Goal: Task Accomplishment & Management: Use online tool/utility

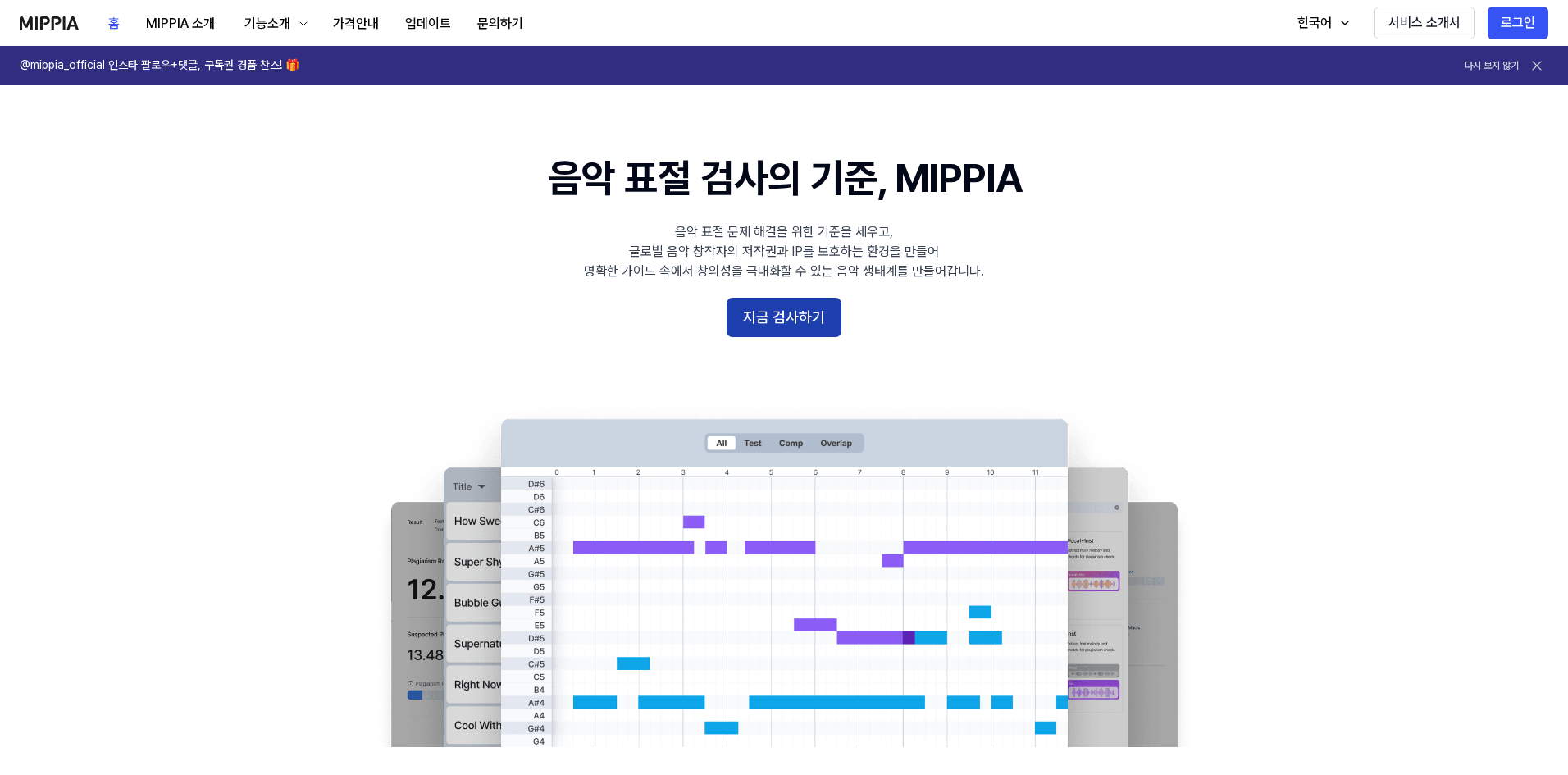
click at [768, 318] on button "지금 검사하기" at bounding box center [784, 317] width 115 height 39
click at [779, 318] on button "지금 검사하기" at bounding box center [784, 317] width 115 height 39
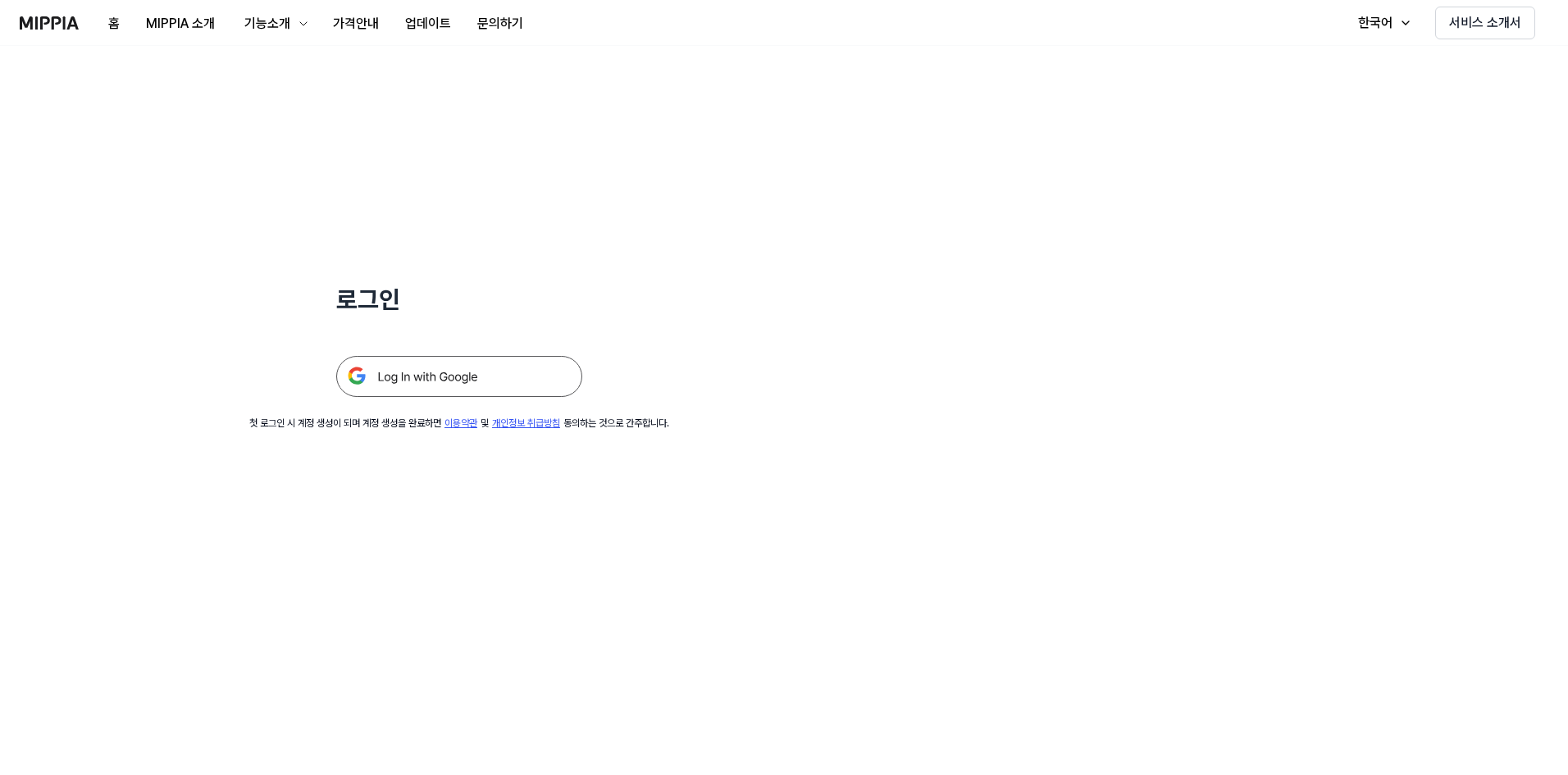
click at [422, 379] on img at bounding box center [459, 376] width 246 height 41
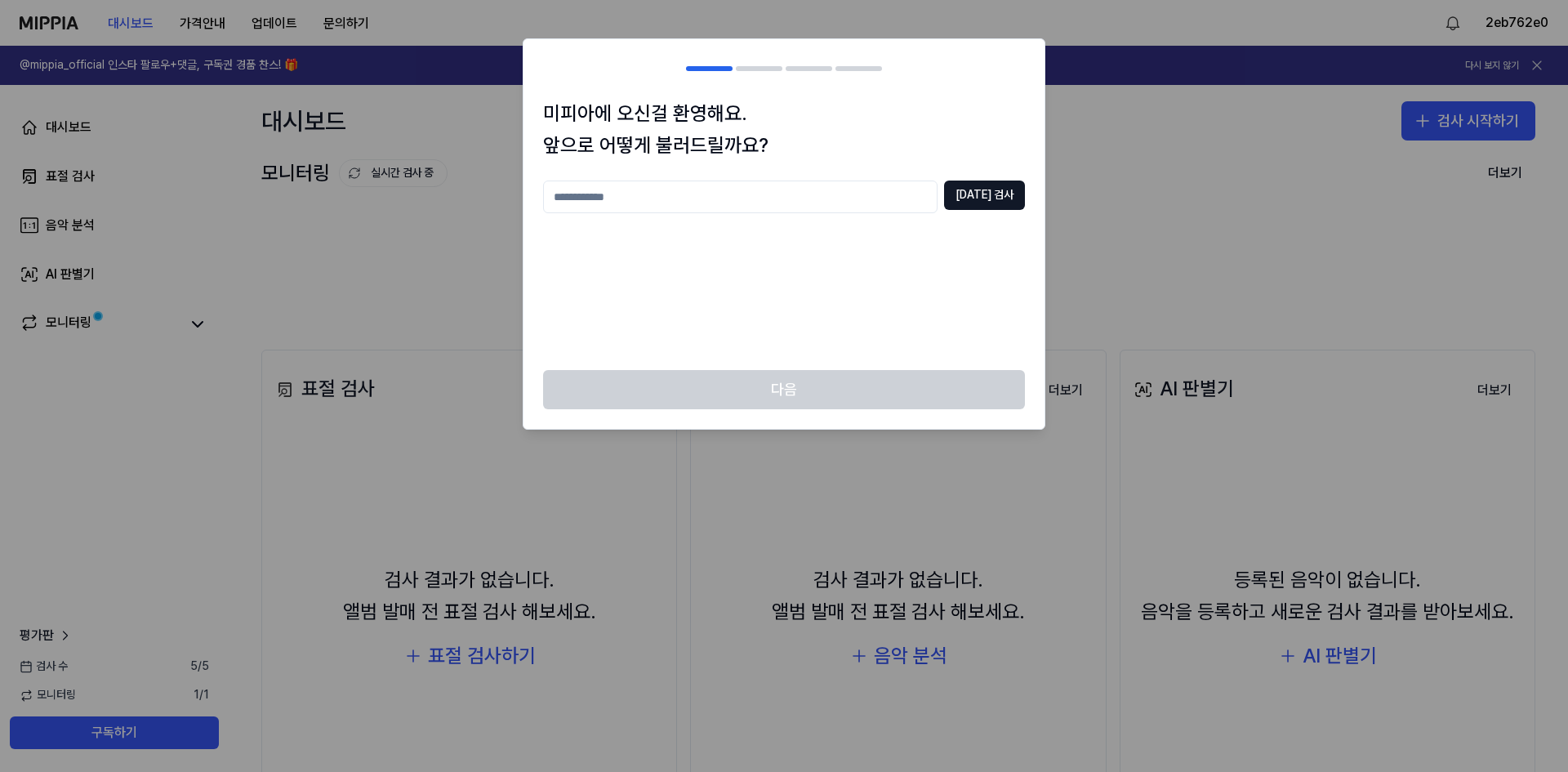
click at [646, 200] on input "text" at bounding box center [741, 197] width 395 height 33
type input "*"
type input "*****"
click at [993, 209] on button "중복 검사" at bounding box center [984, 196] width 81 height 30
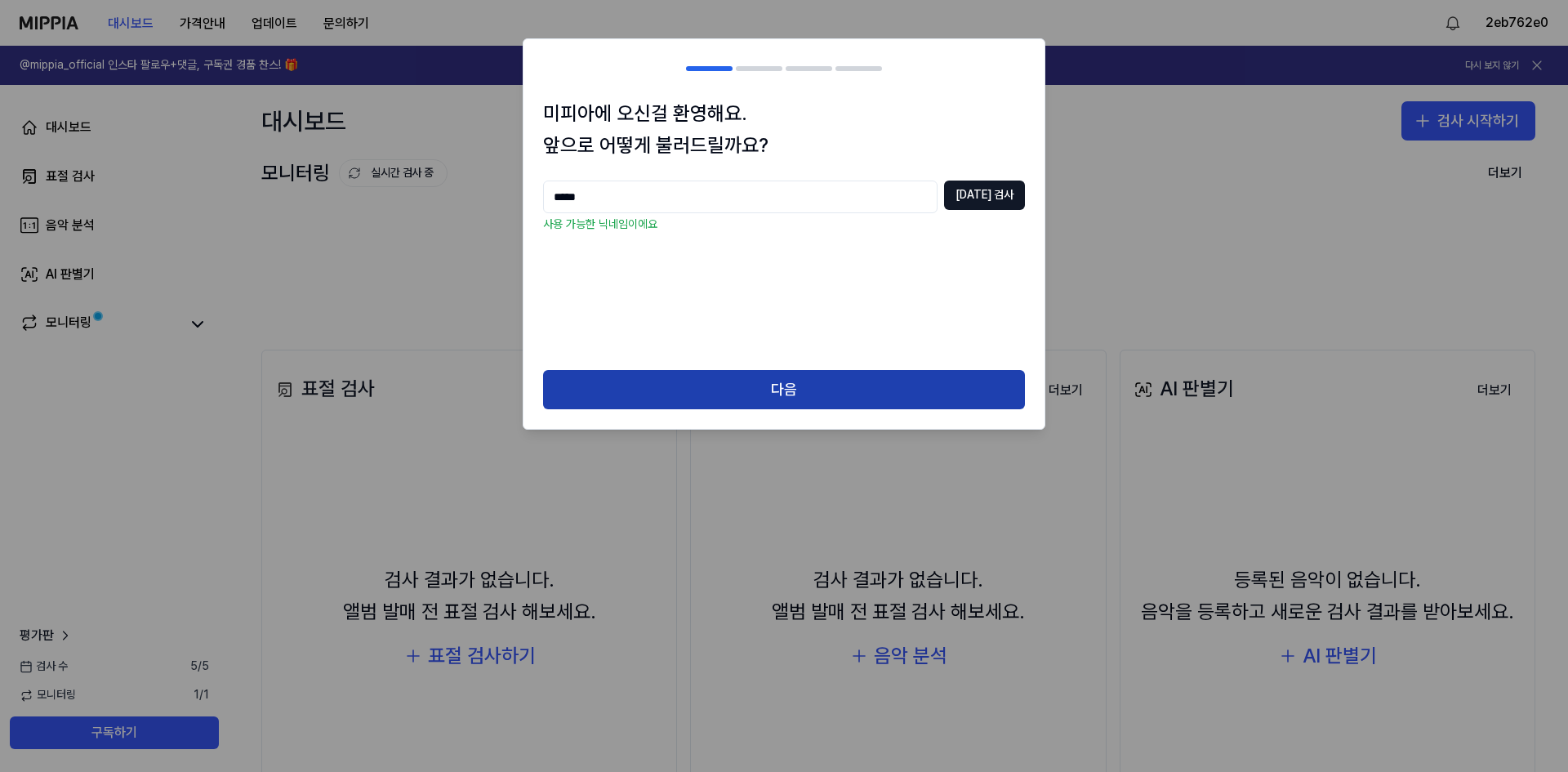
click at [770, 390] on button "다음" at bounding box center [784, 389] width 482 height 39
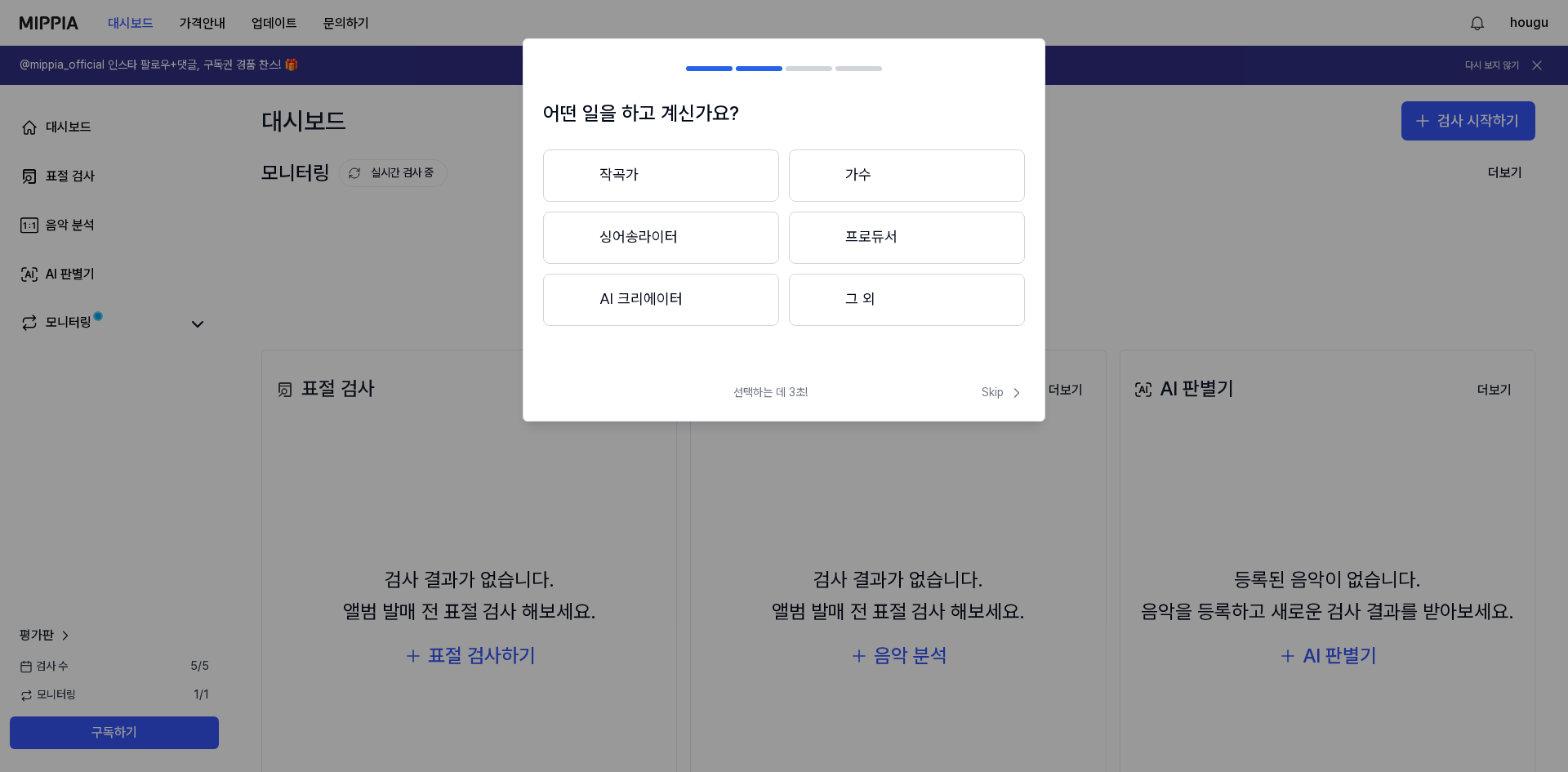
click at [635, 189] on button "작곡가" at bounding box center [661, 176] width 236 height 52
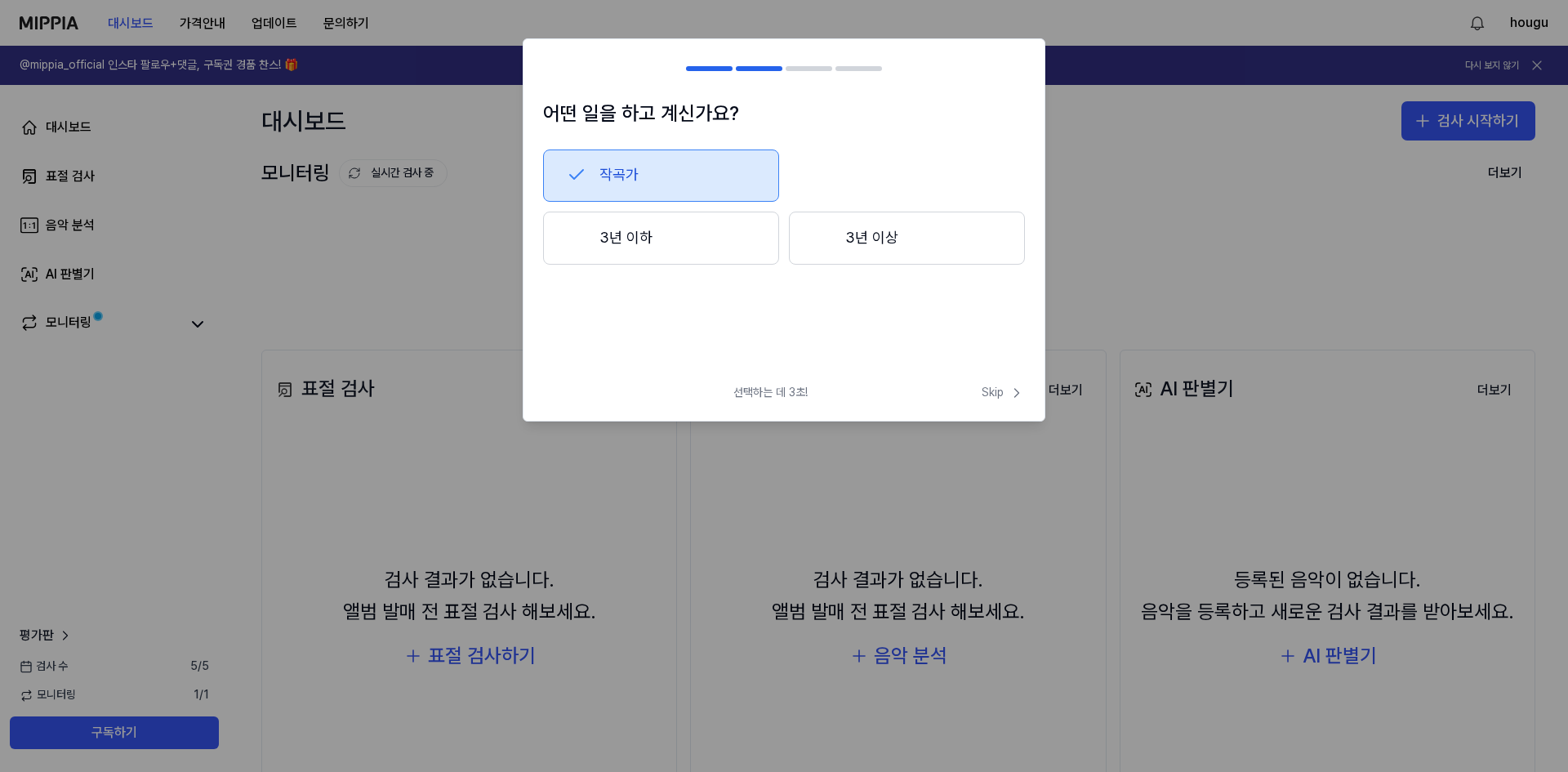
click at [648, 233] on button "3년 이하" at bounding box center [661, 238] width 236 height 54
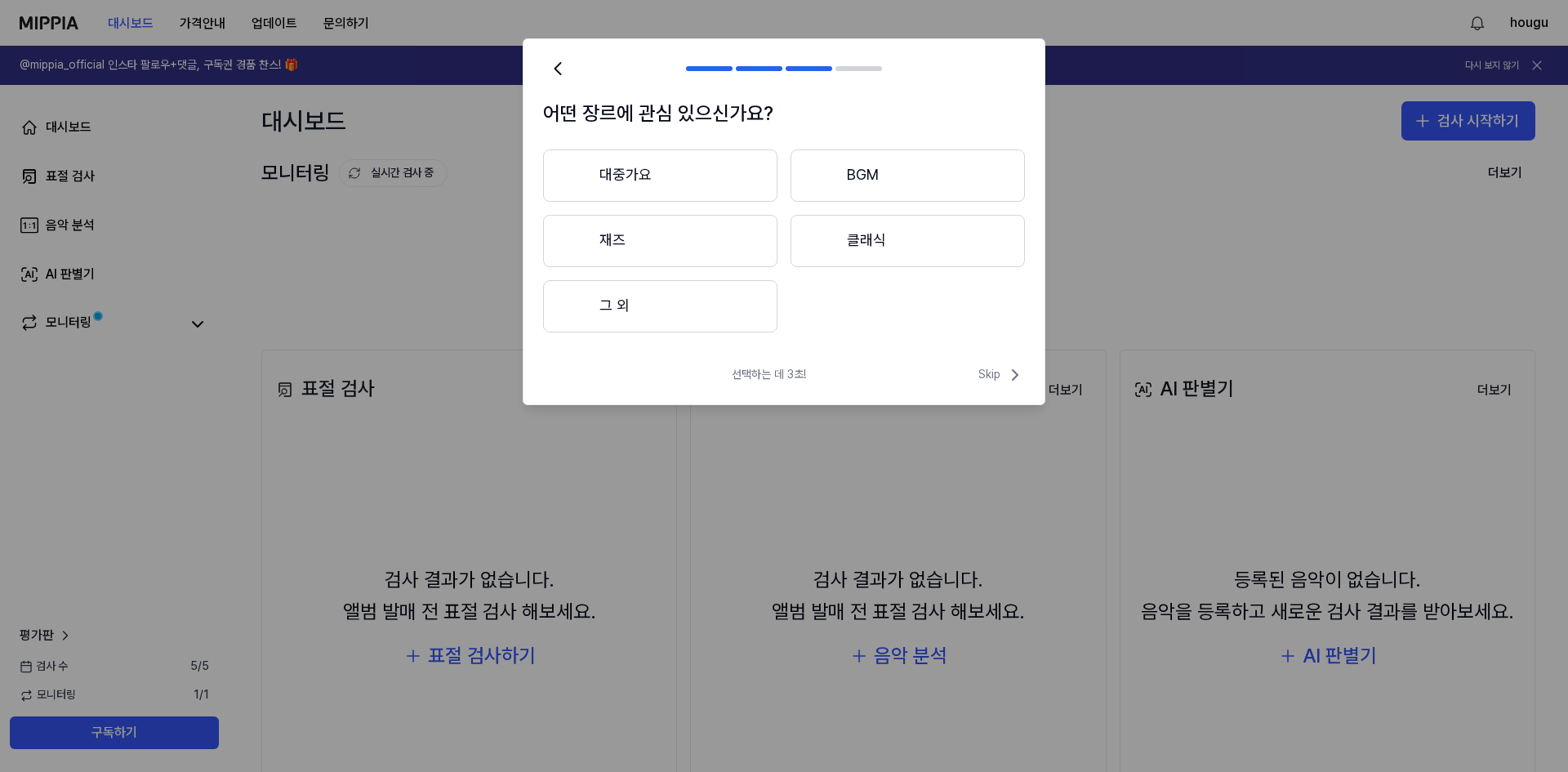
click at [894, 175] on button "BGM" at bounding box center [908, 176] width 235 height 52
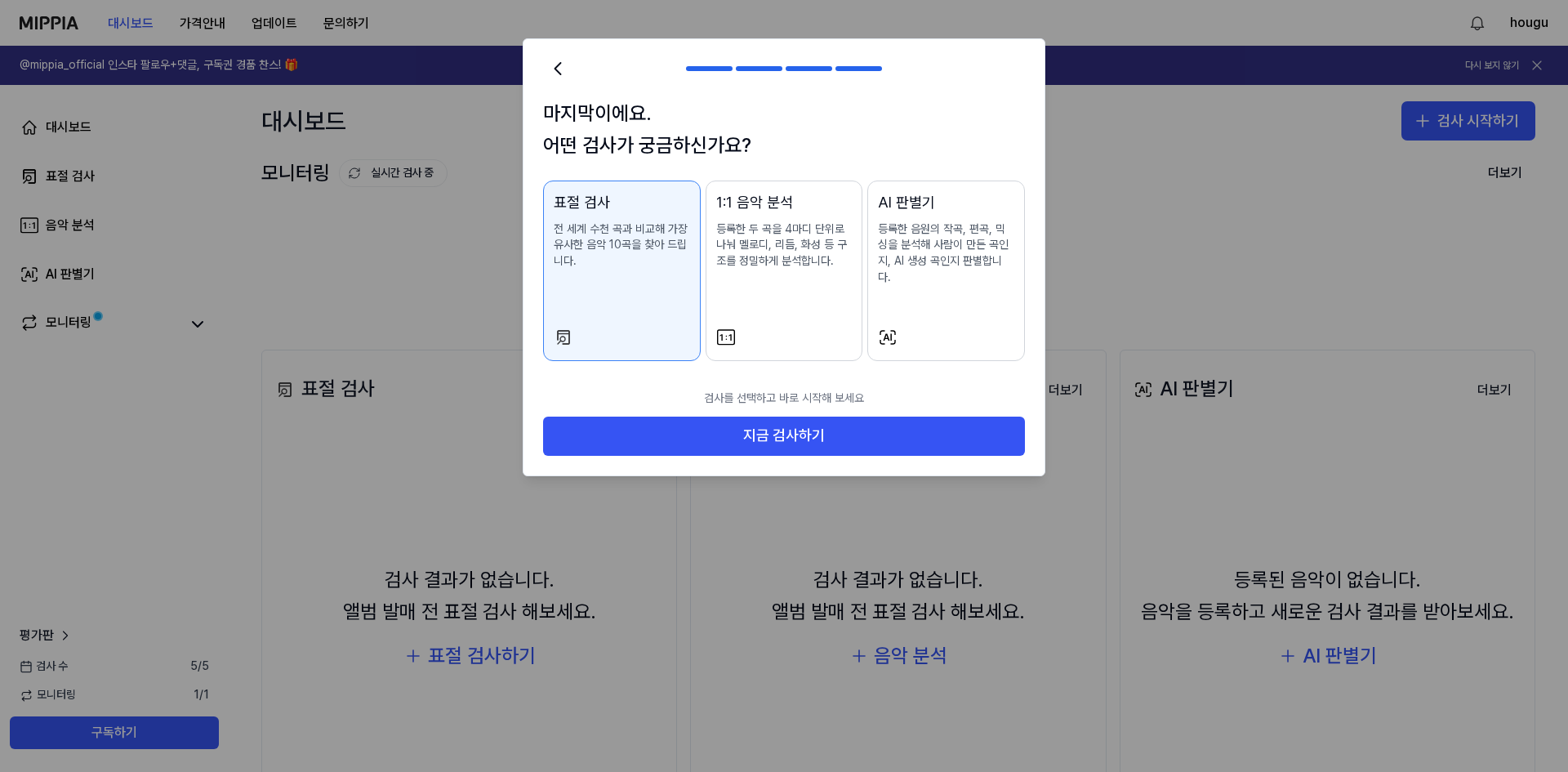
click at [778, 254] on p "등록한 두 곡을 4마디 단위로 나눠 멜로디, 리듬, 화성 등 구조를 정밀하게 분석합니다." at bounding box center [784, 245] width 136 height 48
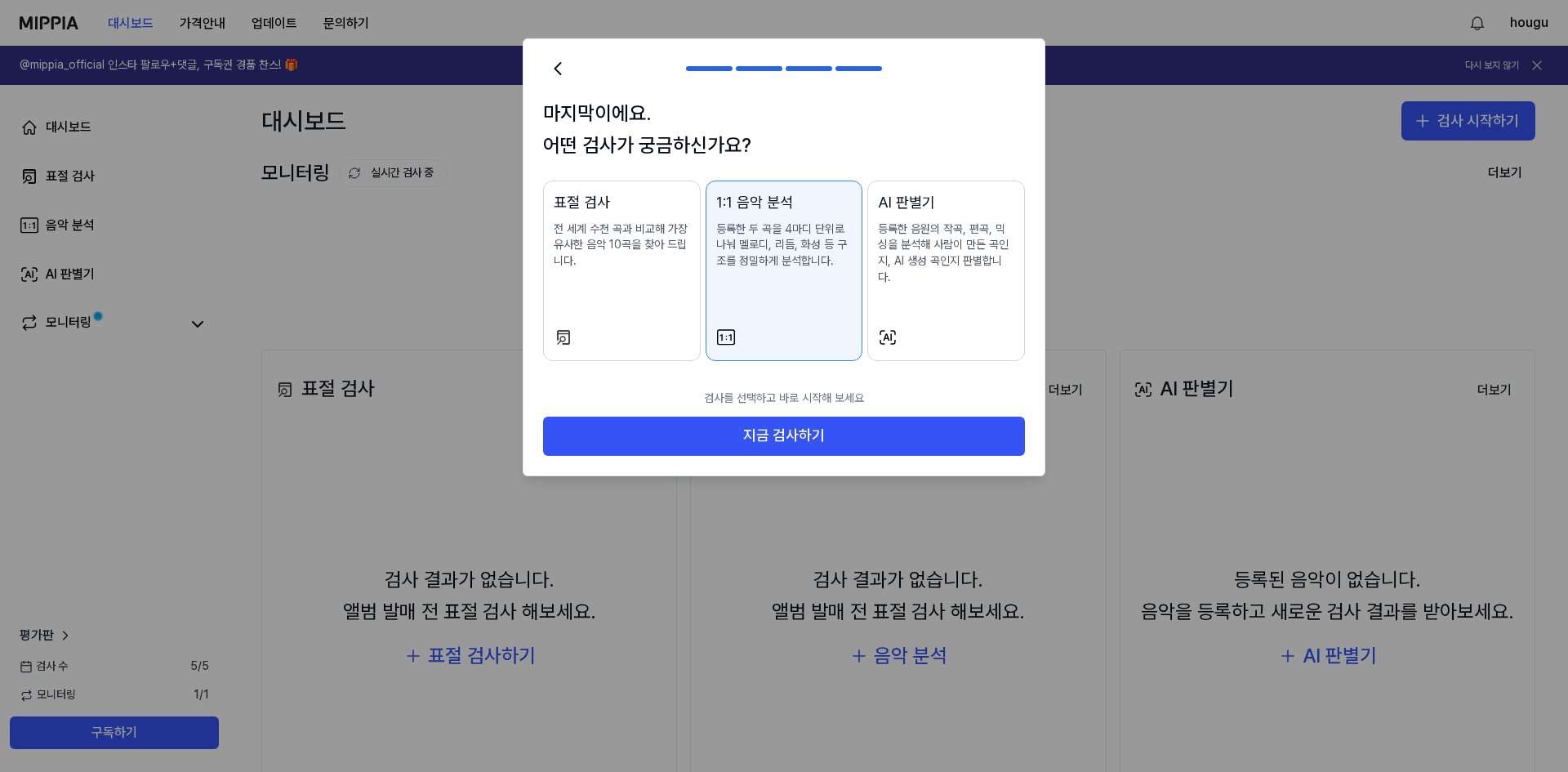
click at [777, 267] on p "등록한 두 곡을 4마디 단위로 나눠 멜로디, 리듬, 화성 등 구조를 정밀하게 분석합니다." at bounding box center [784, 245] width 136 height 48
click at [631, 290] on div "표절 검사 전 세계 수천 곡과 비교해 가장 유사한 음악 10곡을 찾아 드립니다." at bounding box center [621, 247] width 136 height 111
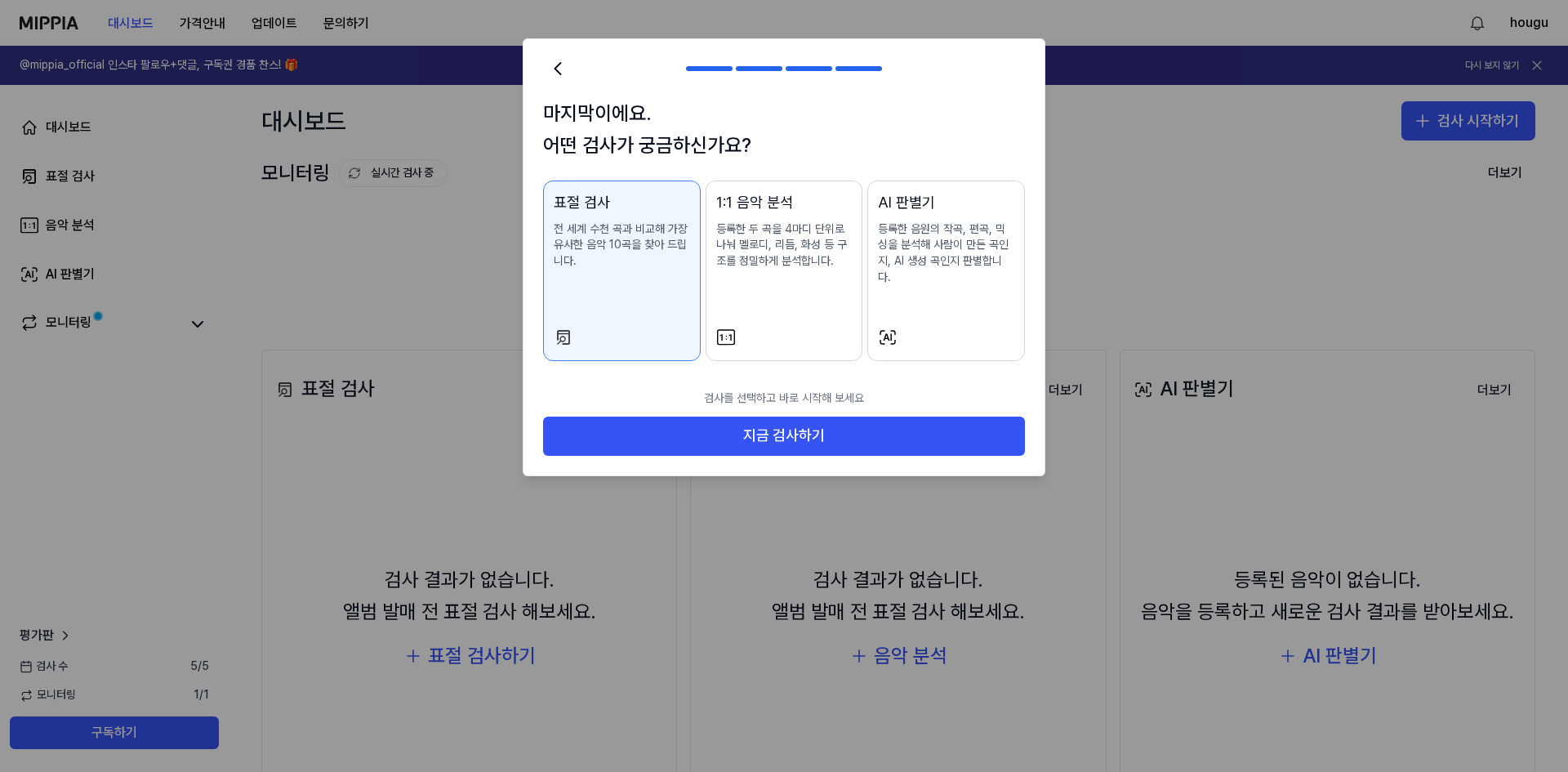
click at [736, 283] on div "1:1 음악 분석 등록한 두 곡을 4마디 단위로 나눠 멜로디, 리듬, 화성 등 구조를 정밀하게 분석합니다." at bounding box center [784, 247] width 136 height 111
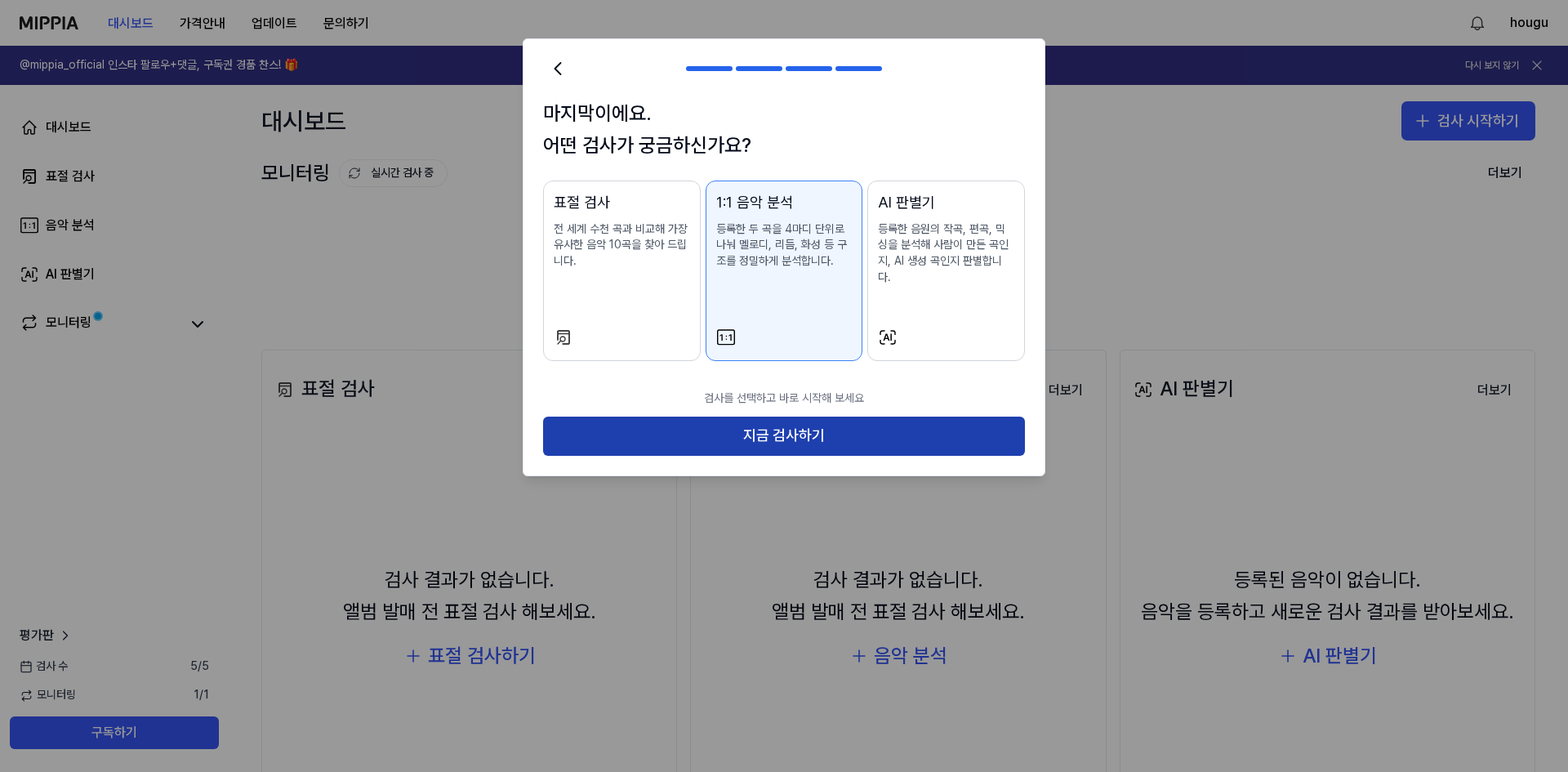
click at [723, 419] on button "지금 검사하기" at bounding box center [784, 436] width 482 height 39
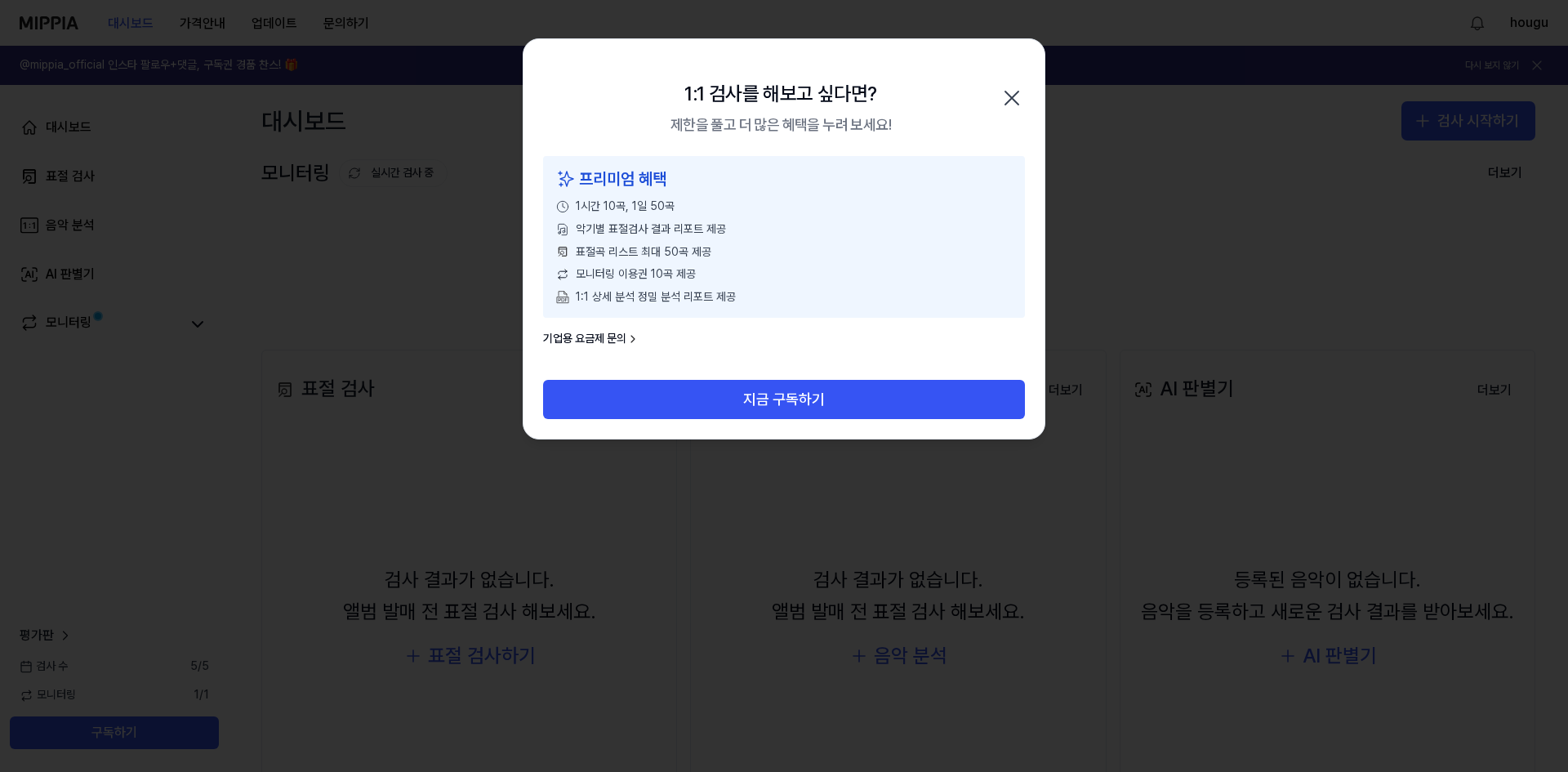
click at [1006, 99] on icon "button" at bounding box center [1012, 98] width 26 height 26
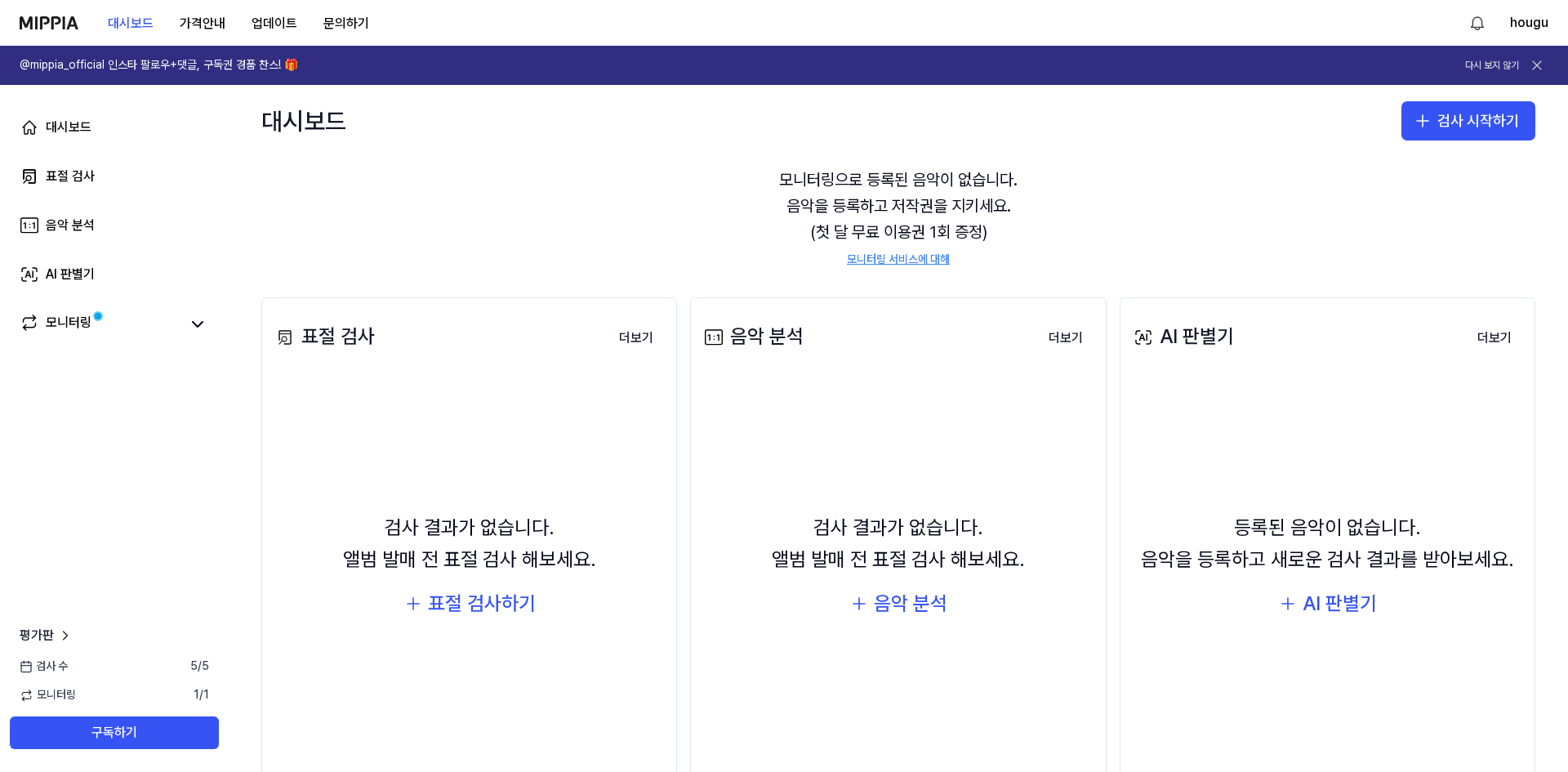
scroll to position [82, 0]
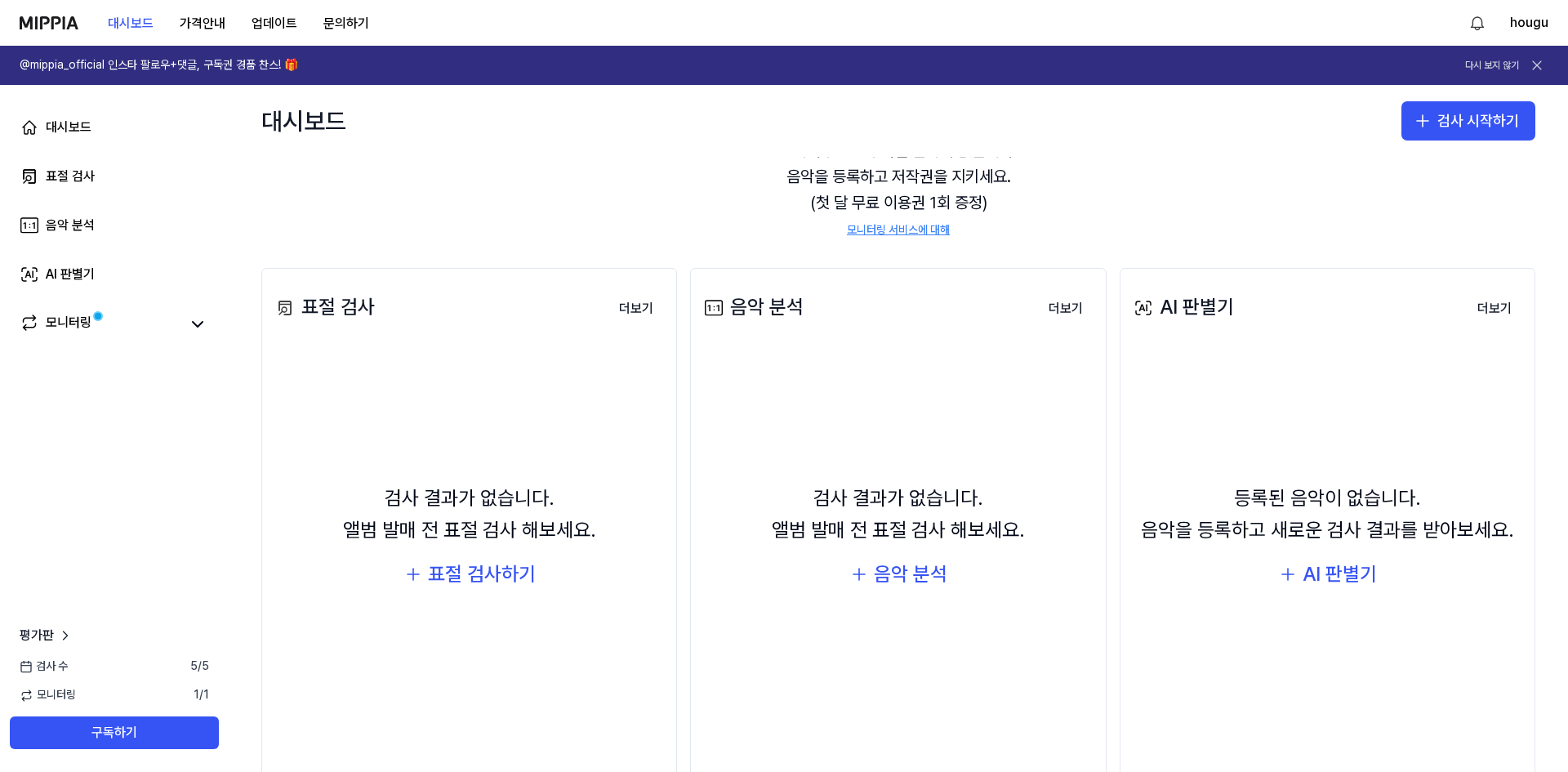
click at [890, 551] on div "검사 결과가 없습니다. 앨범 발매 전 표절 검사 해보세요. 음악 분석" at bounding box center [898, 537] width 395 height 360
click at [891, 569] on div "음악 분석" at bounding box center [910, 575] width 74 height 31
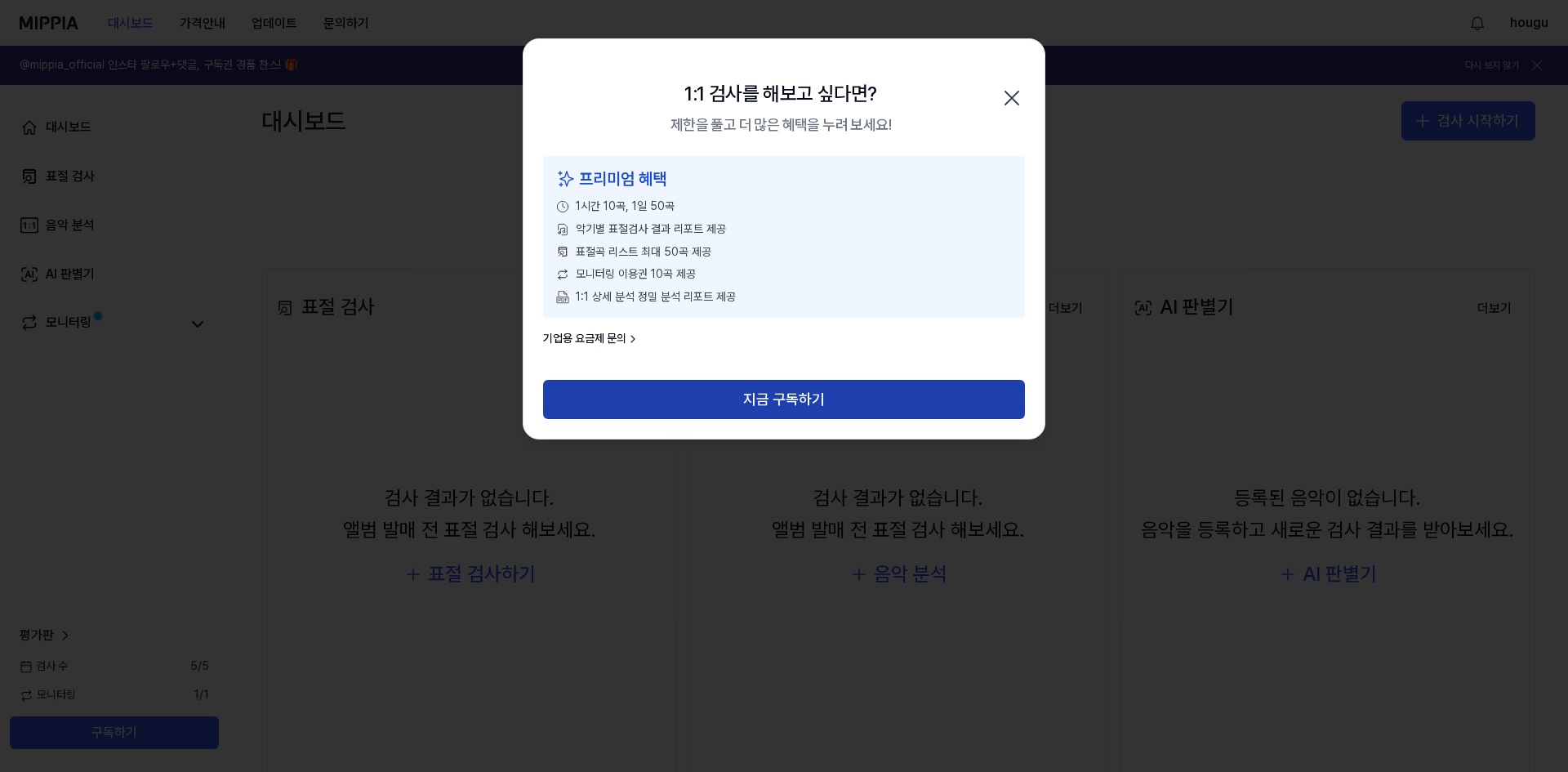
click at [681, 392] on button "지금 구독하기" at bounding box center [784, 399] width 482 height 39
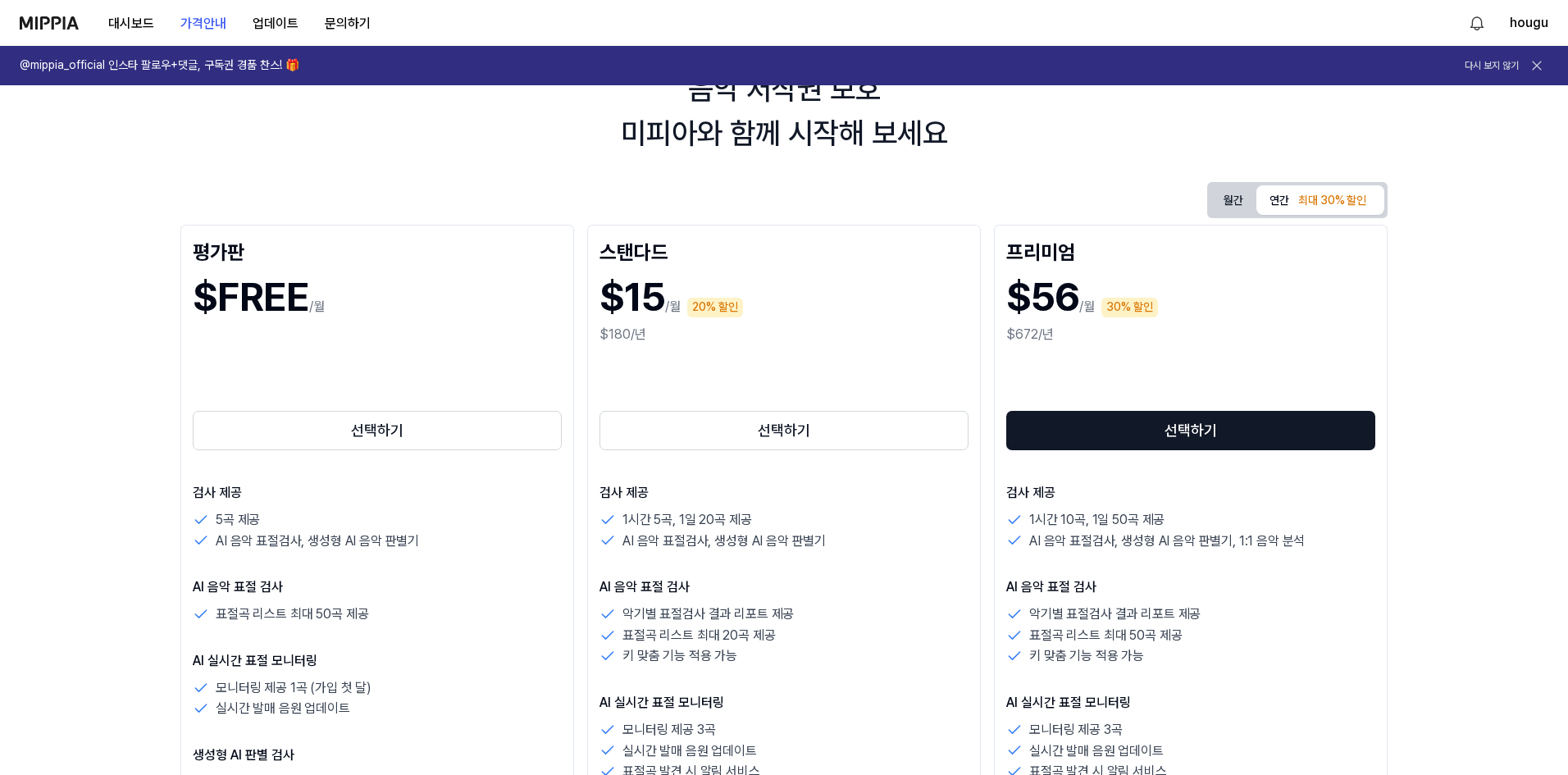
scroll to position [164, 0]
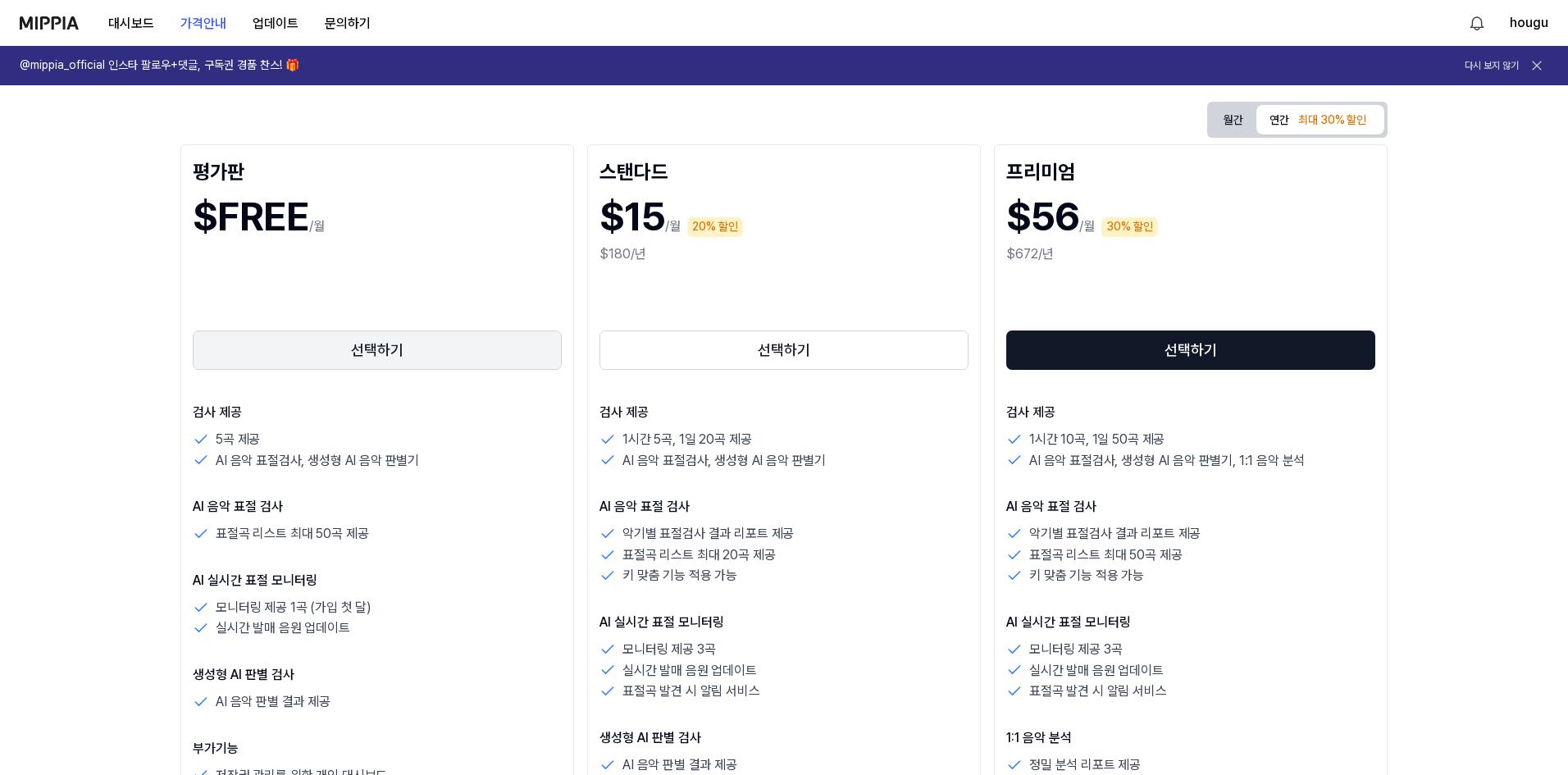
click at [395, 354] on button "선택하기" at bounding box center [377, 350] width 369 height 39
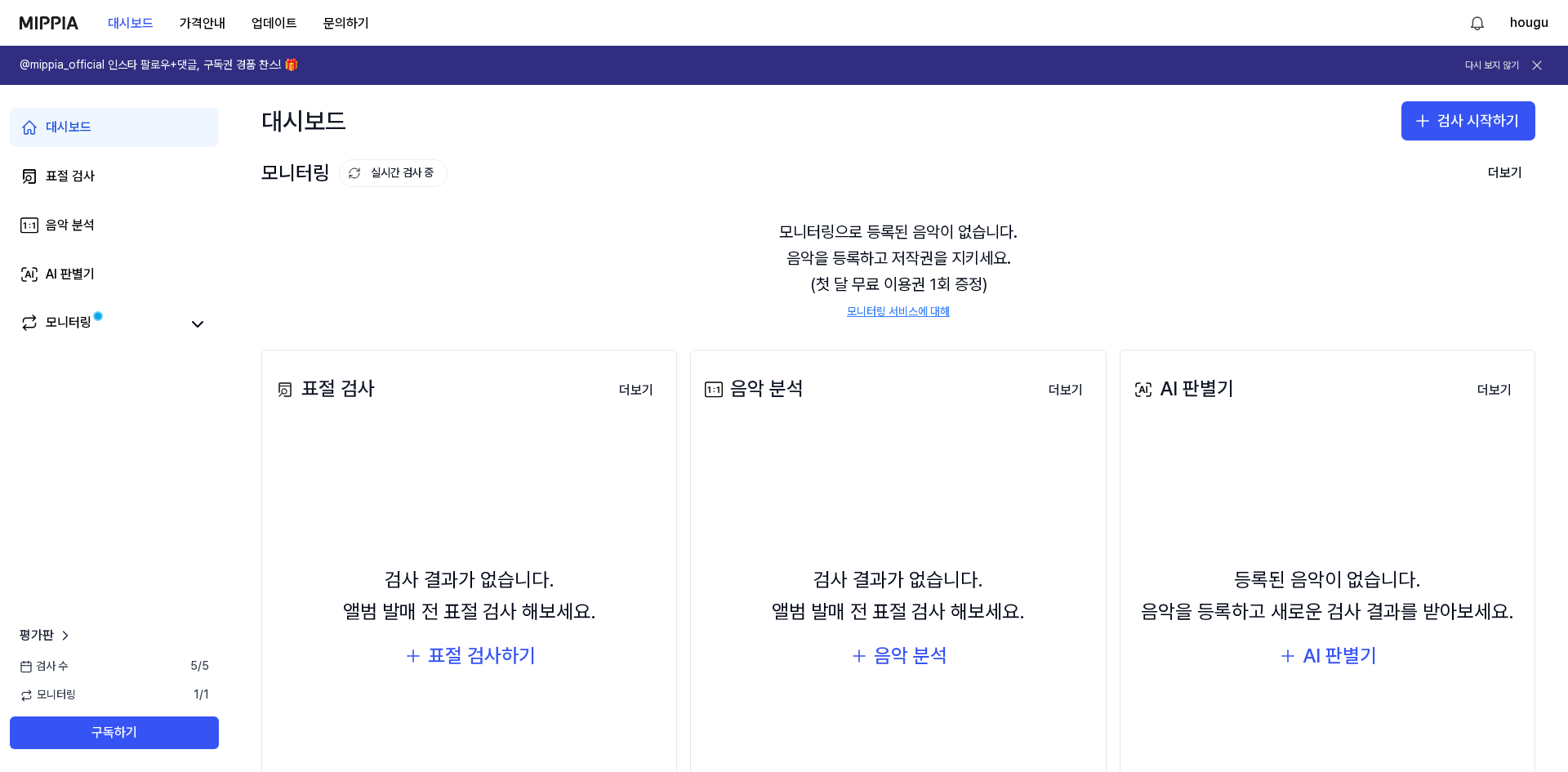
scroll to position [82, 0]
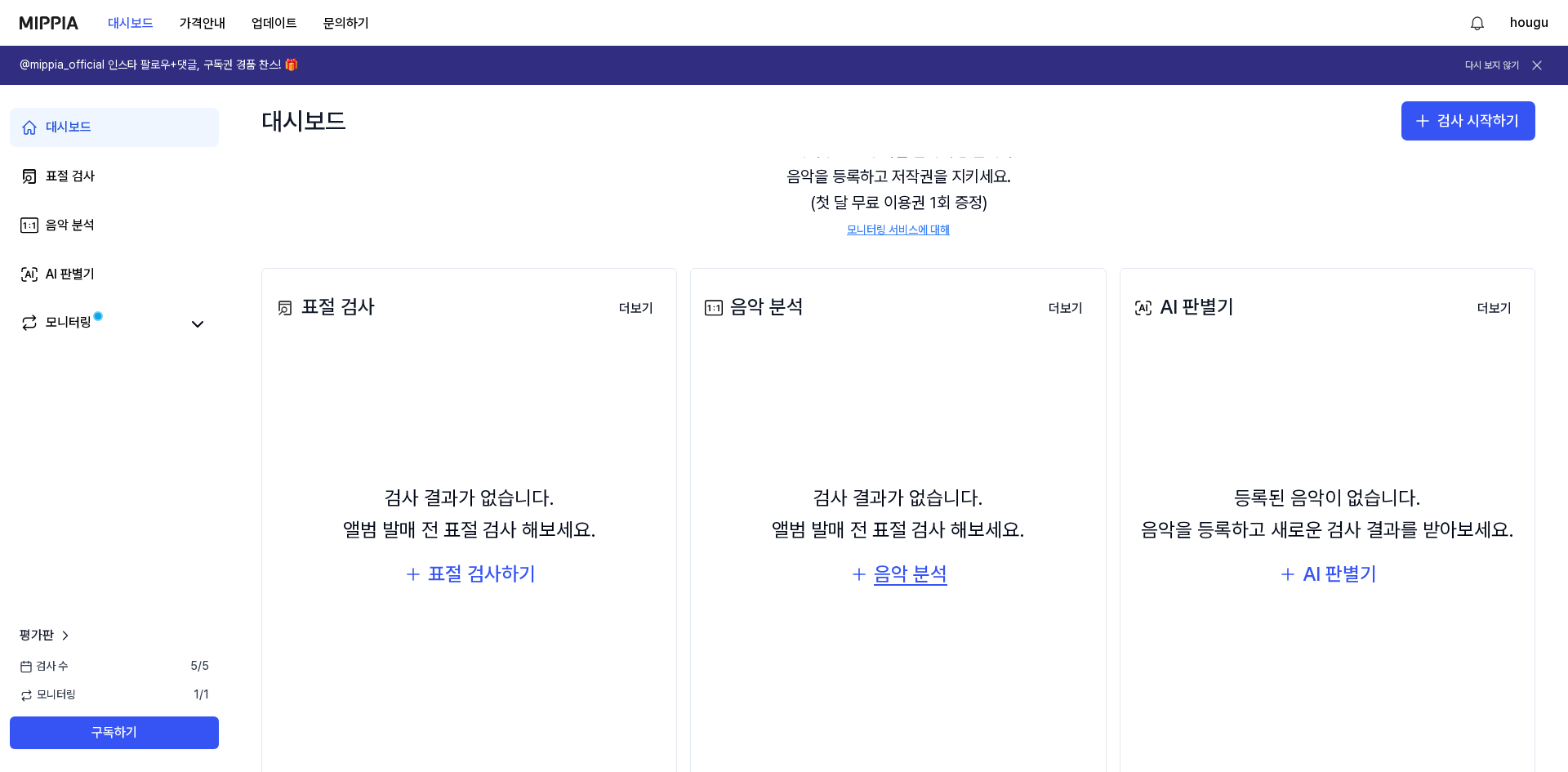
click at [884, 564] on div "음악 분석" at bounding box center [910, 575] width 74 height 31
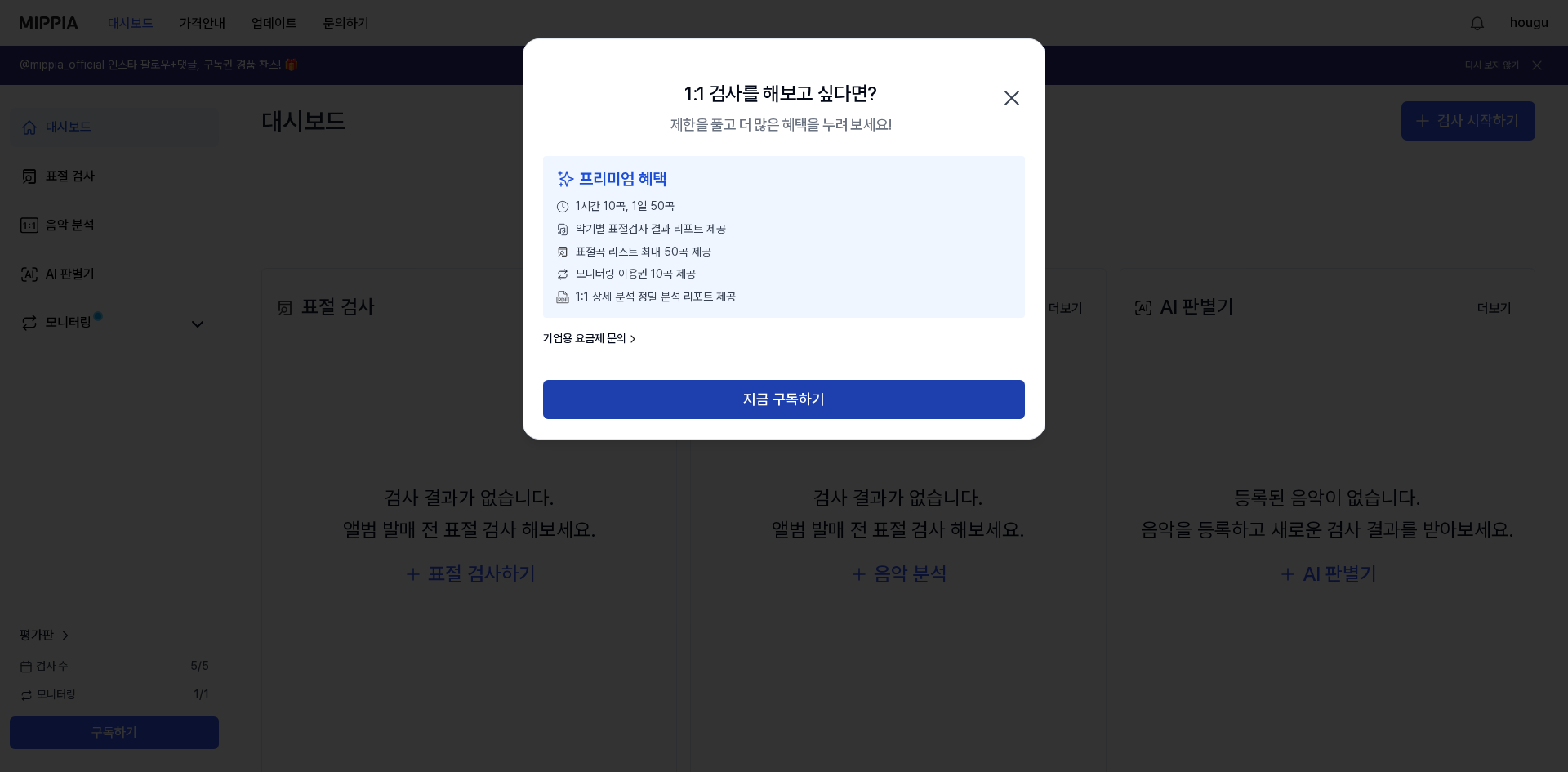
click at [676, 387] on button "지금 구독하기" at bounding box center [784, 399] width 482 height 39
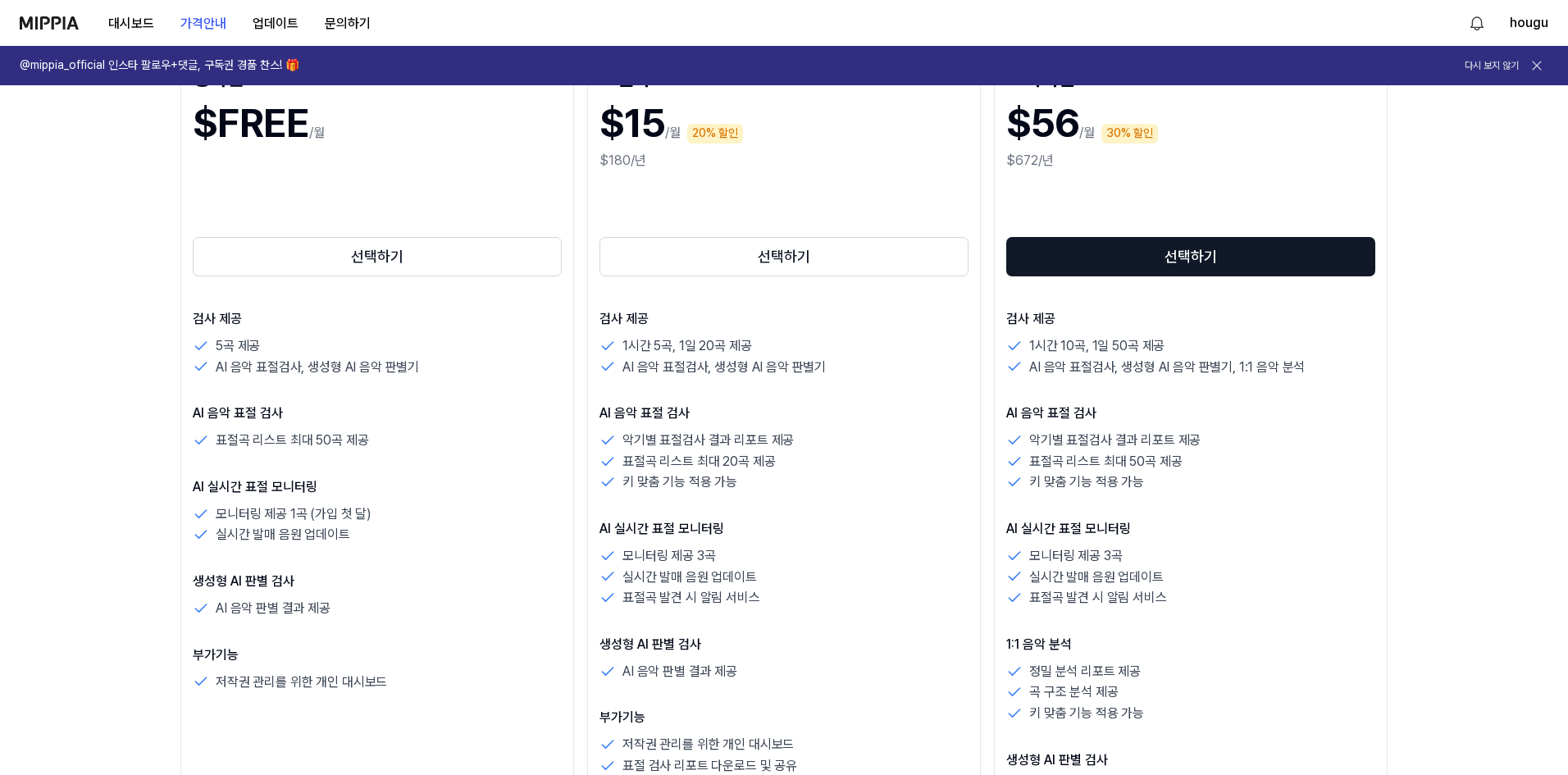
scroll to position [328, 0]
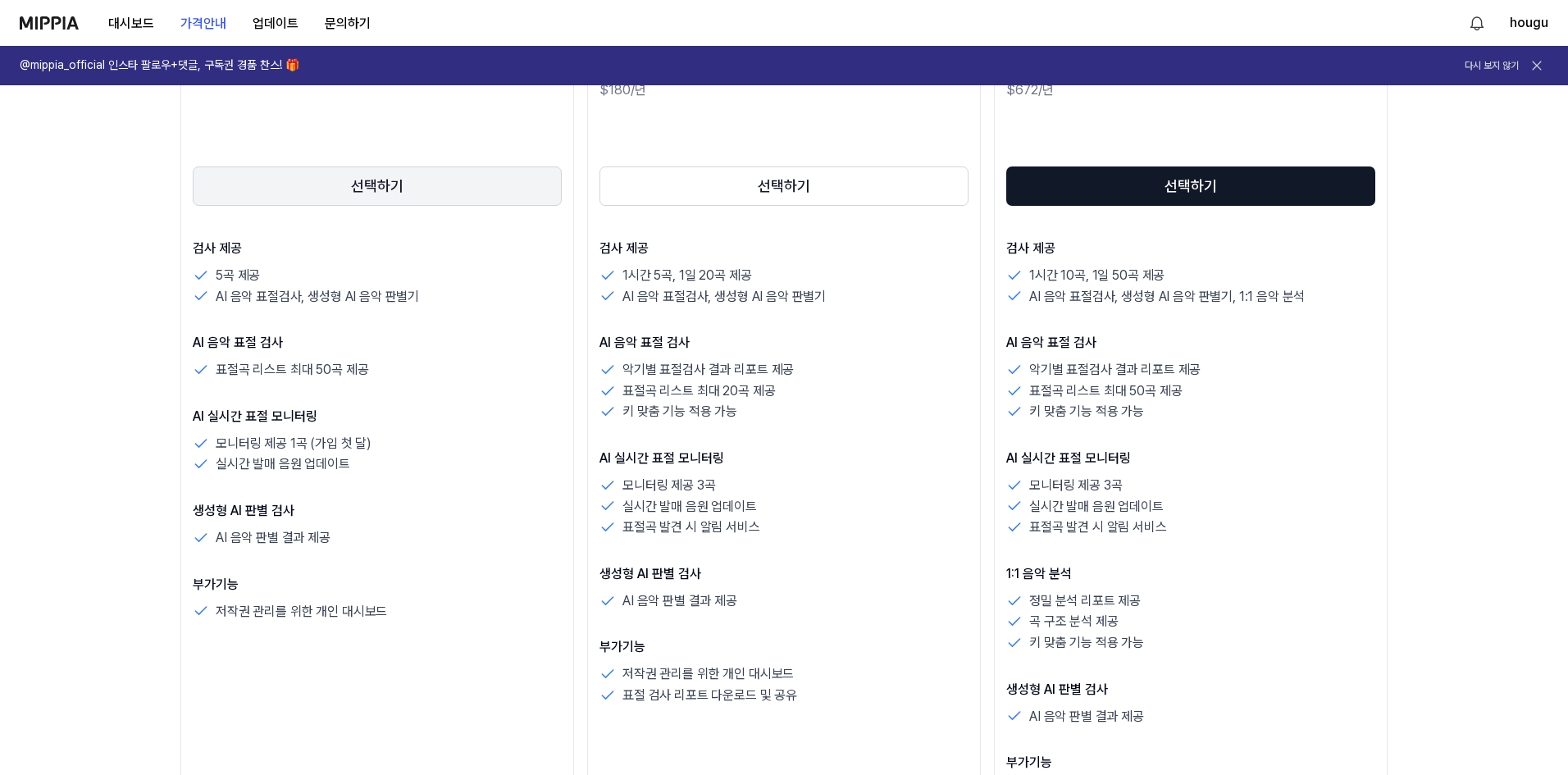
click at [372, 195] on button "선택하기" at bounding box center [377, 186] width 369 height 39
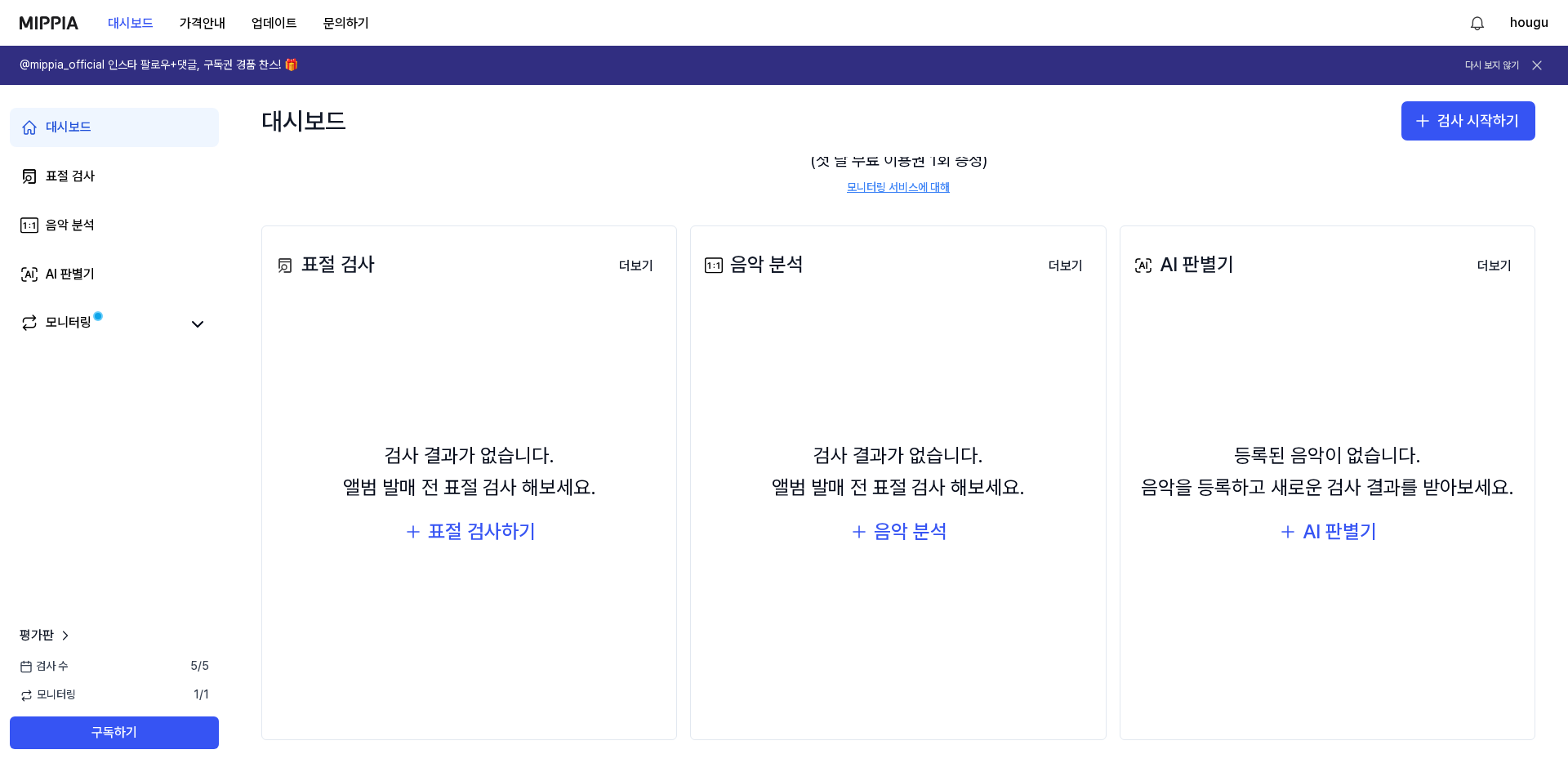
scroll to position [125, 0]
click at [458, 540] on div "표절 검사하기" at bounding box center [482, 531] width 108 height 31
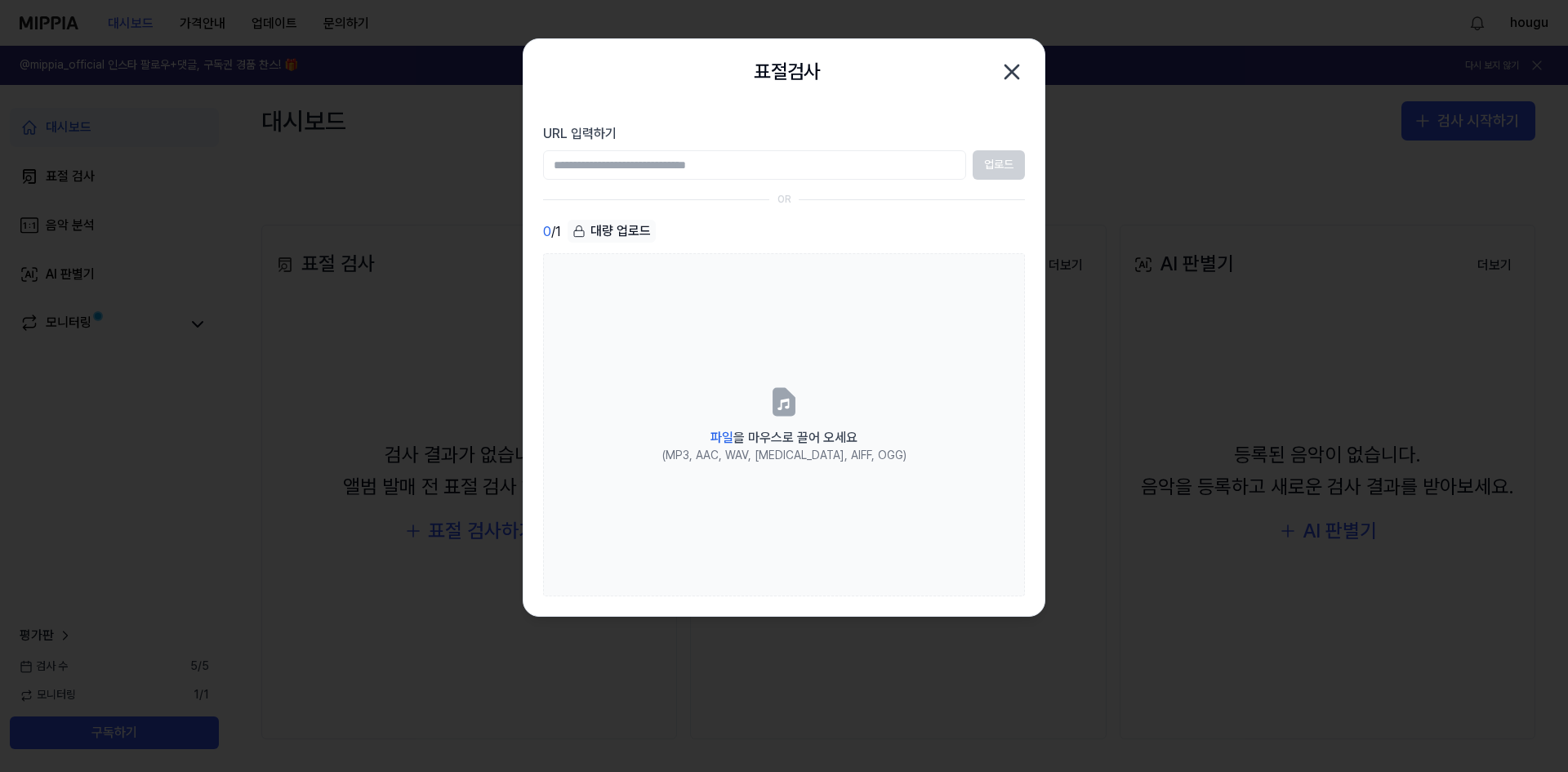
click at [674, 167] on input "URL 입력하기" at bounding box center [754, 165] width 423 height 30
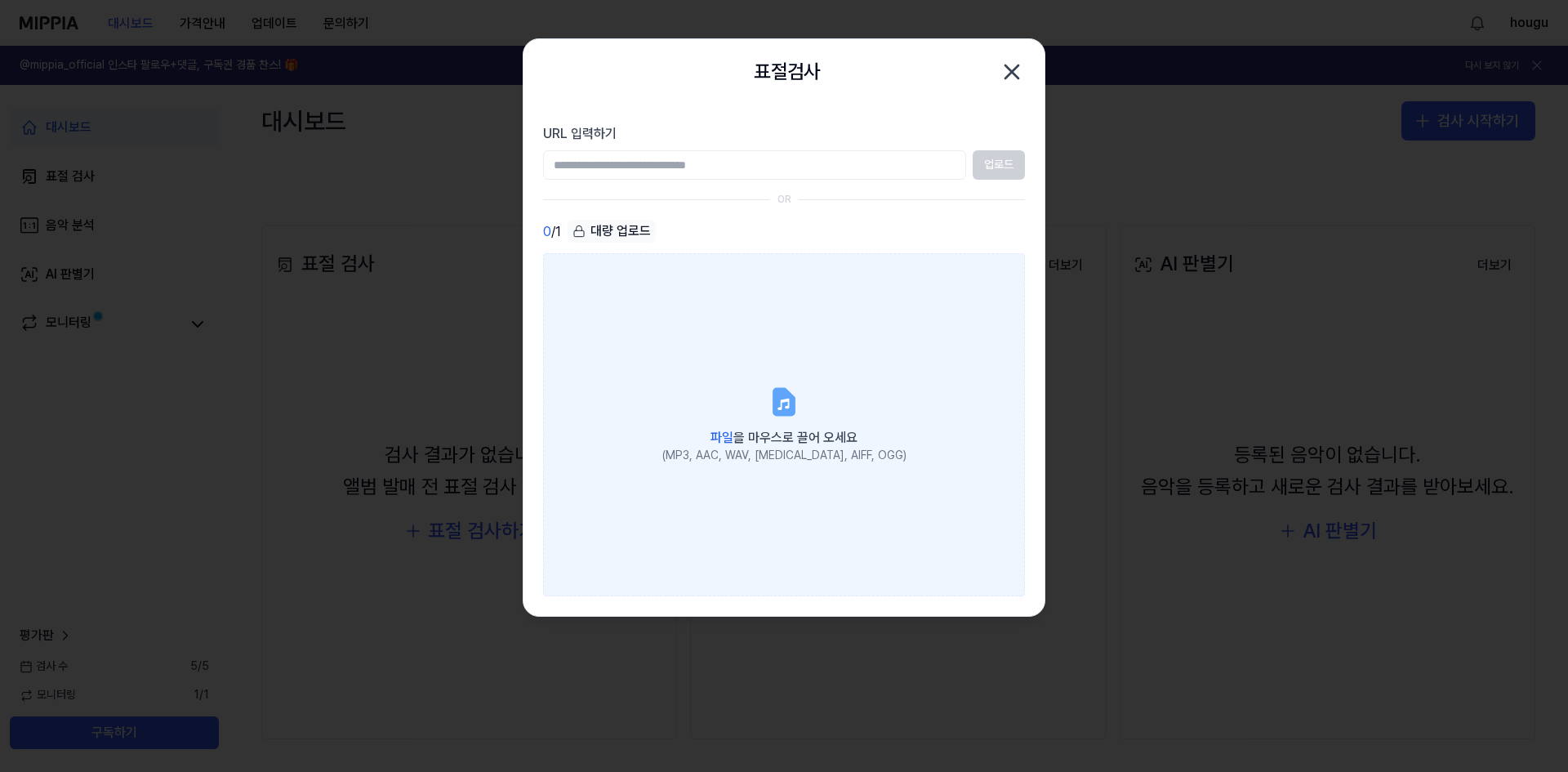
click at [761, 419] on label "파일 을 마우스로 끌어 오세요 (MP3, AAC, WAV, [MEDICAL_DATA], AIFF, OGG)" at bounding box center [784, 424] width 482 height 343
click at [0, 0] on input "파일 을 마우스로 끌어 오세요 (MP3, AAC, WAV, [MEDICAL_DATA], AIFF, OGG)" at bounding box center [0, 0] width 0 height 0
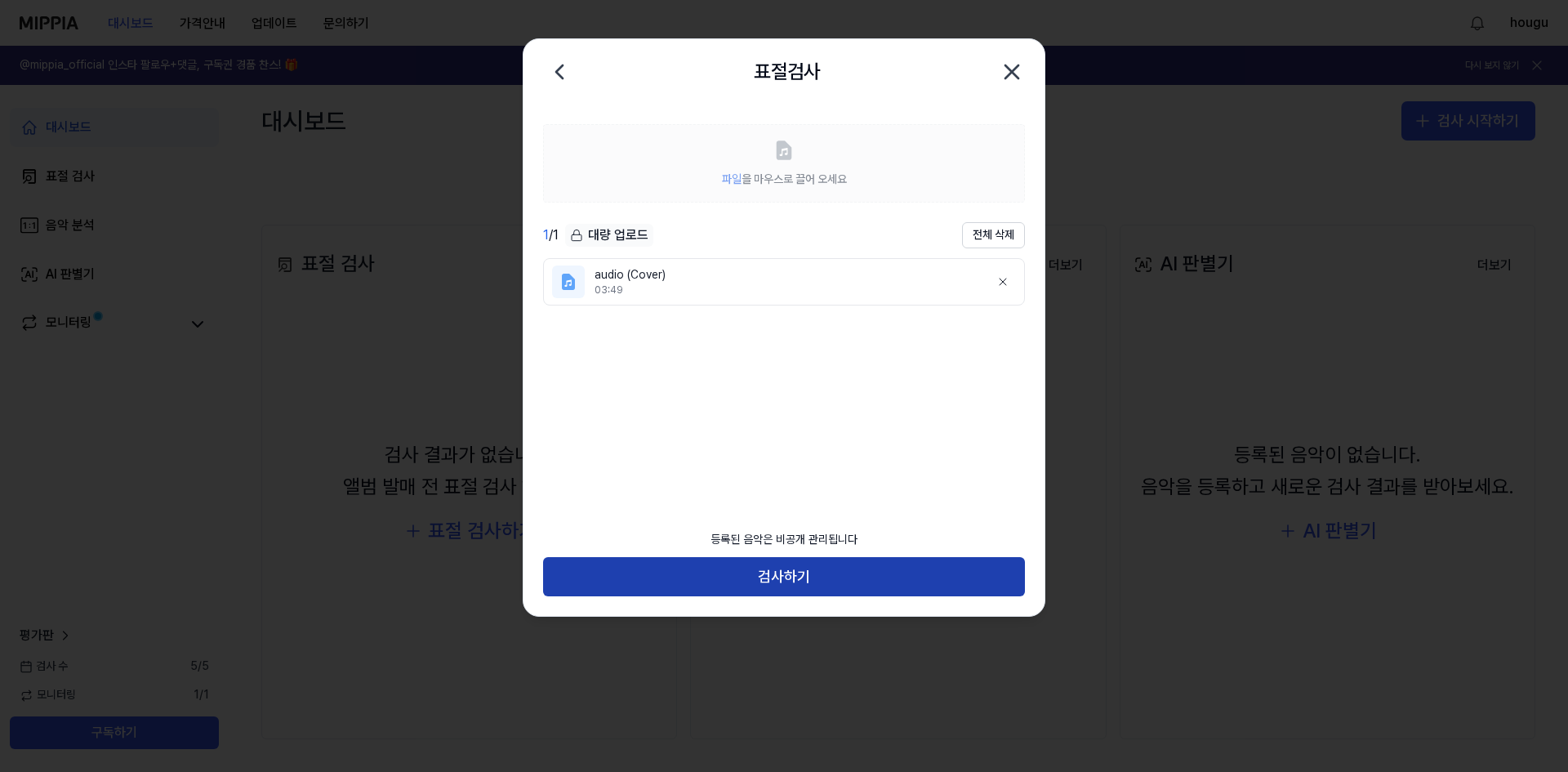
click at [790, 575] on button "검사하기" at bounding box center [784, 576] width 482 height 39
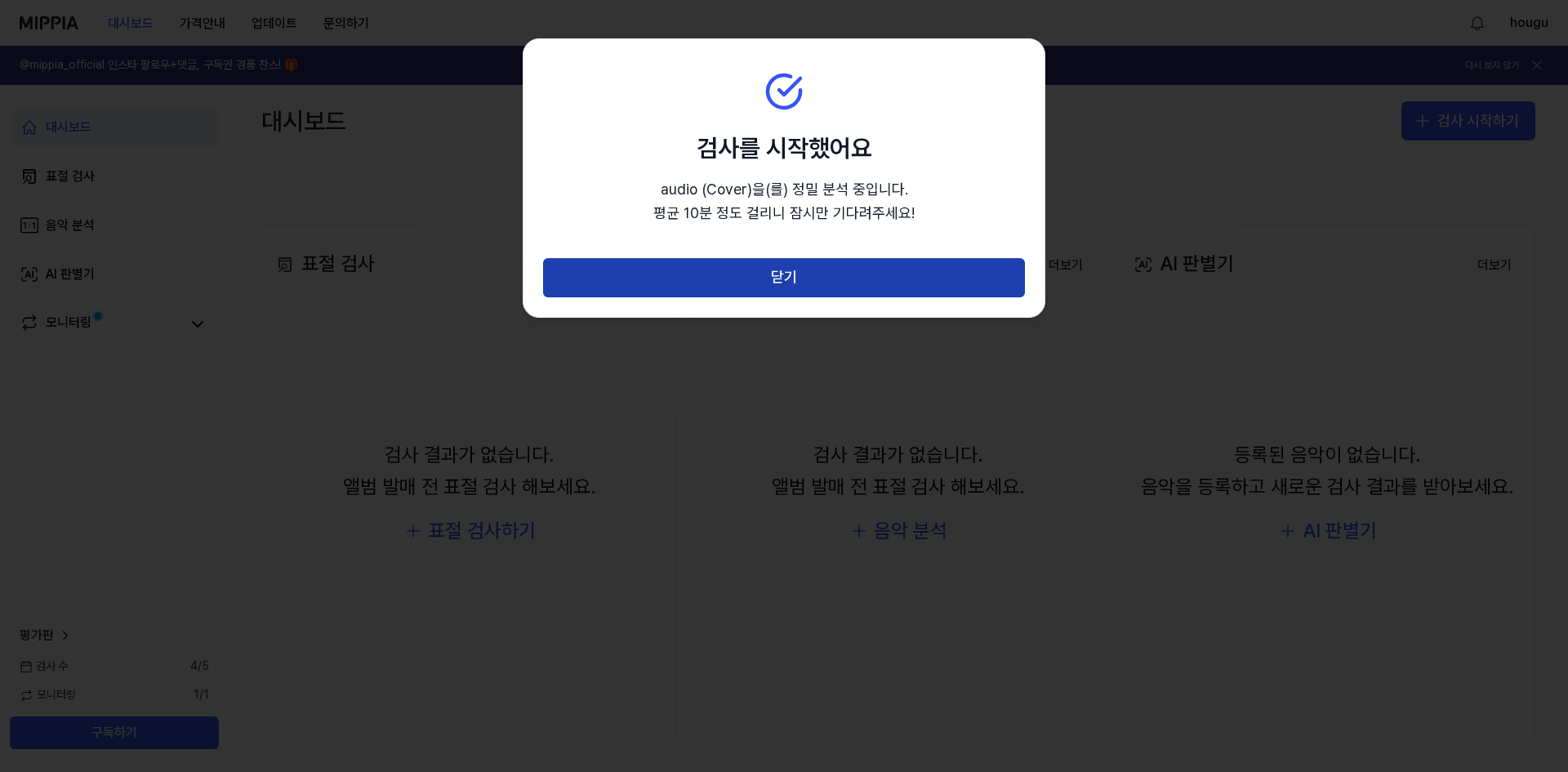
click at [751, 278] on button "닫기" at bounding box center [784, 277] width 482 height 39
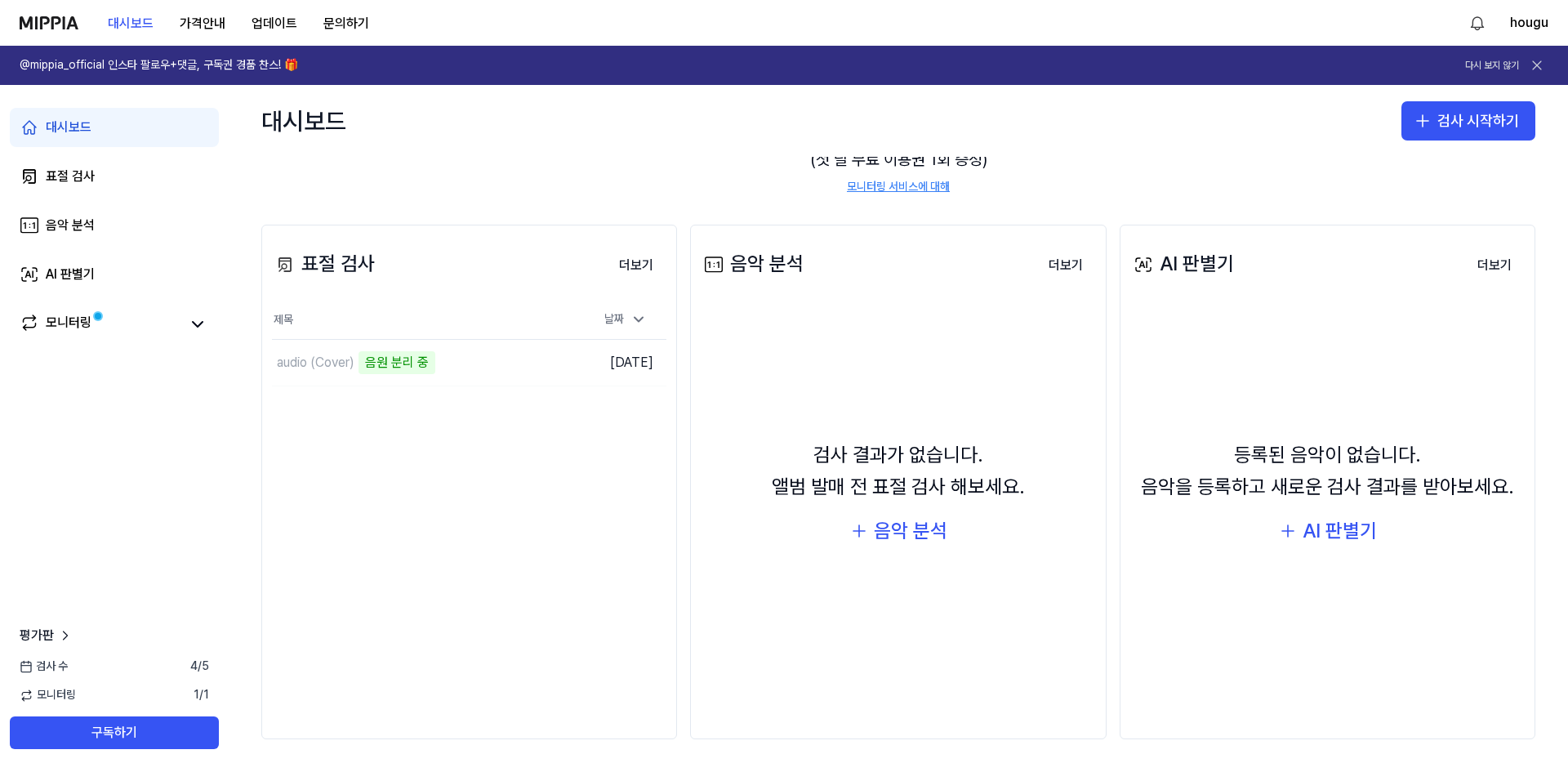
click at [1209, 304] on div "등록된 음악이 없습니다. 음악을 등록하고 새로운 검사 결과를 받아보세요. AI 판별기" at bounding box center [1327, 494] width 395 height 386
drag, startPoint x: 1156, startPoint y: 487, endPoint x: 1477, endPoint y: 476, distance: 321.2
click at [1488, 491] on div "등록된 음악이 없습니다. 음악을 등록하고 새로운 검사 결과를 받아보세요." at bounding box center [1327, 471] width 373 height 63
drag, startPoint x: 1477, startPoint y: 476, endPoint x: 1455, endPoint y: 356, distance: 122.0
click at [1476, 475] on div "등록된 음악이 없습니다. 음악을 등록하고 새로운 검사 결과를 받아보세요." at bounding box center [1327, 471] width 373 height 63
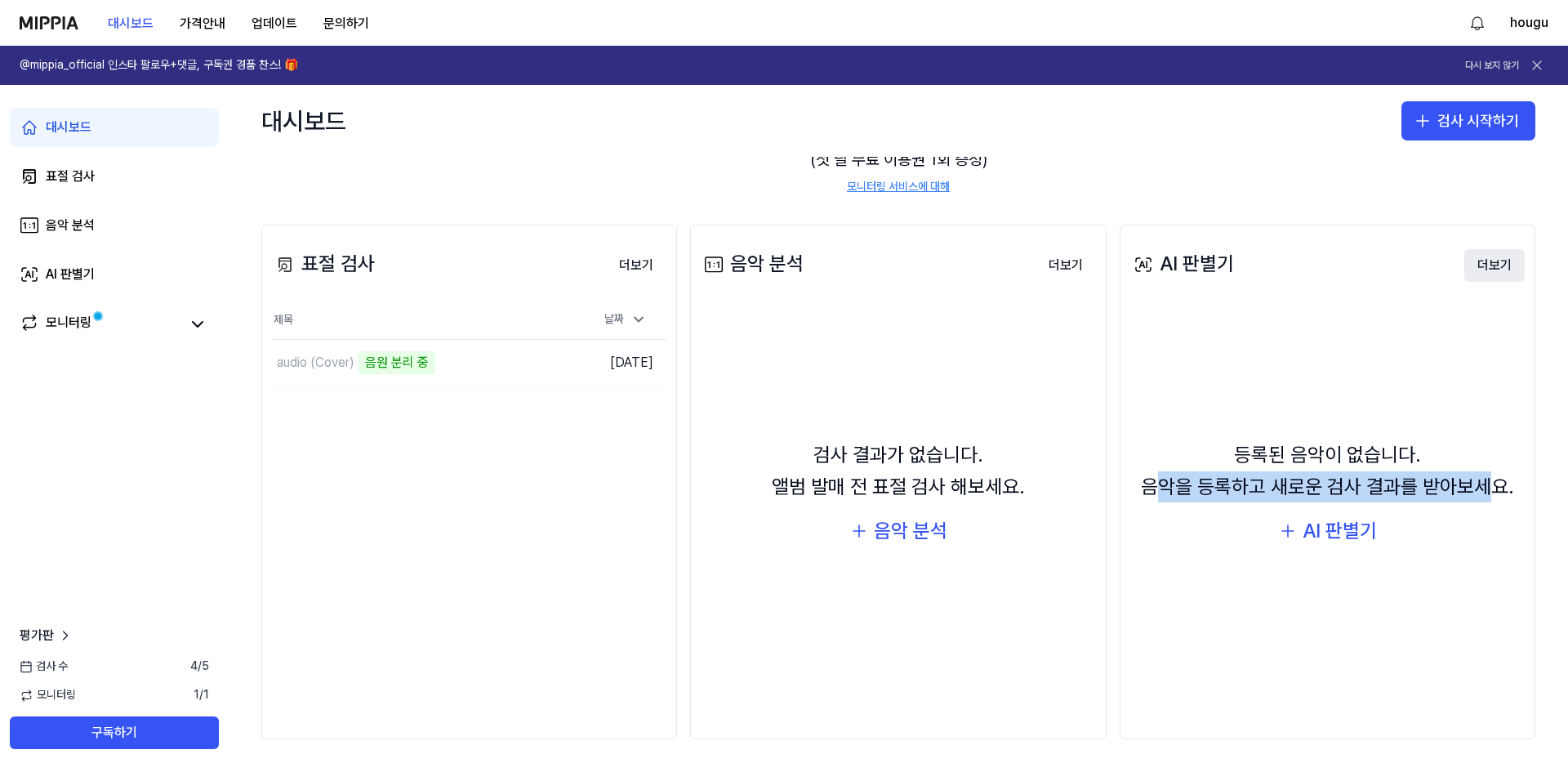
click at [1490, 267] on button "더보기" at bounding box center [1495, 266] width 61 height 33
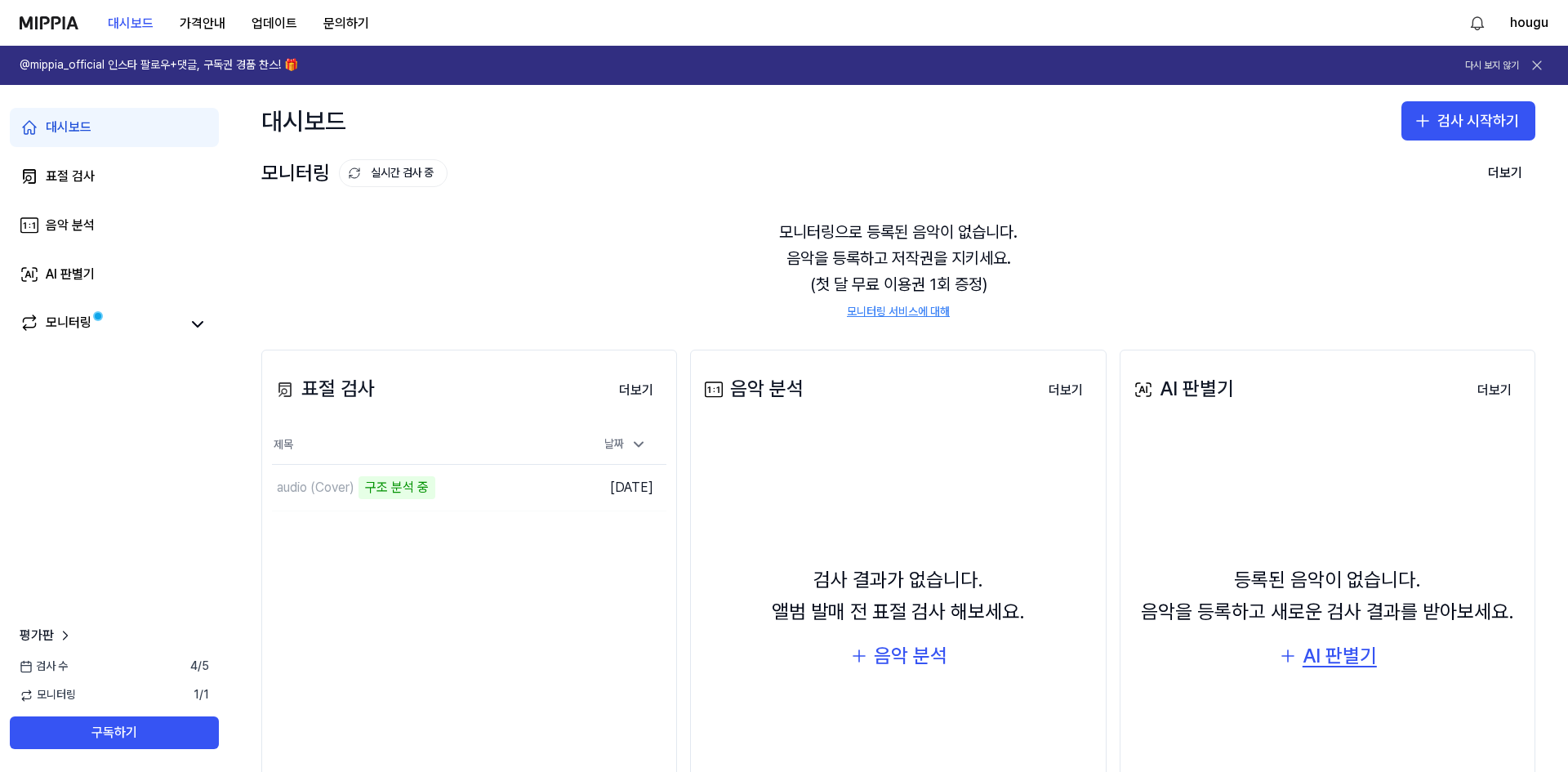
click at [1345, 659] on div "AI 판별기" at bounding box center [1340, 656] width 75 height 31
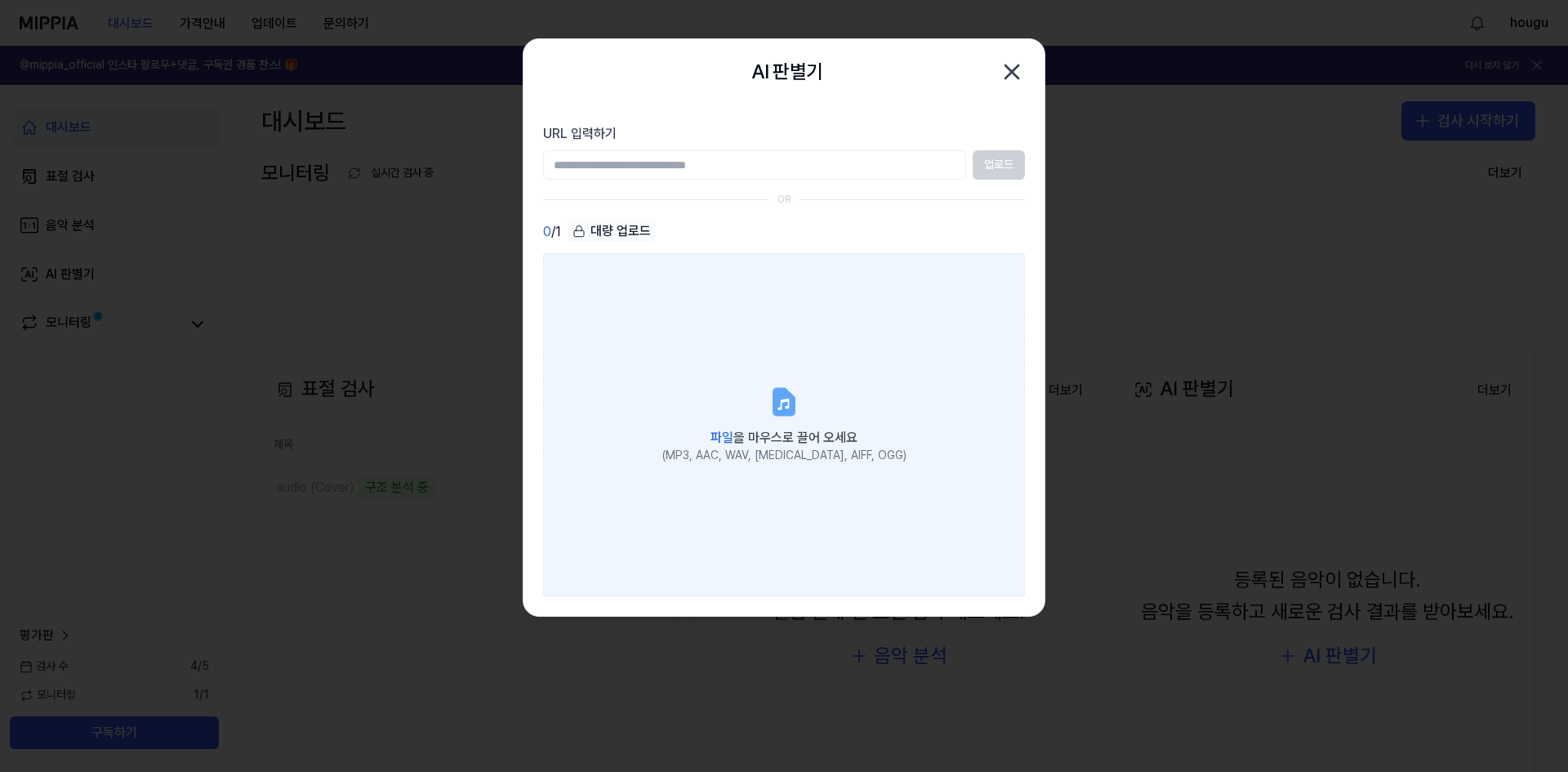
click at [680, 333] on label "파일 을 마우스로 끌어 오세요 (MP3, AAC, WAV, [MEDICAL_DATA], AIFF, OGG)" at bounding box center [784, 424] width 482 height 343
click at [0, 0] on input "파일 을 마우스로 끌어 오세요 (MP3, AAC, WAV, [MEDICAL_DATA], AIFF, OGG)" at bounding box center [0, 0] width 0 height 0
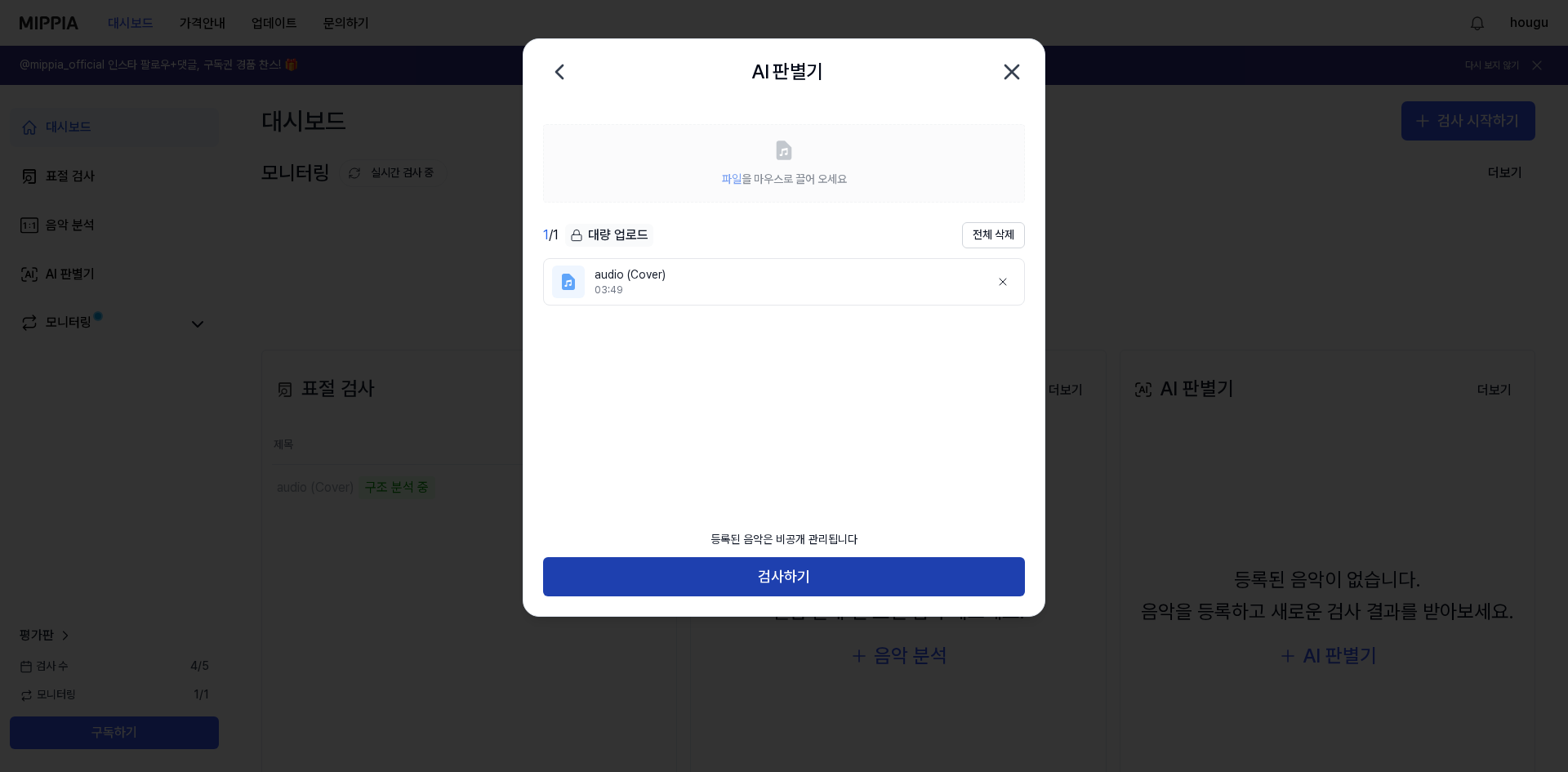
click at [836, 580] on button "검사하기" at bounding box center [784, 576] width 482 height 39
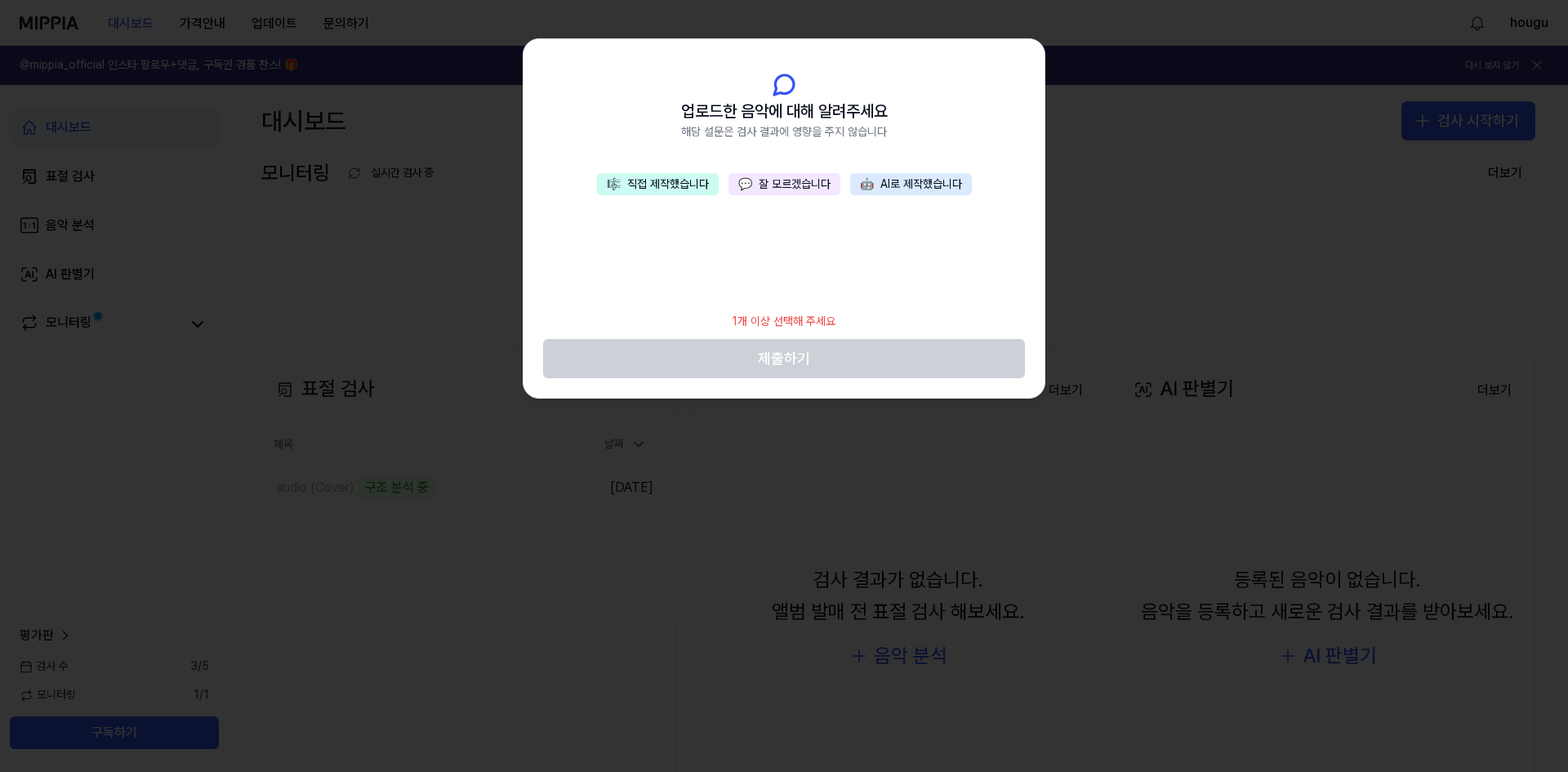
click at [669, 182] on button "🎼 직접 제작했습니다" at bounding box center [658, 184] width 122 height 23
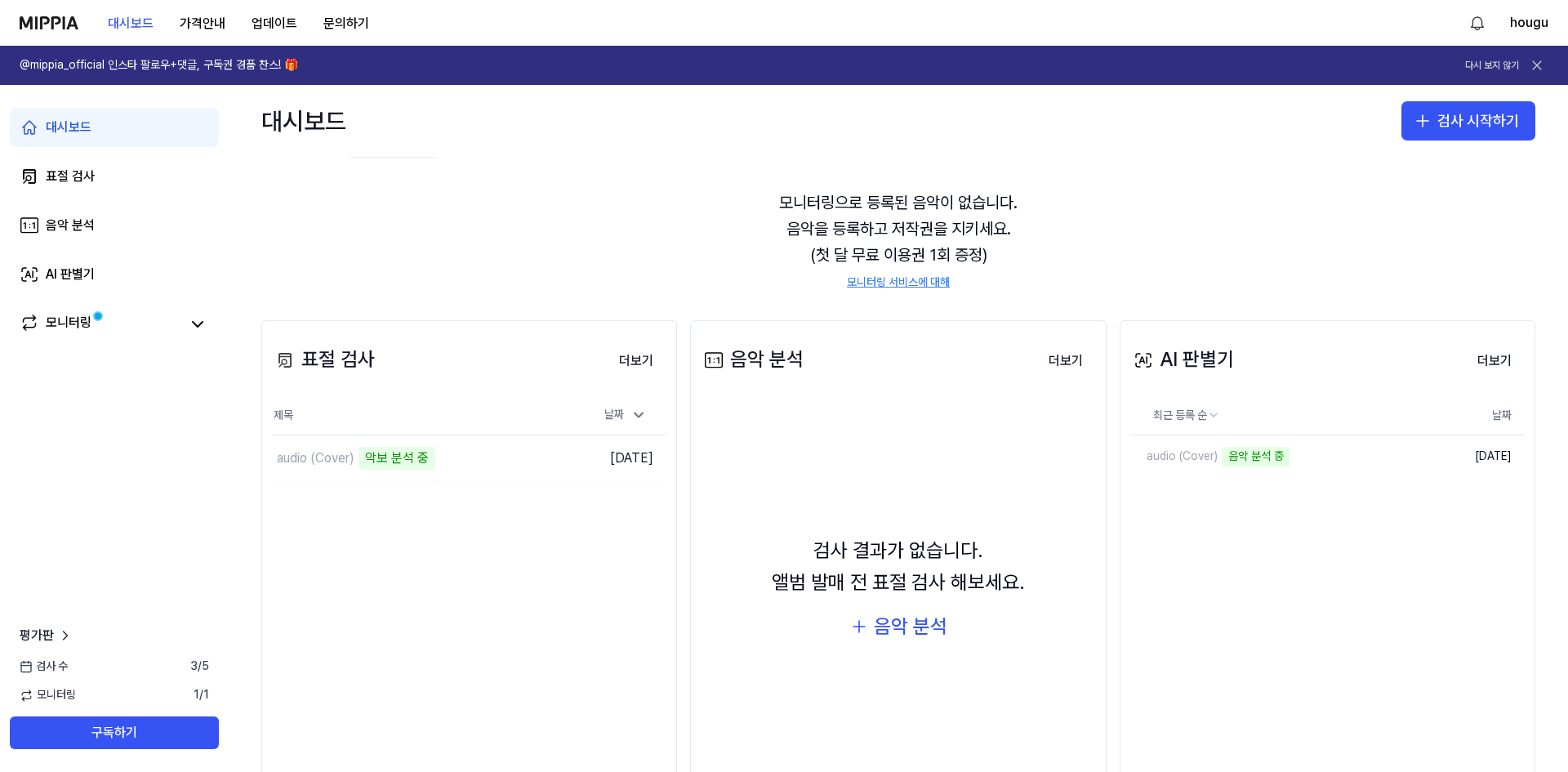
scroll to position [0, 0]
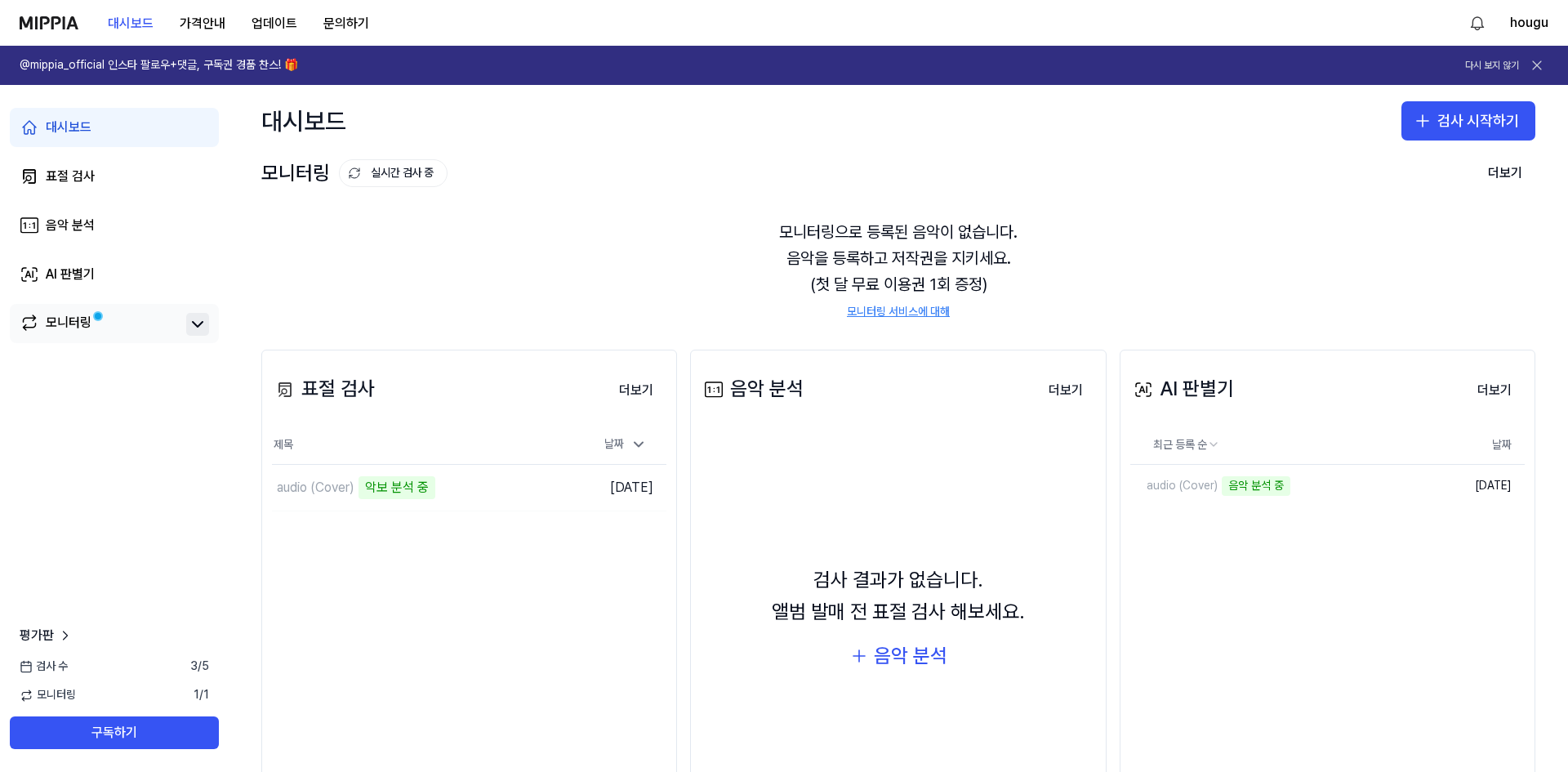
click at [204, 326] on icon at bounding box center [197, 324] width 20 height 20
click at [169, 326] on link "모니터링" at bounding box center [100, 324] width 160 height 23
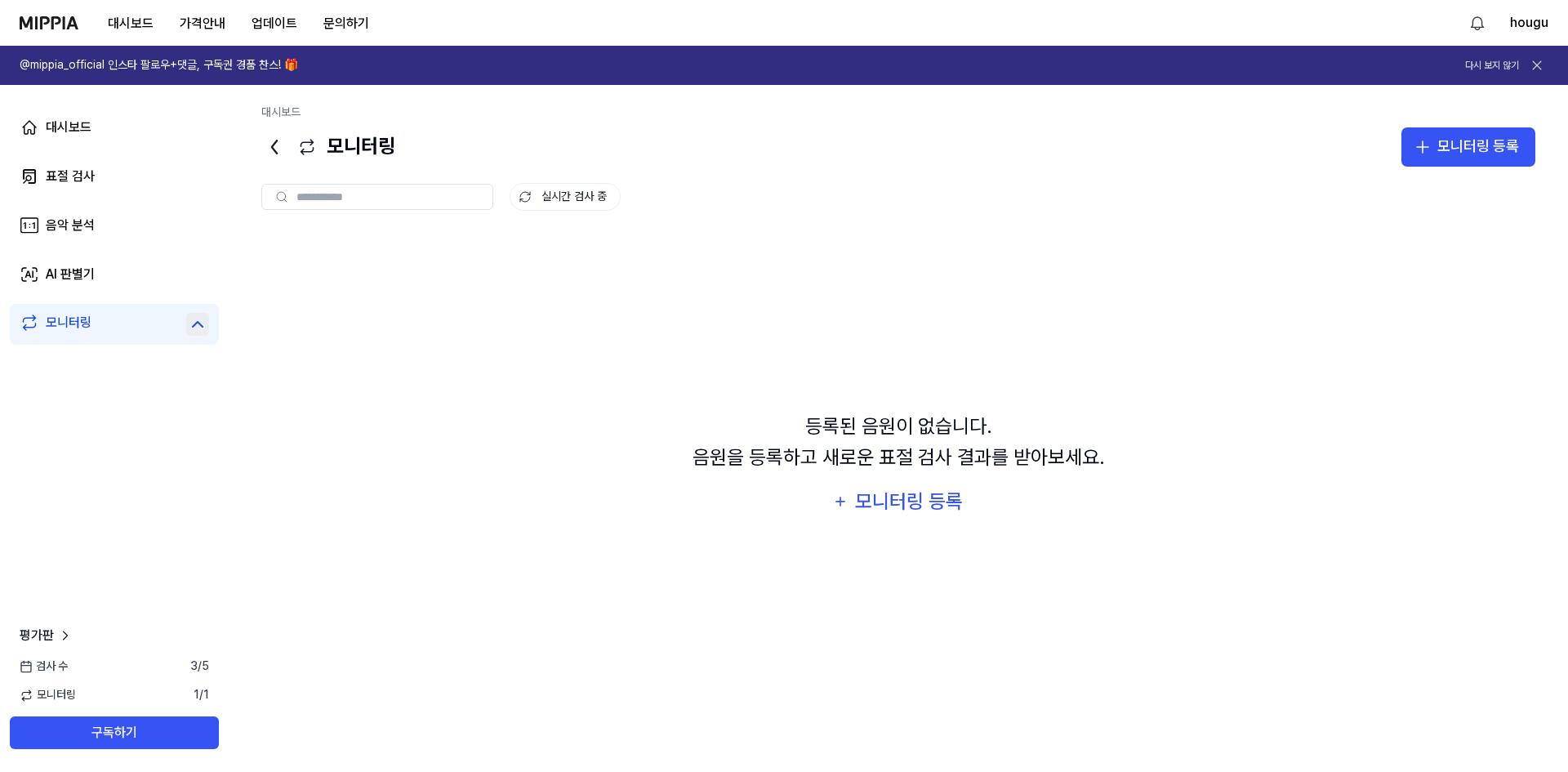
click at [270, 138] on icon at bounding box center [275, 147] width 26 height 26
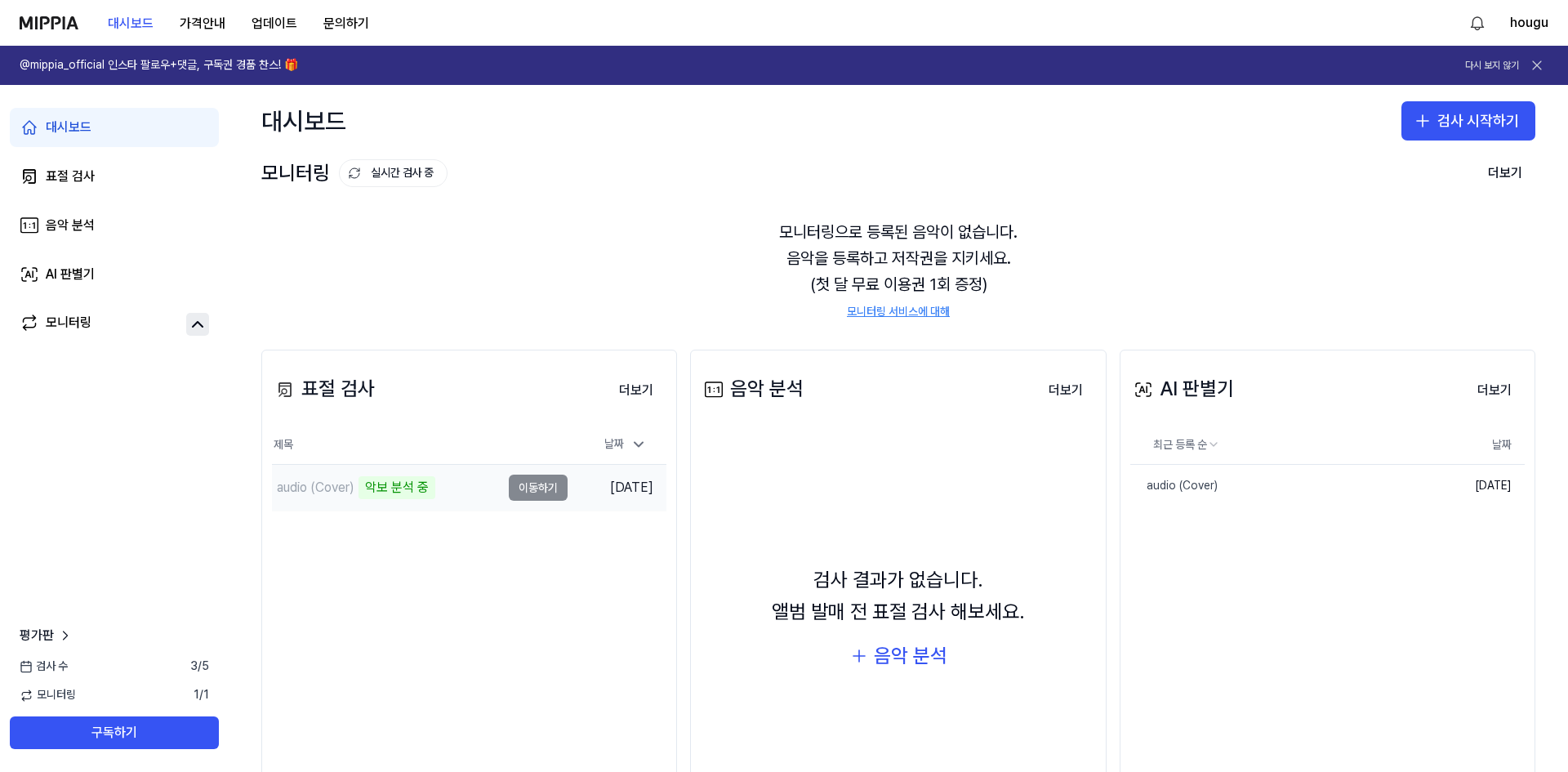
click at [413, 481] on div "악보 분석 중" at bounding box center [396, 488] width 76 height 23
click at [446, 536] on div "표절 검사 더보기 표절 검사 제목 날짜 audio (Cover) 악보 분석 중 이동하기 [DATE] 더보기" at bounding box center [469, 590] width 415 height 482
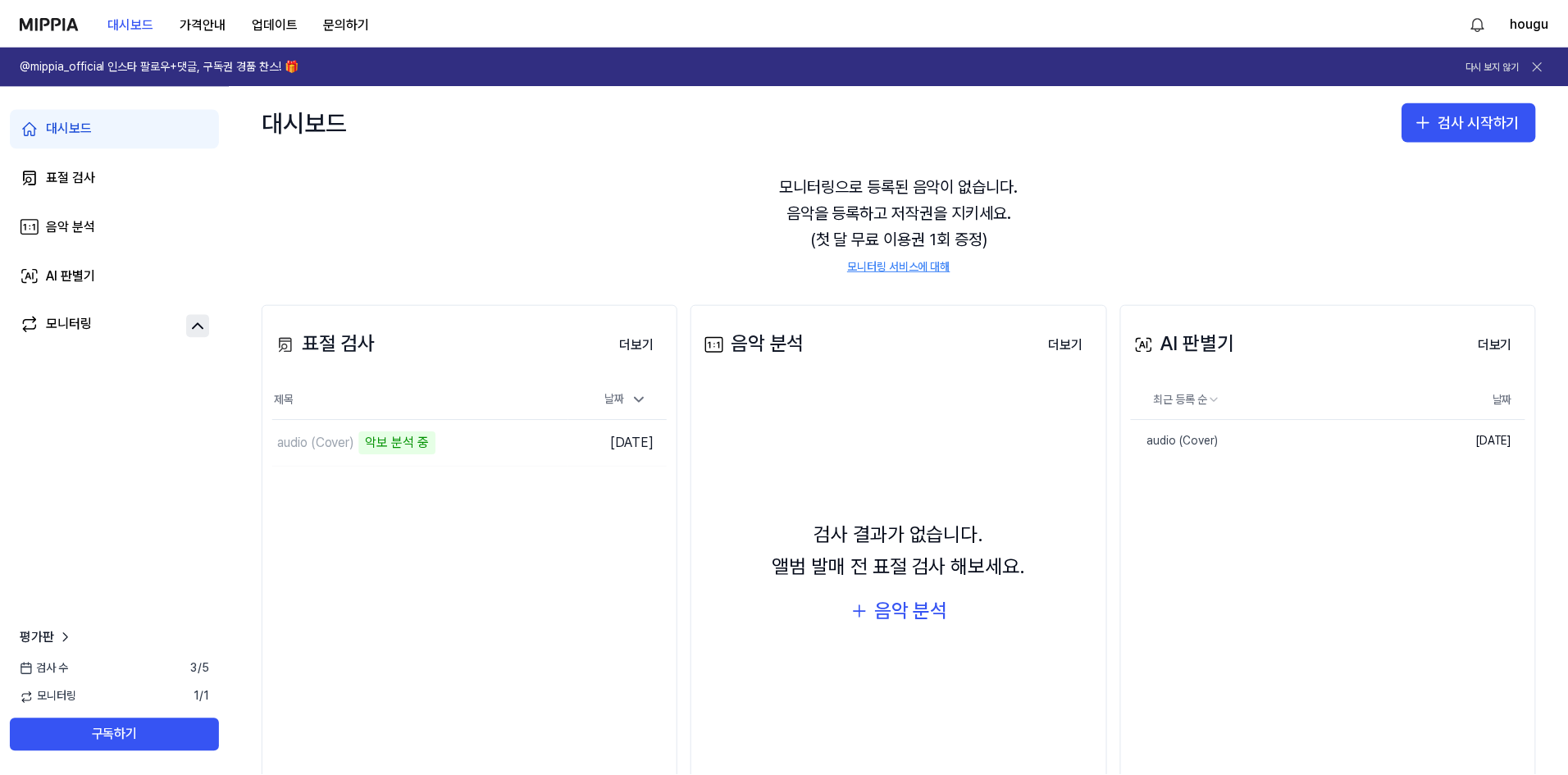
scroll to position [93, 0]
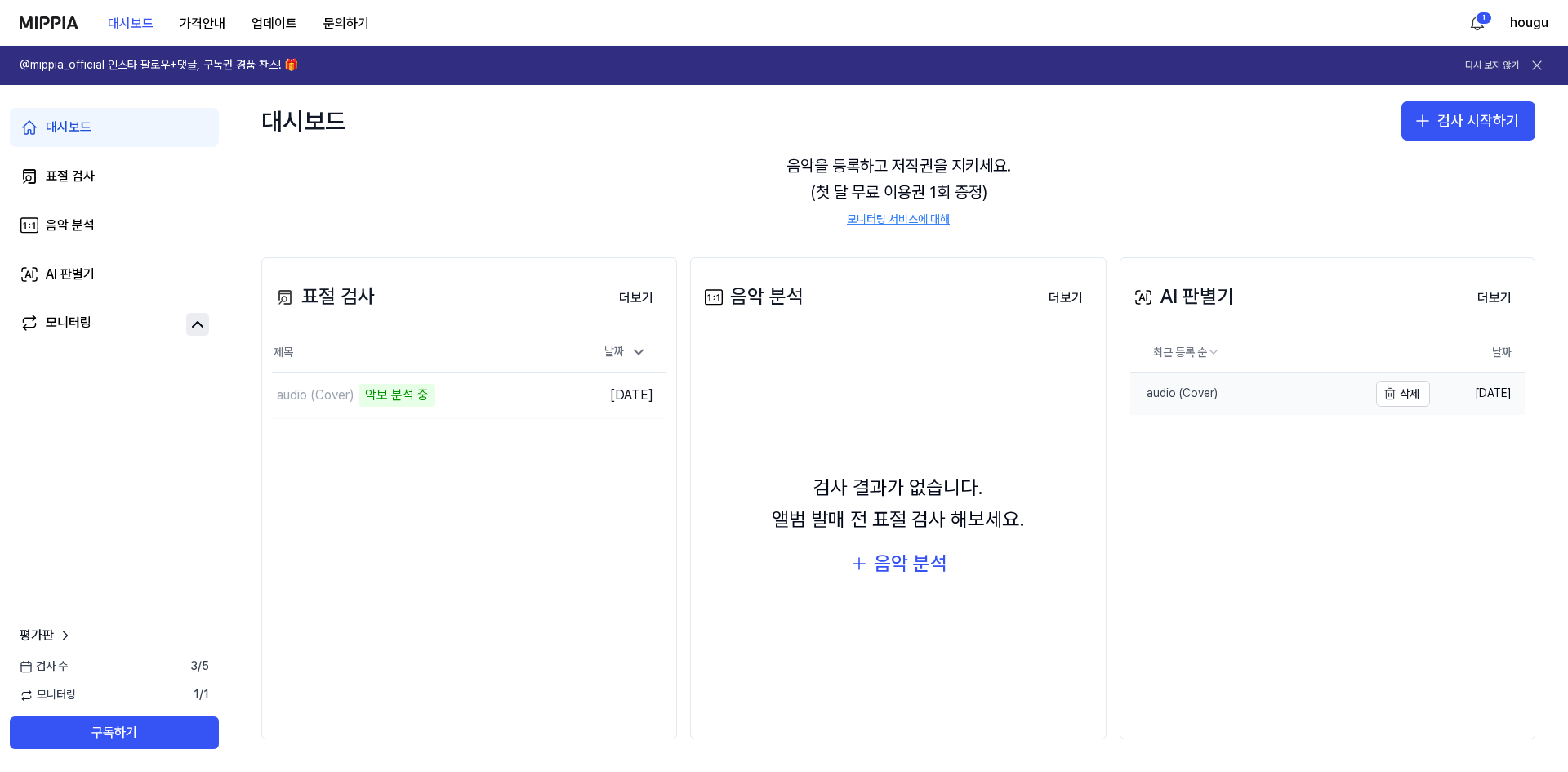
click at [1325, 397] on link "audio (Cover)" at bounding box center [1248, 393] width 237 height 43
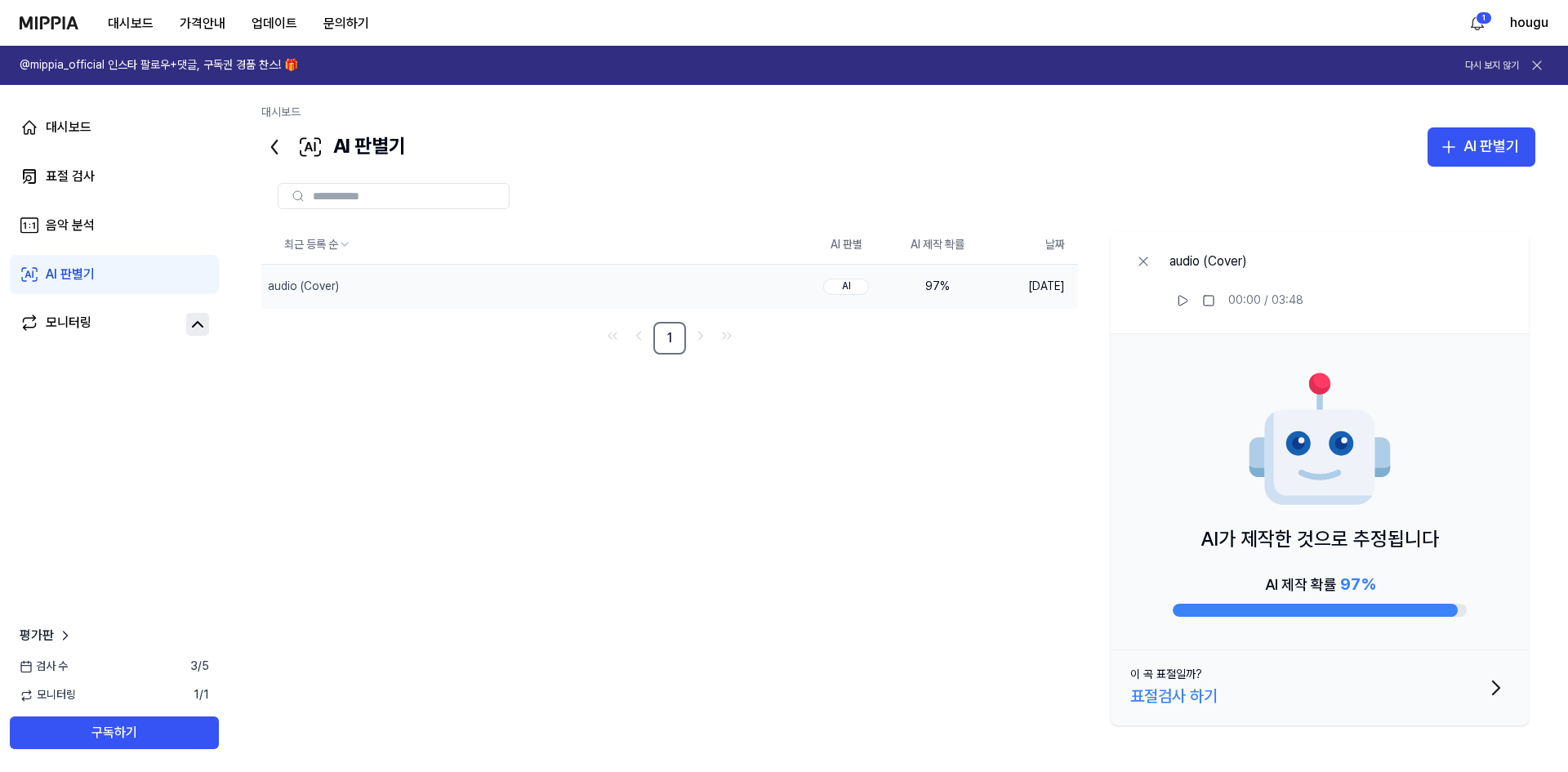
drag, startPoint x: 1197, startPoint y: 539, endPoint x: 1391, endPoint y: 573, distance: 197.0
click at [1428, 542] on div "AI가 제작한 것으로 추정됩니다 AI 제작 확률 97 %" at bounding box center [1319, 492] width 418 height 316
drag, startPoint x: 1302, startPoint y: 582, endPoint x: 1305, endPoint y: 621, distance: 39.1
click at [1339, 579] on div "AI 제작 확률 97 %" at bounding box center [1319, 584] width 110 height 26
click at [1232, 530] on p "AI가 제작한 것으로 추정됩니다" at bounding box center [1319, 539] width 238 height 31
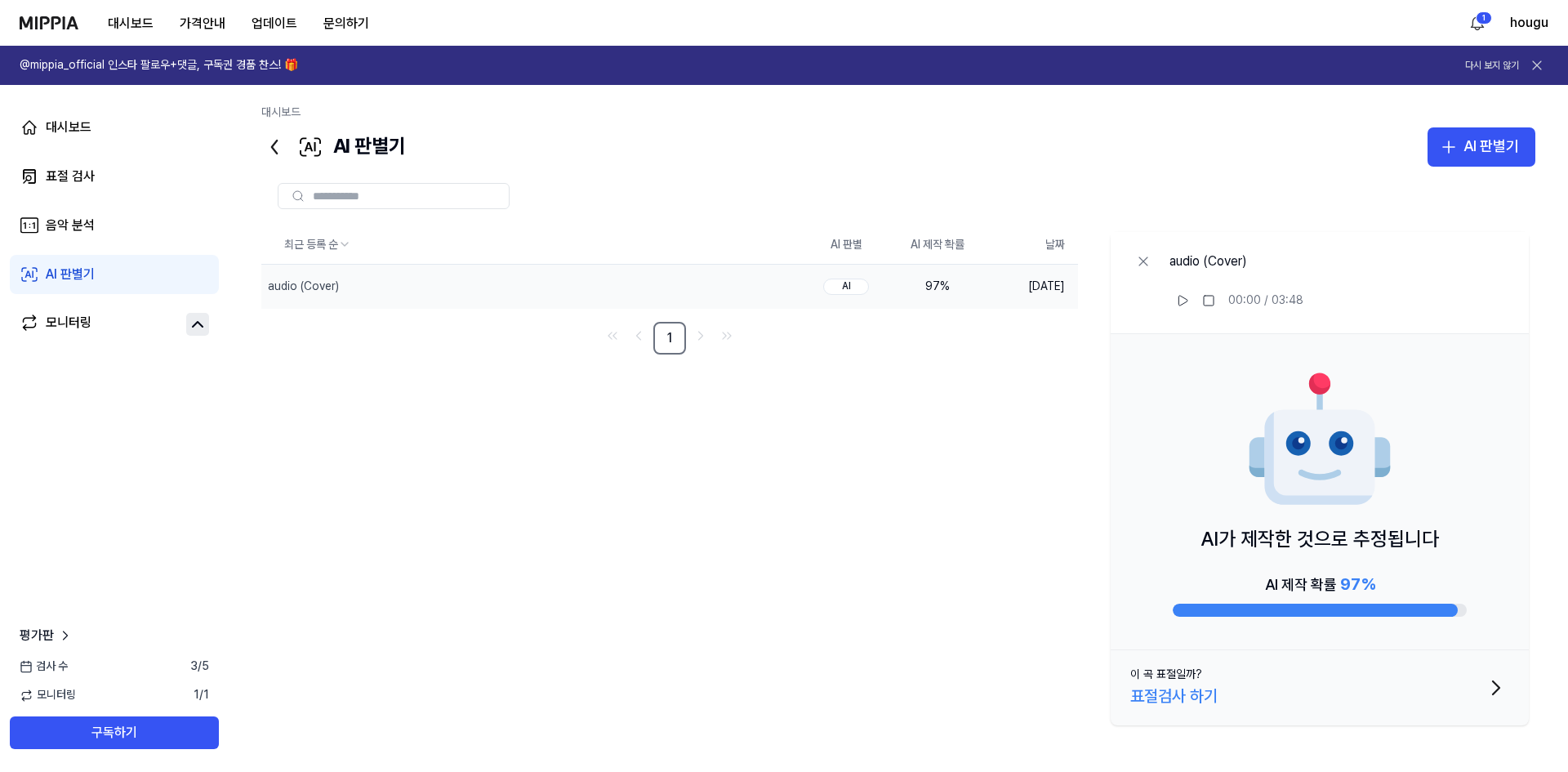
drag, startPoint x: 1206, startPoint y: 536, endPoint x: 1434, endPoint y: 557, distance: 229.0
click at [1432, 557] on div "AI가 제작한 것으로 추정됩니다 AI 제작 확률 97 %" at bounding box center [1319, 492] width 418 height 316
drag, startPoint x: 1416, startPoint y: 542, endPoint x: 1191, endPoint y: 629, distance: 241.2
click at [1227, 540] on p "AI가 제작한 것으로 추정됩니다" at bounding box center [1319, 539] width 238 height 31
click at [1270, 609] on div at bounding box center [1315, 609] width 285 height 13
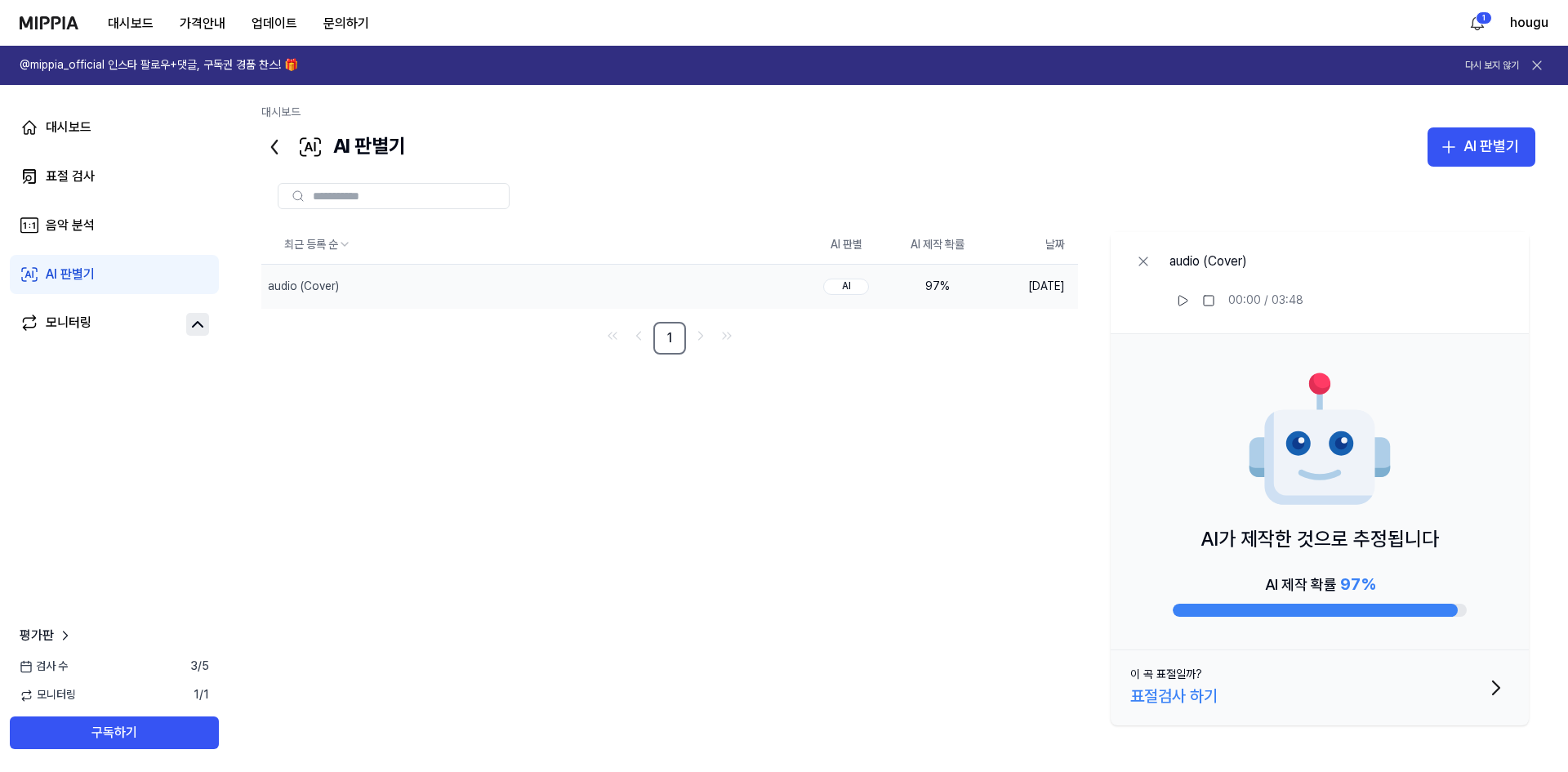
click at [1275, 593] on div "AI 제작 확률 97 %" at bounding box center [1319, 584] width 110 height 26
drag, startPoint x: 1274, startPoint y: 589, endPoint x: 1286, endPoint y: 588, distance: 12.0
click at [1352, 585] on div "AI 제작 확률 97 %" at bounding box center [1319, 584] width 110 height 26
click at [640, 498] on div "최근 등록 순 AI 판별 AI 제작 확률 날짜 audio (Cover) 삭제 AI 97 % [DATE] 1 audio (Cover) 00:00…" at bounding box center [899, 478] width 1274 height 507
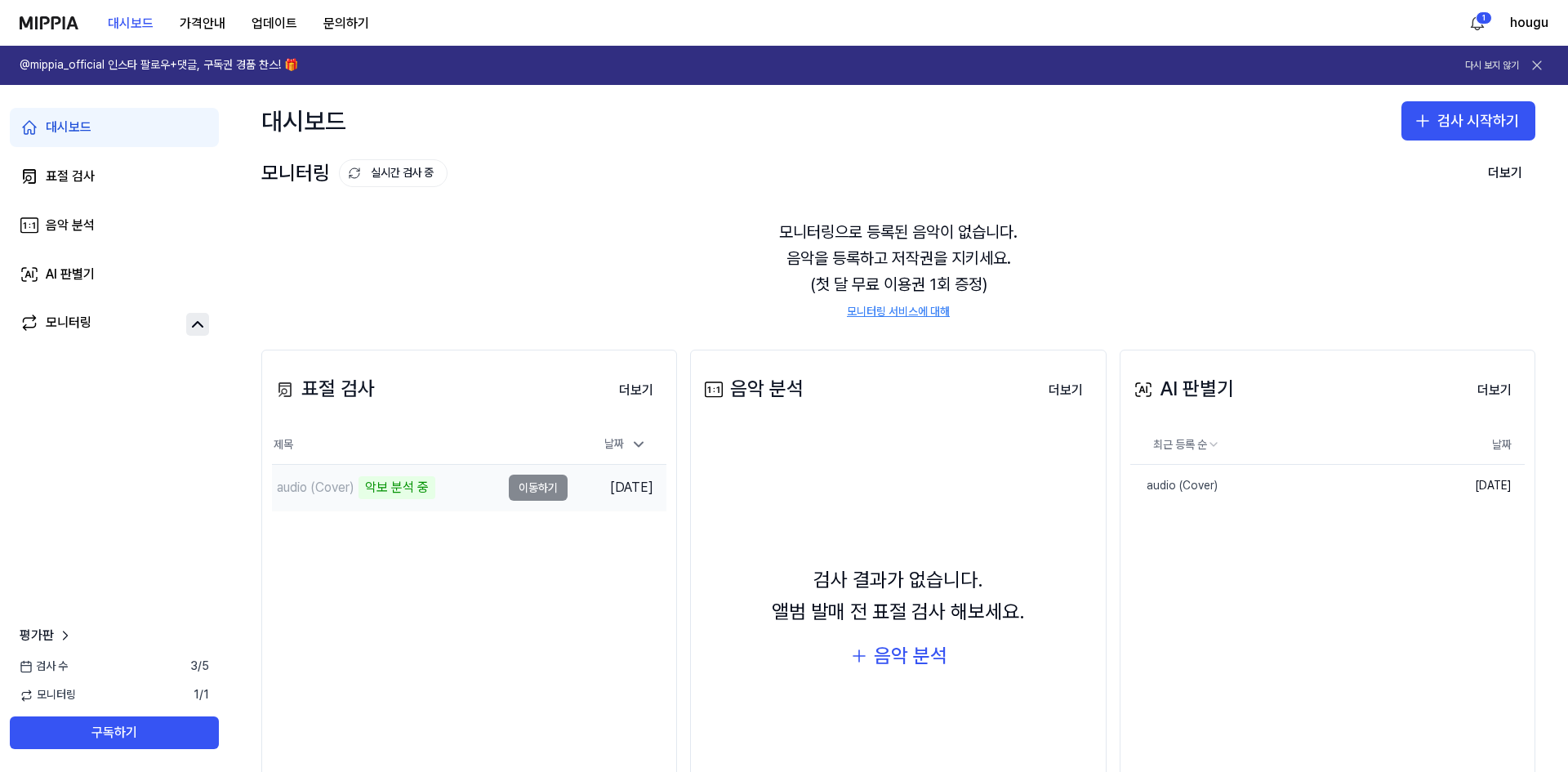
click at [466, 485] on div "audio (Cover) 악보 분석 중" at bounding box center [386, 488] width 229 height 46
click at [460, 494] on div "audio (Cover) 악보 분석 중" at bounding box center [386, 488] width 229 height 46
click at [525, 484] on td "audio (Cover) 악보 분석 중 이동하기" at bounding box center [420, 488] width 296 height 46
click at [538, 488] on td "audio (Cover) 악보 분석 중 이동하기" at bounding box center [420, 488] width 296 height 46
click at [543, 484] on td "audio (Cover) 악보 분석 중 이동하기" at bounding box center [420, 488] width 296 height 46
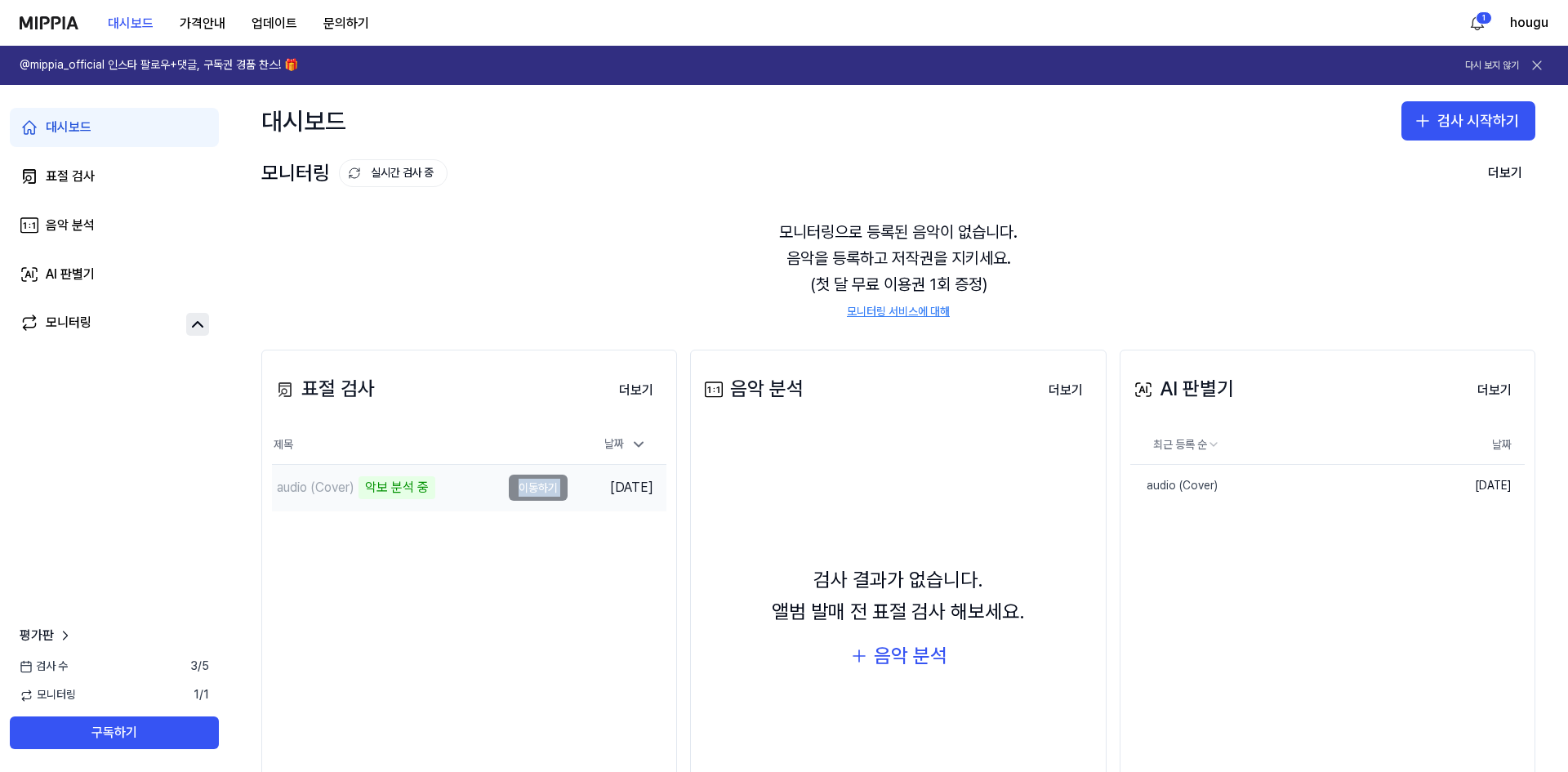
click at [543, 484] on td "audio (Cover) 악보 분석 중 이동하기" at bounding box center [420, 488] width 296 height 46
click at [621, 392] on button "더보기" at bounding box center [636, 390] width 61 height 33
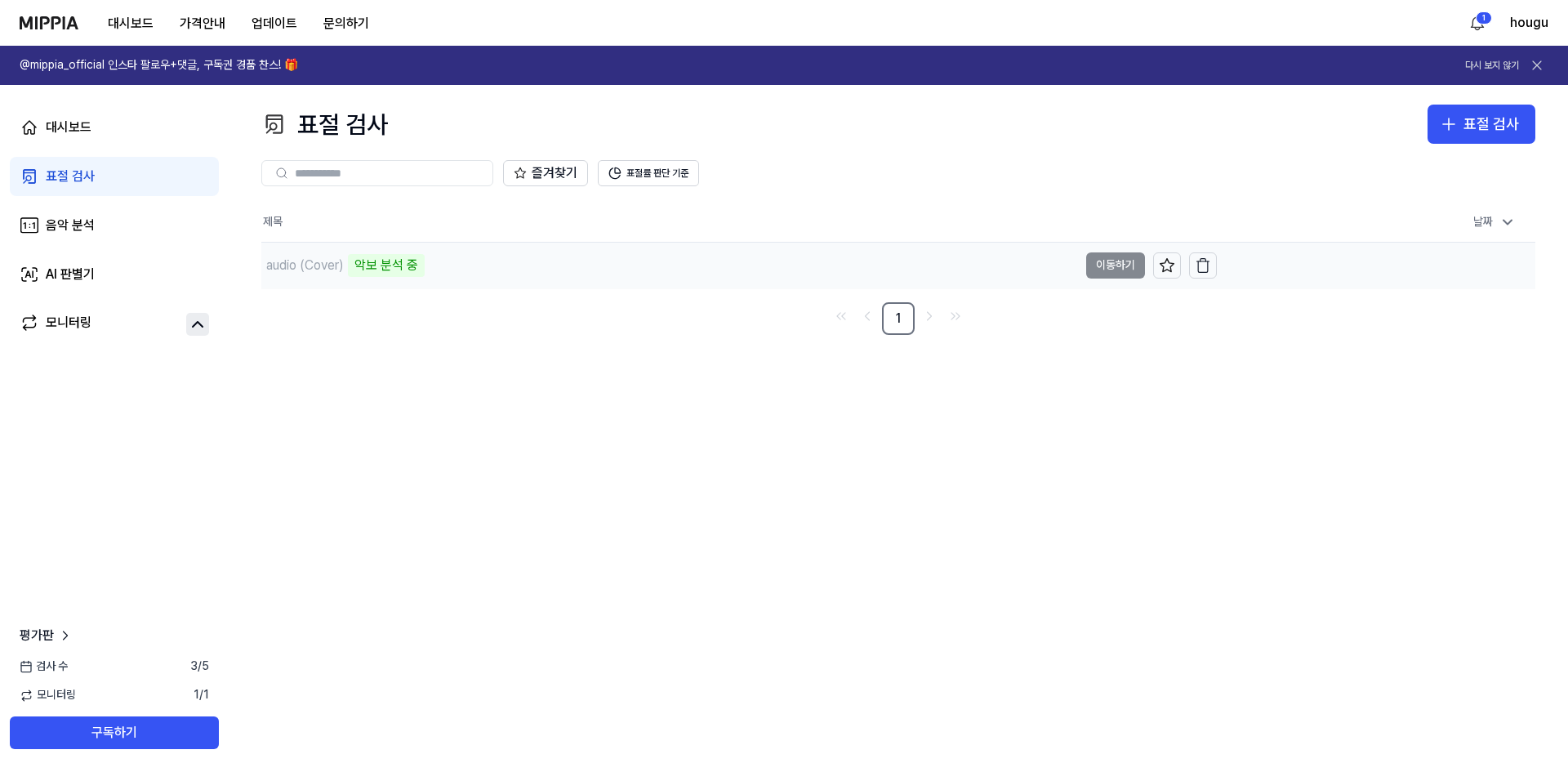
drag, startPoint x: 436, startPoint y: 248, endPoint x: 426, endPoint y: 266, distance: 20.6
click at [435, 250] on div "audio (Cover) 악보 분석 중" at bounding box center [670, 265] width 817 height 46
click at [535, 266] on div "audio (Cover) 악보 분석 중" at bounding box center [670, 265] width 817 height 46
click at [536, 266] on div "audio (Cover) 악보 분석 중" at bounding box center [670, 265] width 817 height 46
click at [1115, 263] on td "audio (Cover) 악보 분석 중 이동하기" at bounding box center [739, 265] width 955 height 46
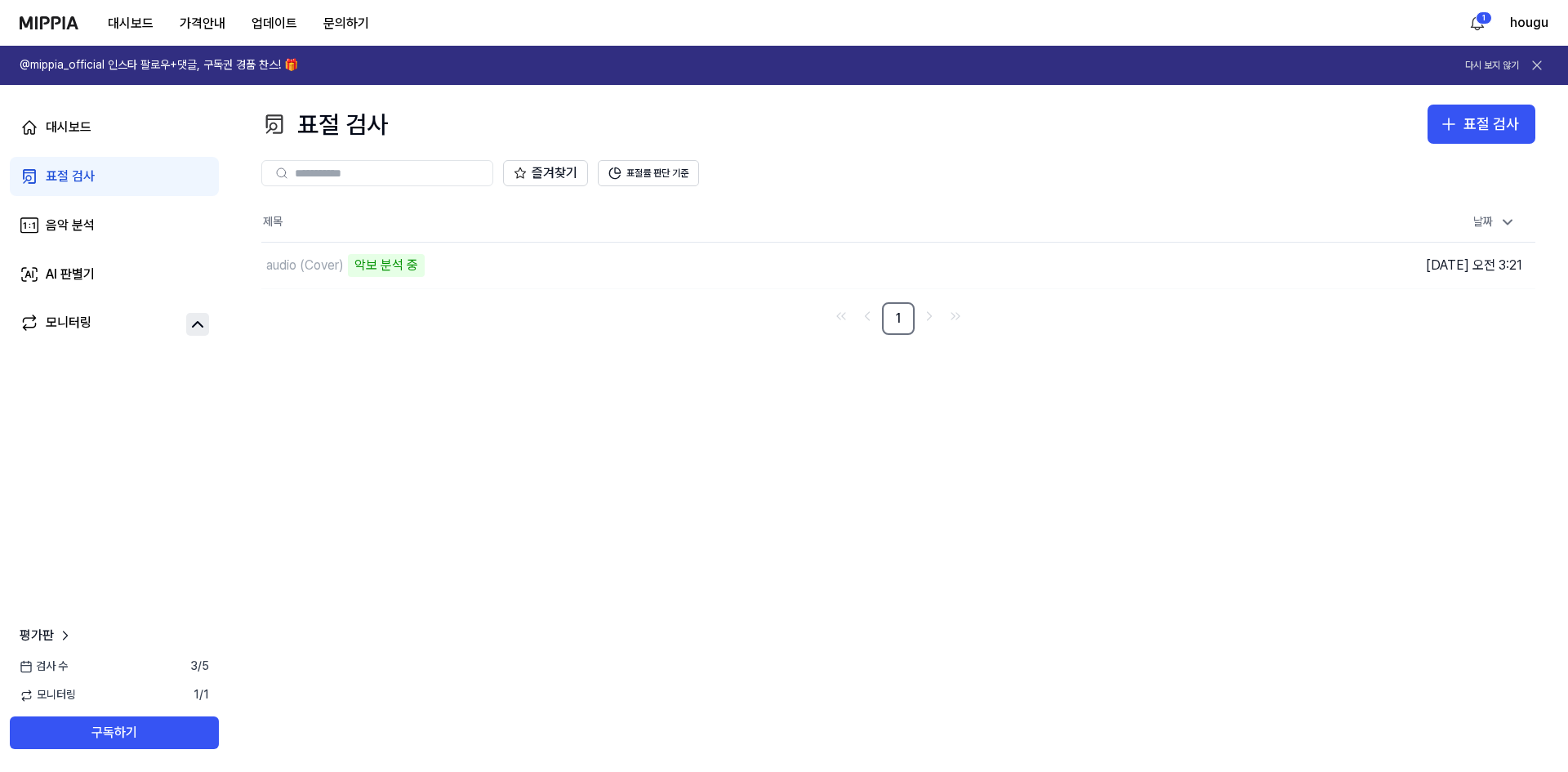
click at [742, 394] on div "표절 검사 표절 검사 표절 검사 음악 분석 AI 판별기 즐겨찾기 표절률 판단 기준 제목 날짜 audio (Cover) 악보 분석 중 이동하기 …" at bounding box center [898, 429] width 1339 height 687
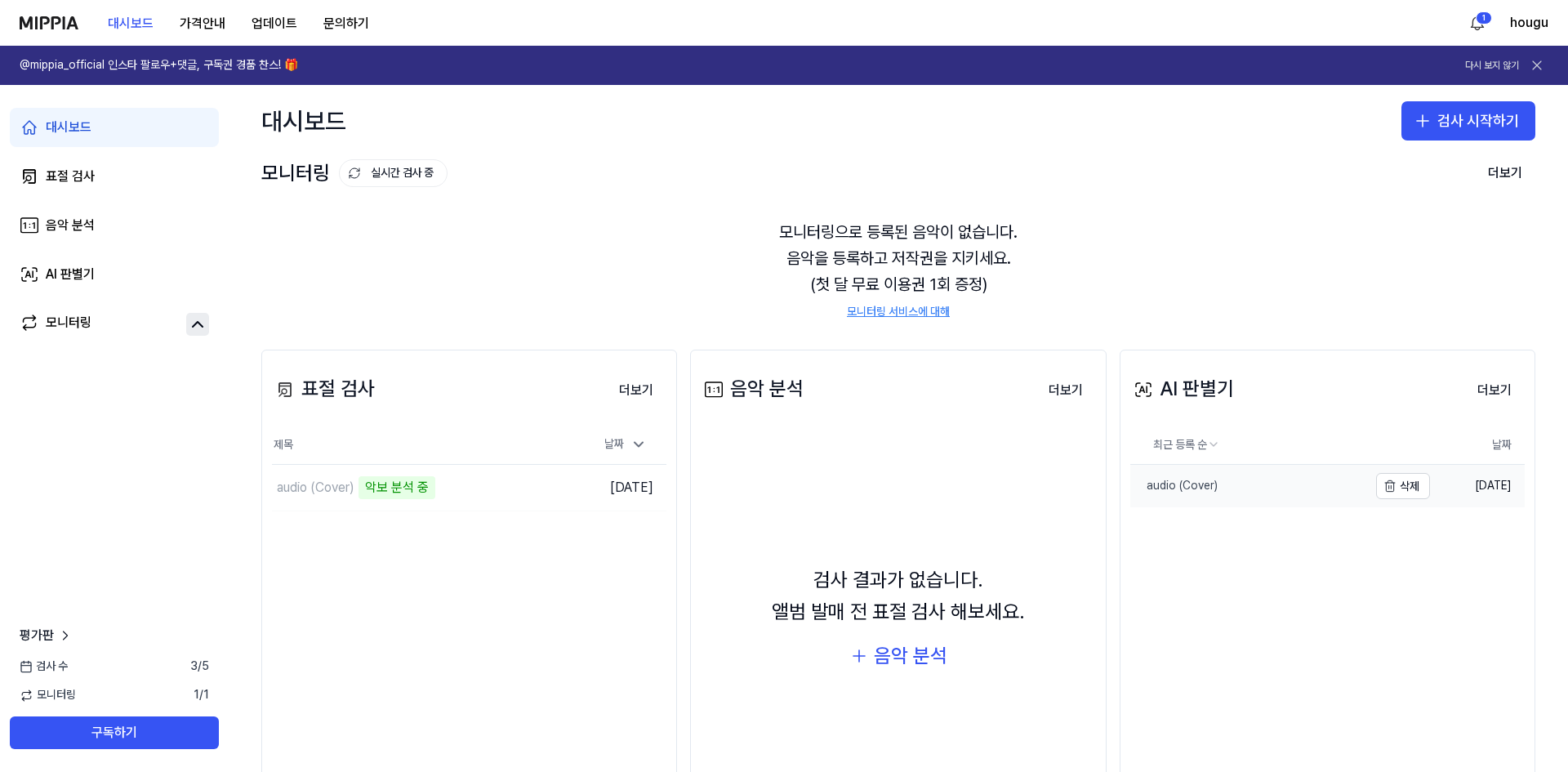
click at [1350, 466] on link "audio (Cover)" at bounding box center [1248, 486] width 237 height 43
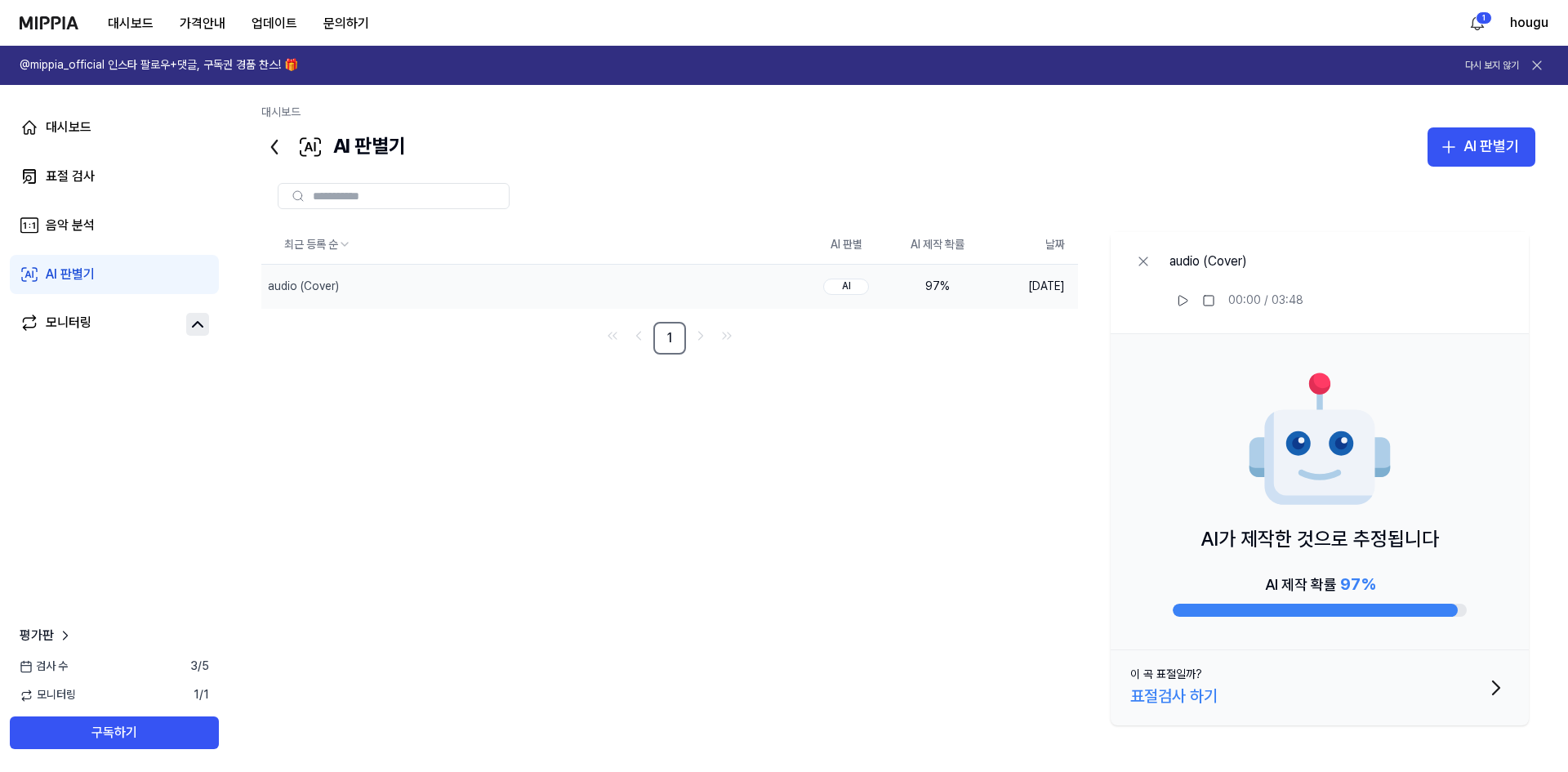
click at [932, 281] on div "97 %" at bounding box center [937, 286] width 65 height 17
drag, startPoint x: 298, startPoint y: 230, endPoint x: 287, endPoint y: 218, distance: 16.3
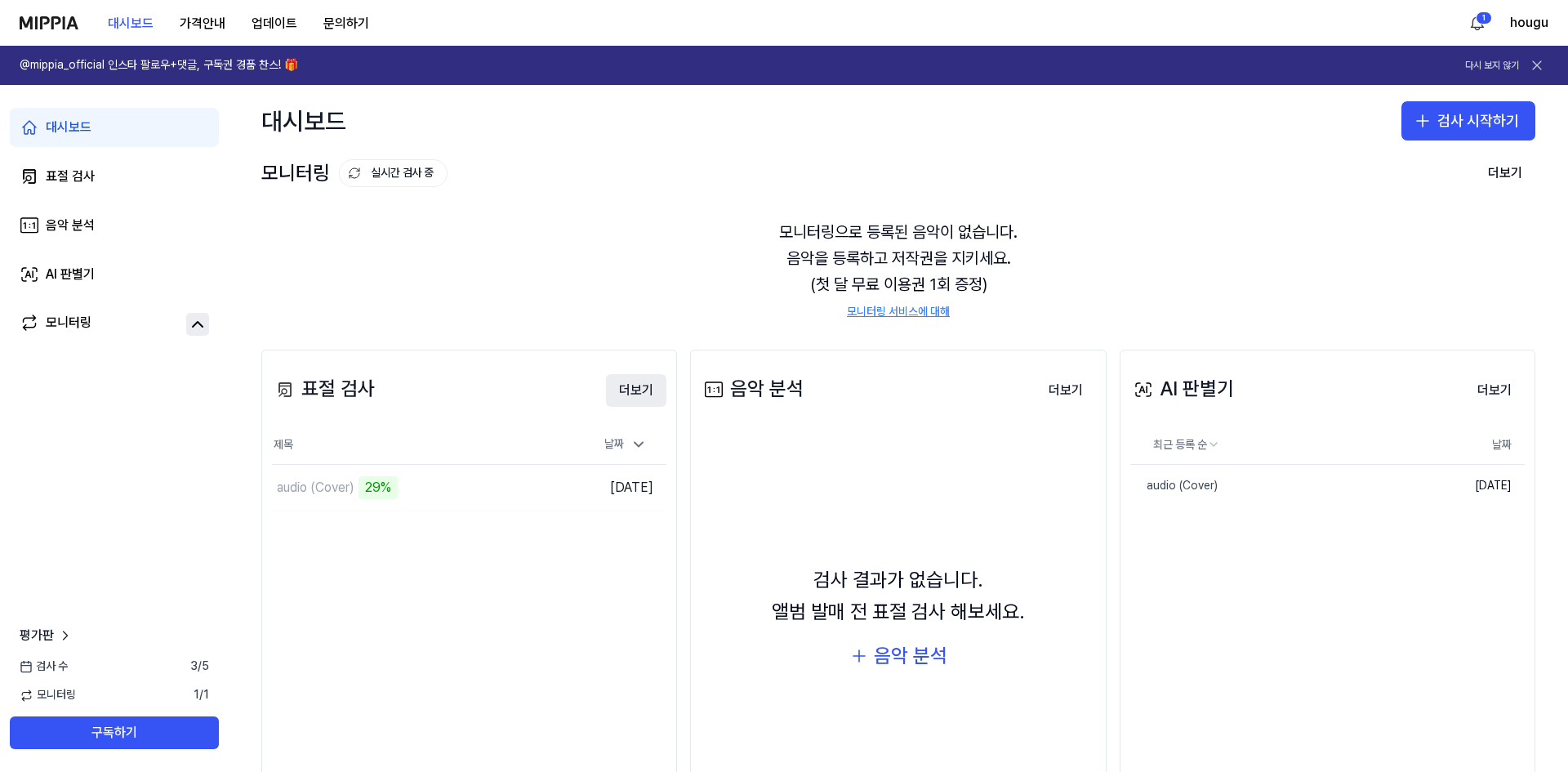
click at [645, 385] on button "더보기" at bounding box center [636, 390] width 61 height 33
click at [430, 490] on div "audio (Cover)" at bounding box center [386, 488] width 229 height 46
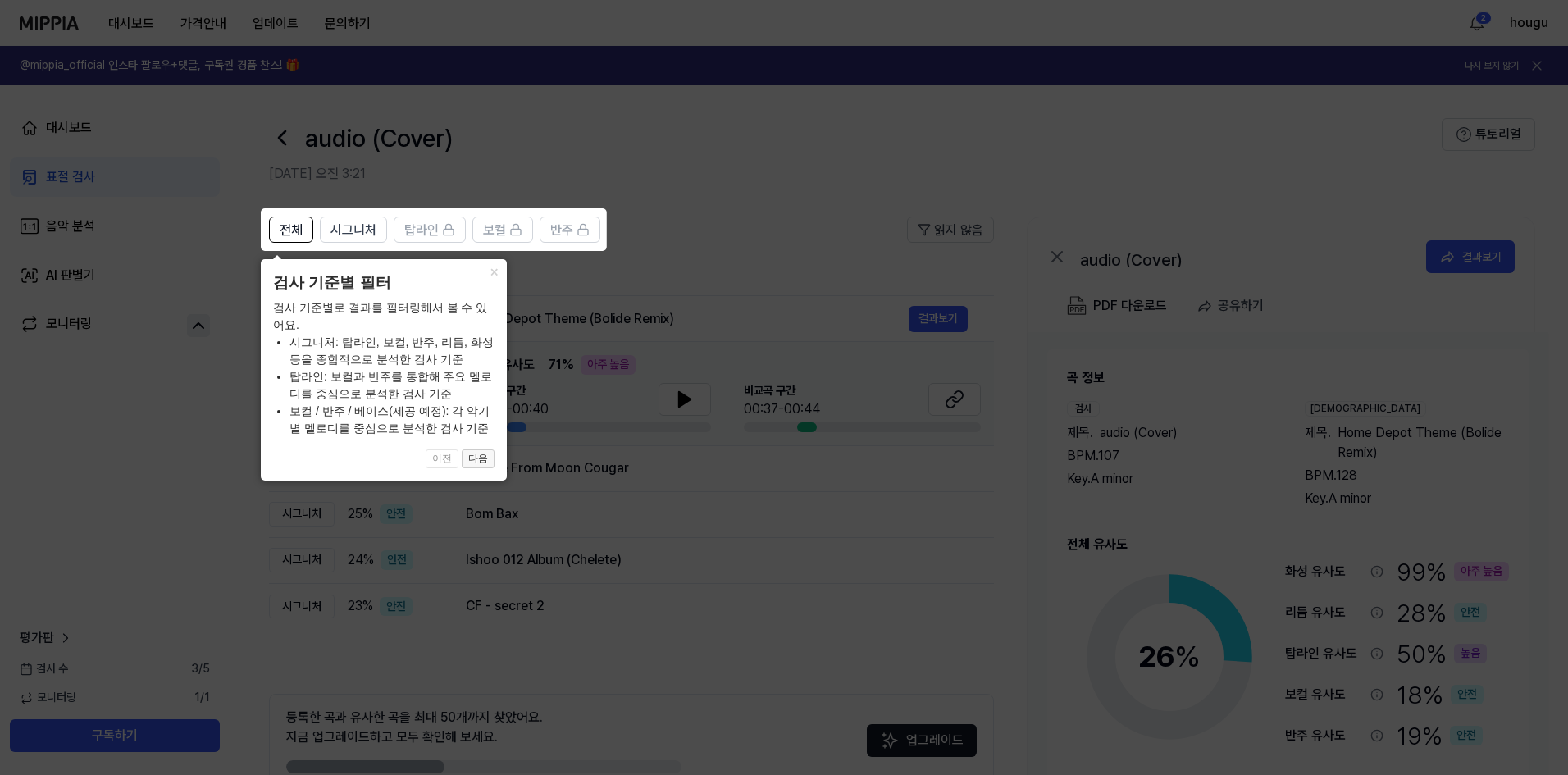
click at [488, 463] on button "다음" at bounding box center [478, 459] width 33 height 20
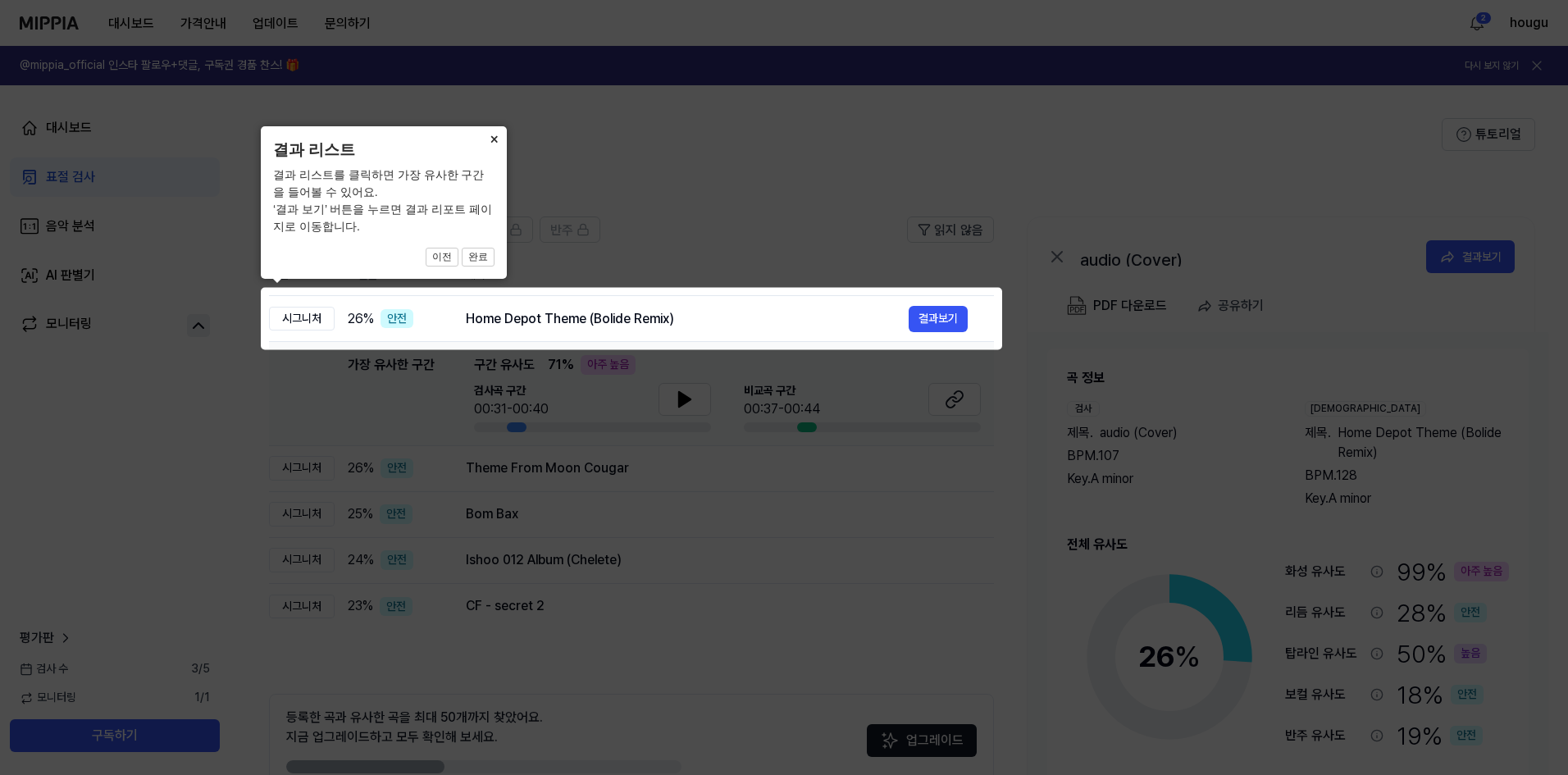
click at [496, 140] on button "×" at bounding box center [494, 138] width 26 height 23
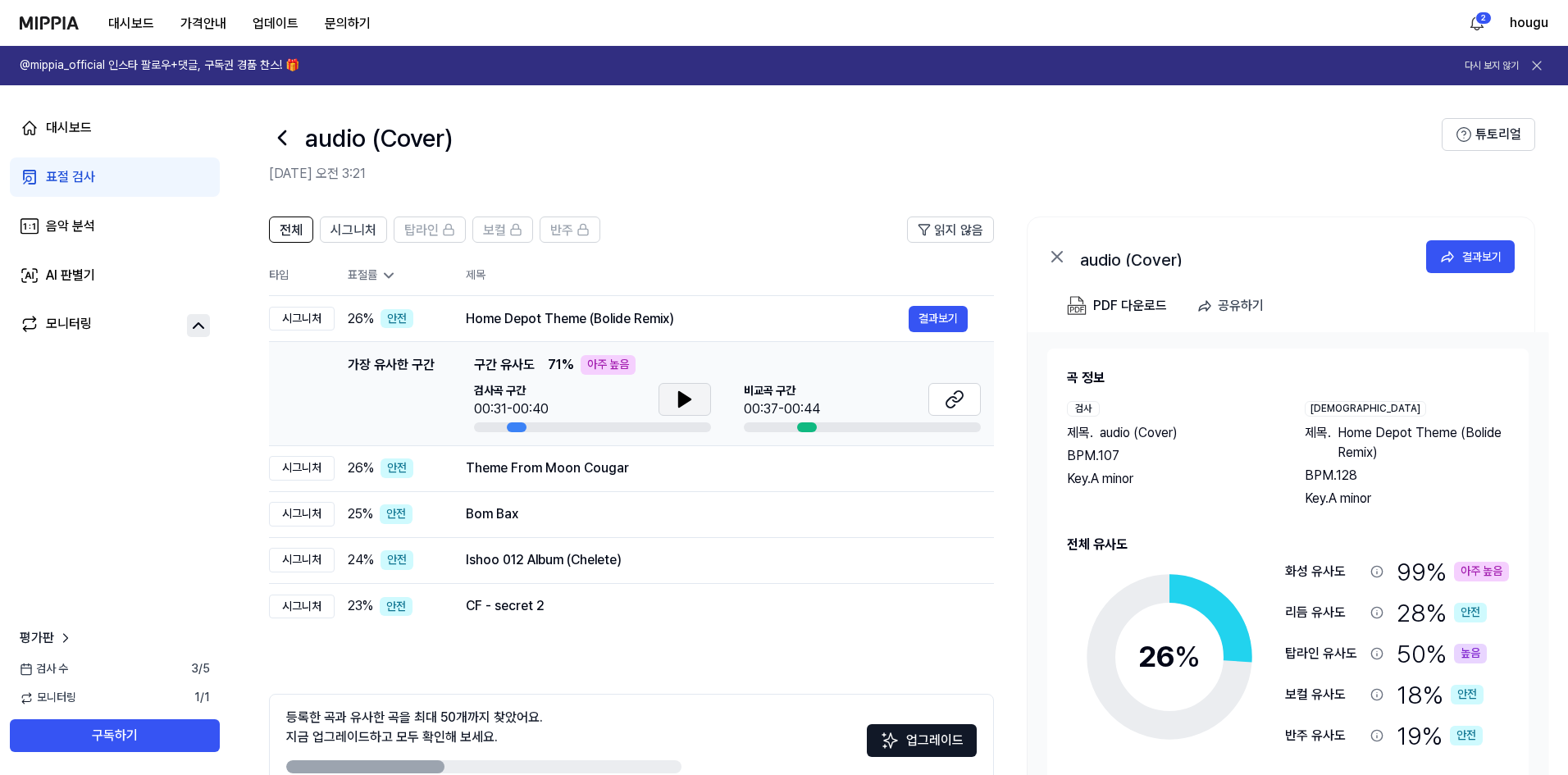
click at [675, 407] on icon at bounding box center [684, 399] width 20 height 20
click at [686, 402] on icon at bounding box center [688, 399] width 3 height 13
click at [957, 402] on icon at bounding box center [954, 399] width 20 height 20
drag, startPoint x: 518, startPoint y: 426, endPoint x: 544, endPoint y: 426, distance: 26.0
click at [544, 426] on div at bounding box center [592, 427] width 237 height 10
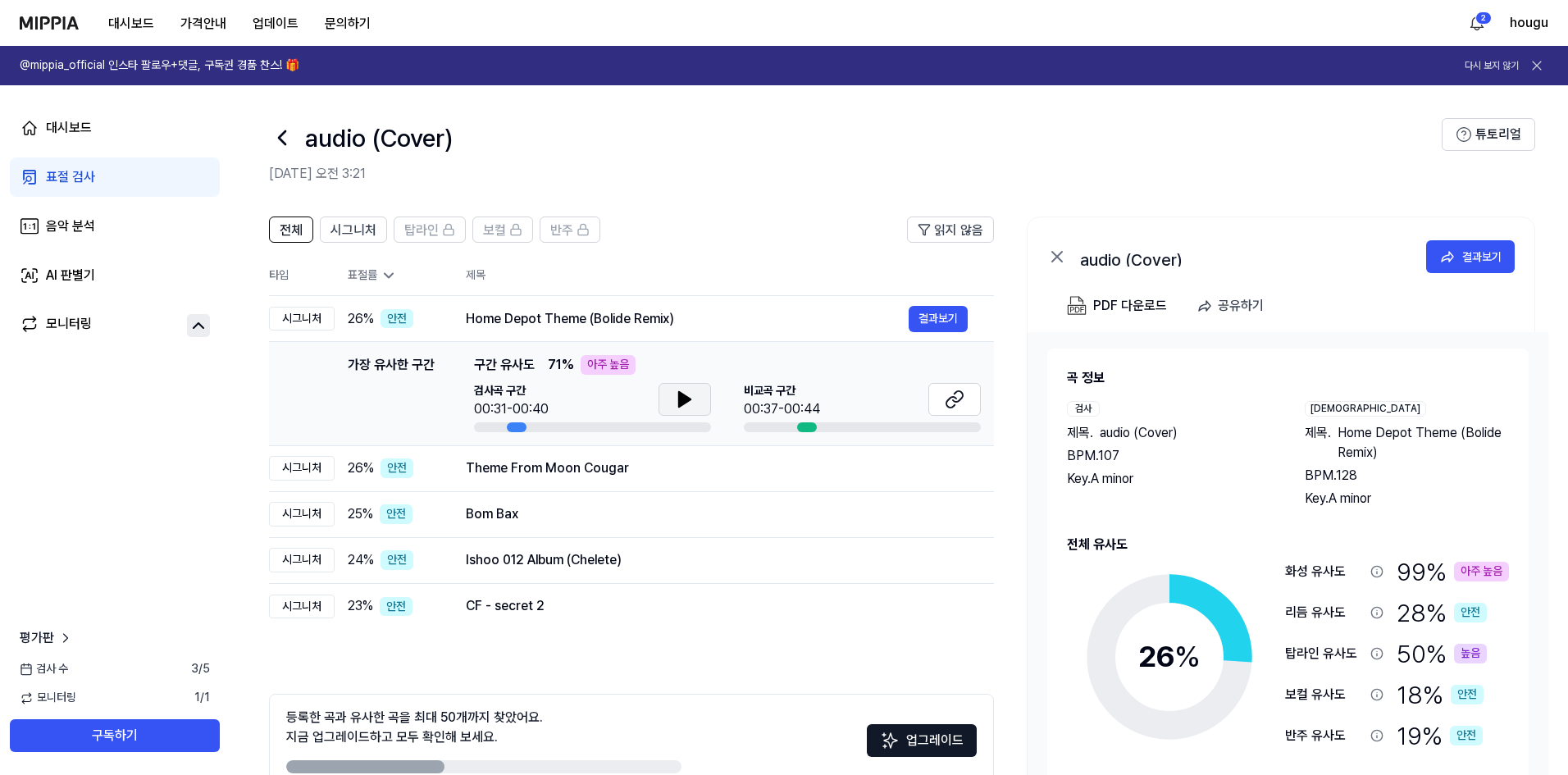
click at [543, 427] on div at bounding box center [592, 427] width 237 height 10
click at [593, 374] on div "아주 높음" at bounding box center [607, 365] width 55 height 20
drag, startPoint x: 603, startPoint y: 360, endPoint x: 622, endPoint y: 364, distance: 19.4
click at [625, 361] on div "아주 높음" at bounding box center [607, 365] width 55 height 20
drag, startPoint x: 561, startPoint y: 393, endPoint x: 618, endPoint y: 398, distance: 57.2
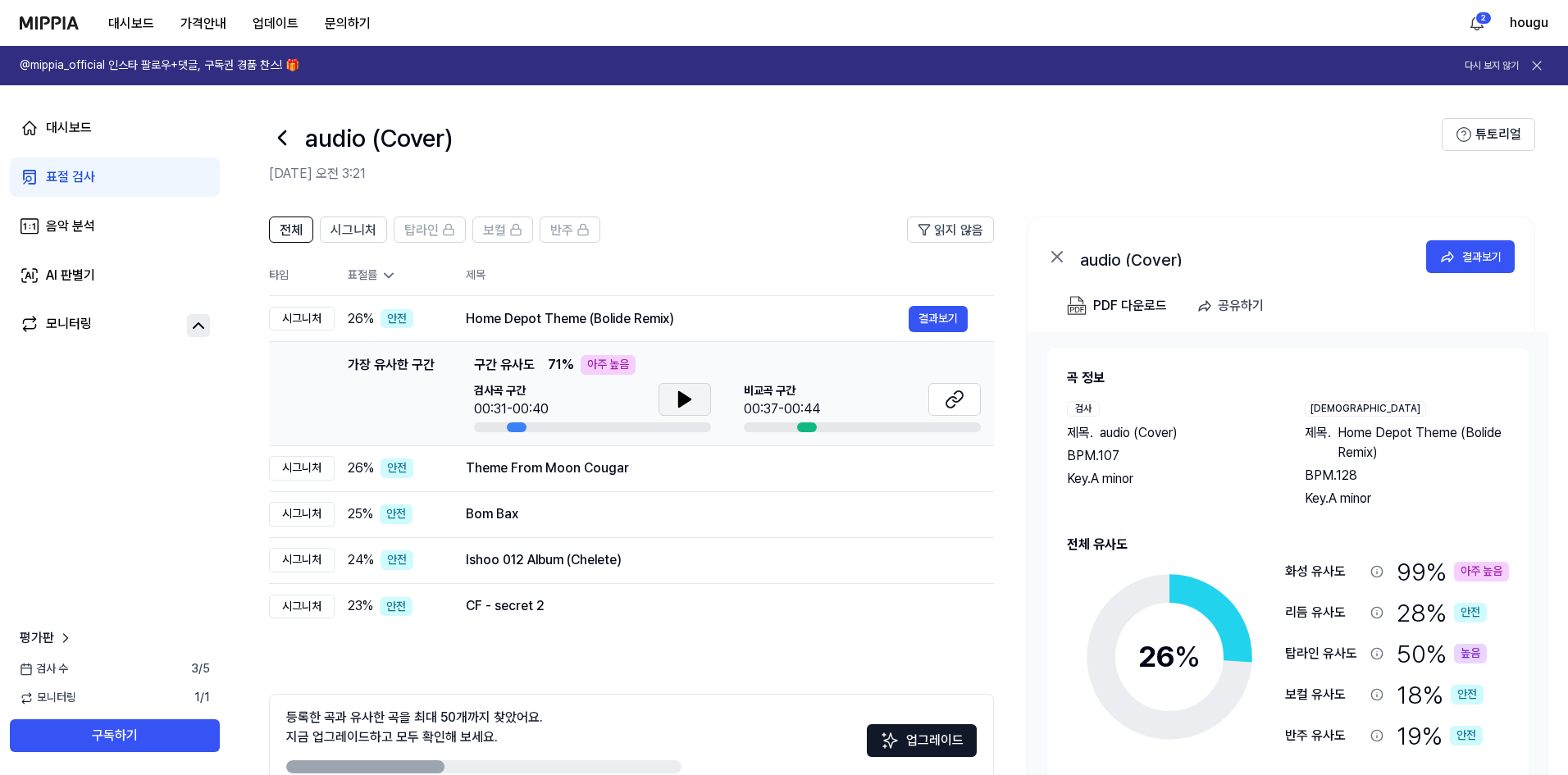
click at [537, 401] on div "검사곡 구간 00:31-00:40" at bounding box center [592, 401] width 237 height 36
click at [693, 401] on icon at bounding box center [684, 399] width 20 height 20
click at [692, 401] on icon at bounding box center [684, 399] width 20 height 20
click at [510, 469] on div "Theme From Moon Cougar" at bounding box center [687, 468] width 442 height 20
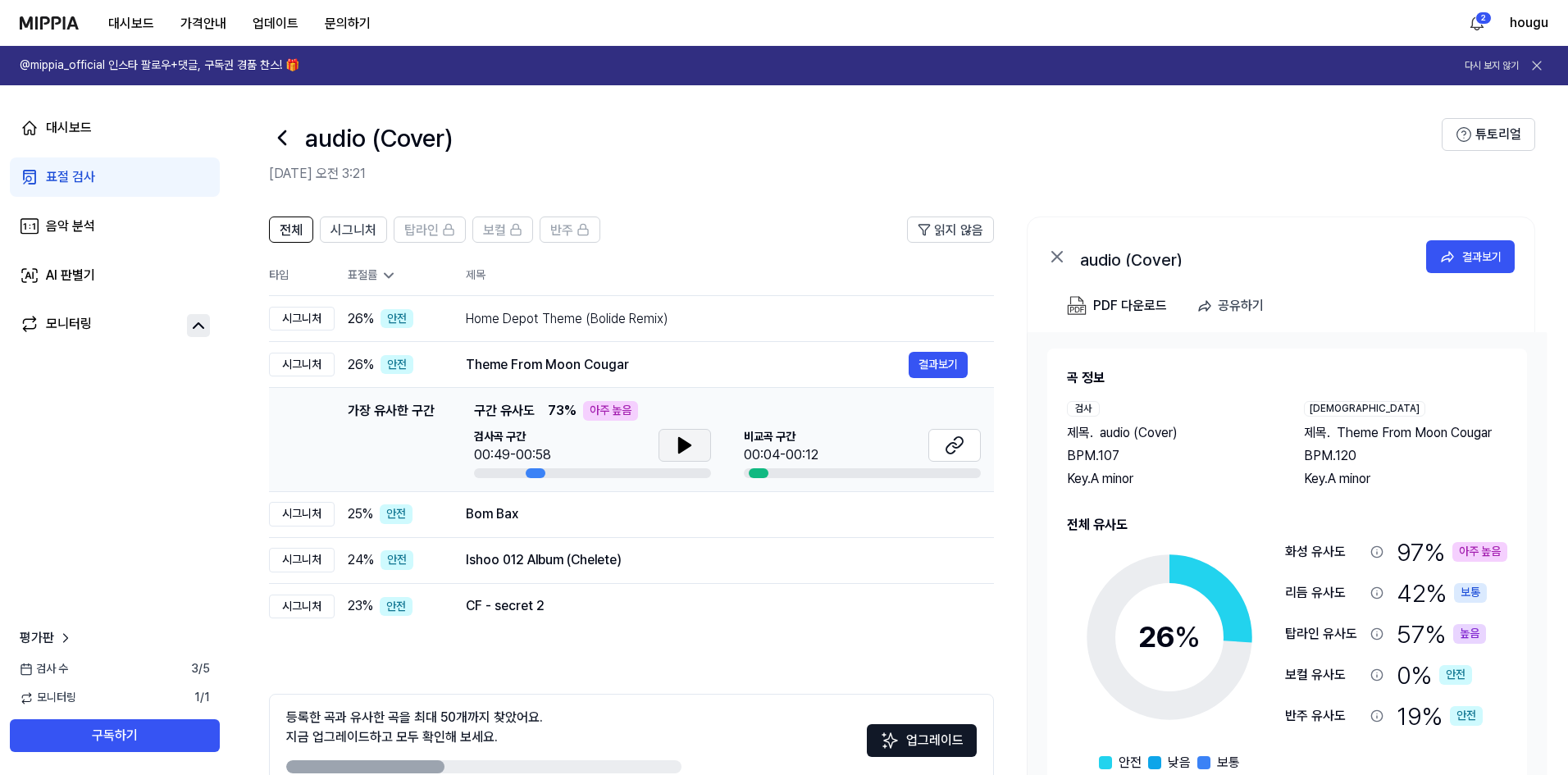
click at [686, 450] on icon at bounding box center [684, 445] width 20 height 20
click at [686, 450] on icon at bounding box center [688, 445] width 3 height 13
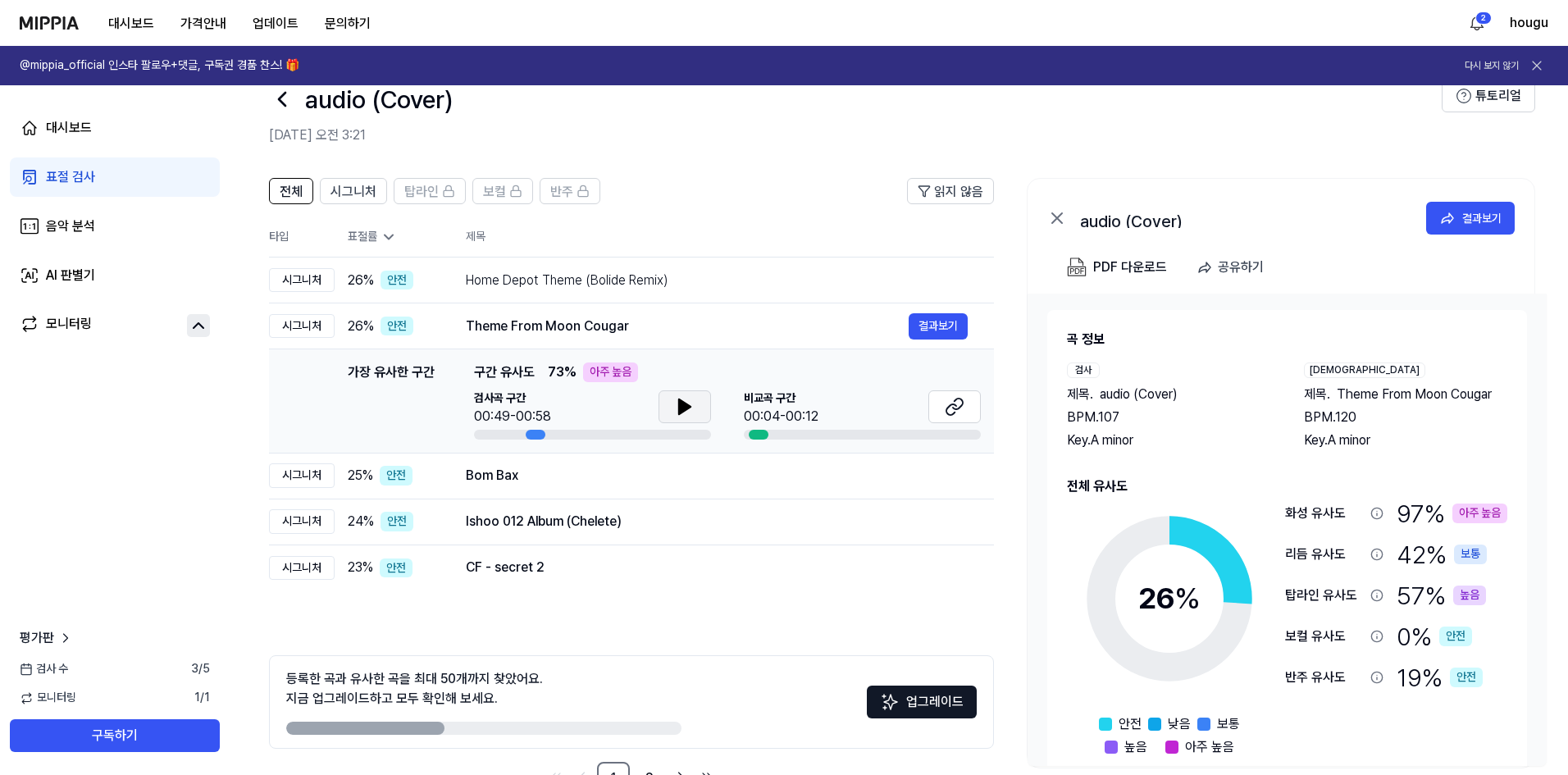
scroll to position [91, 0]
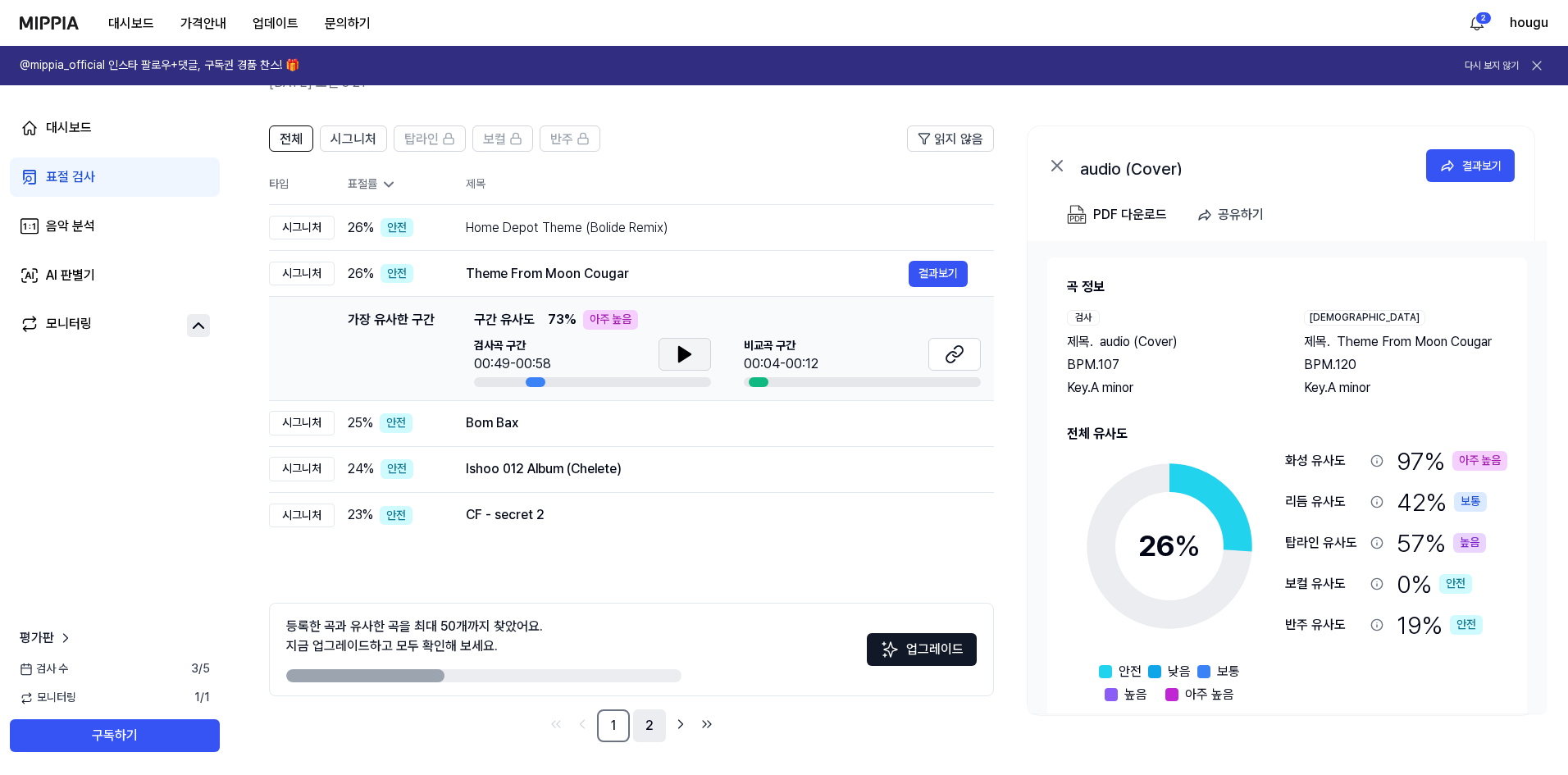
click at [648, 726] on link "2" at bounding box center [649, 726] width 33 height 33
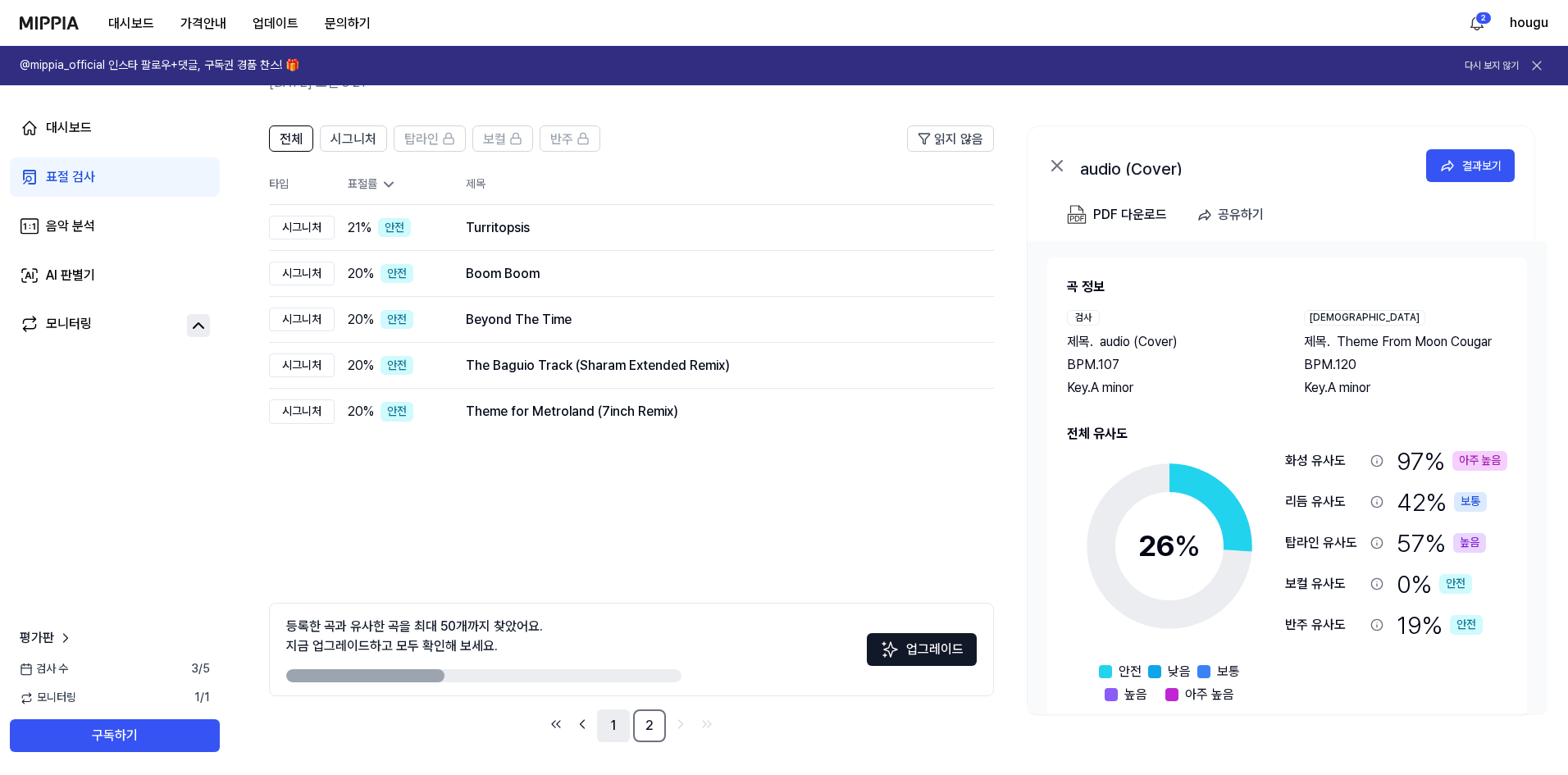
click at [618, 730] on link "1" at bounding box center [613, 726] width 33 height 33
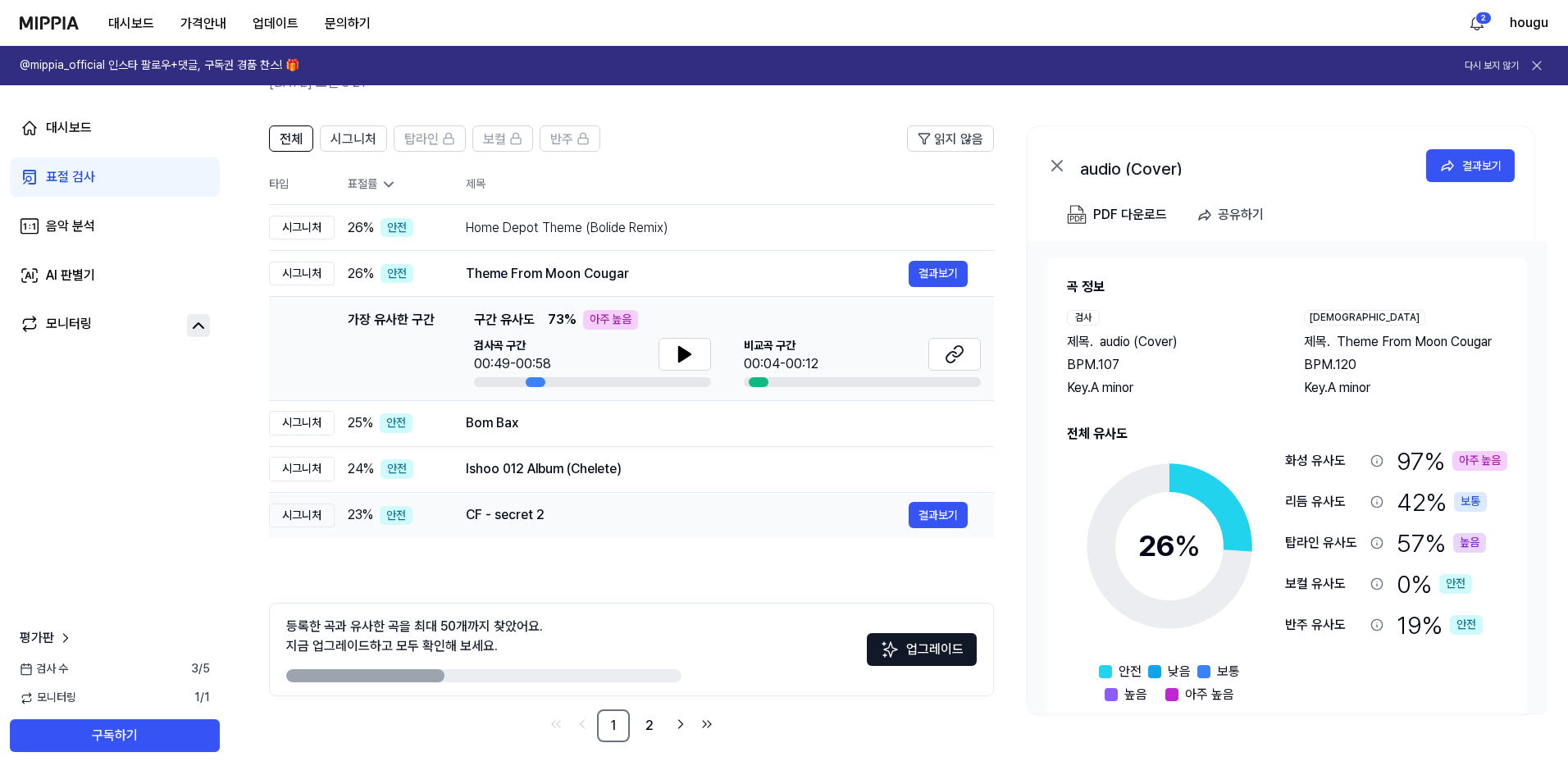
click at [540, 513] on div "CF - secret 2" at bounding box center [687, 515] width 442 height 20
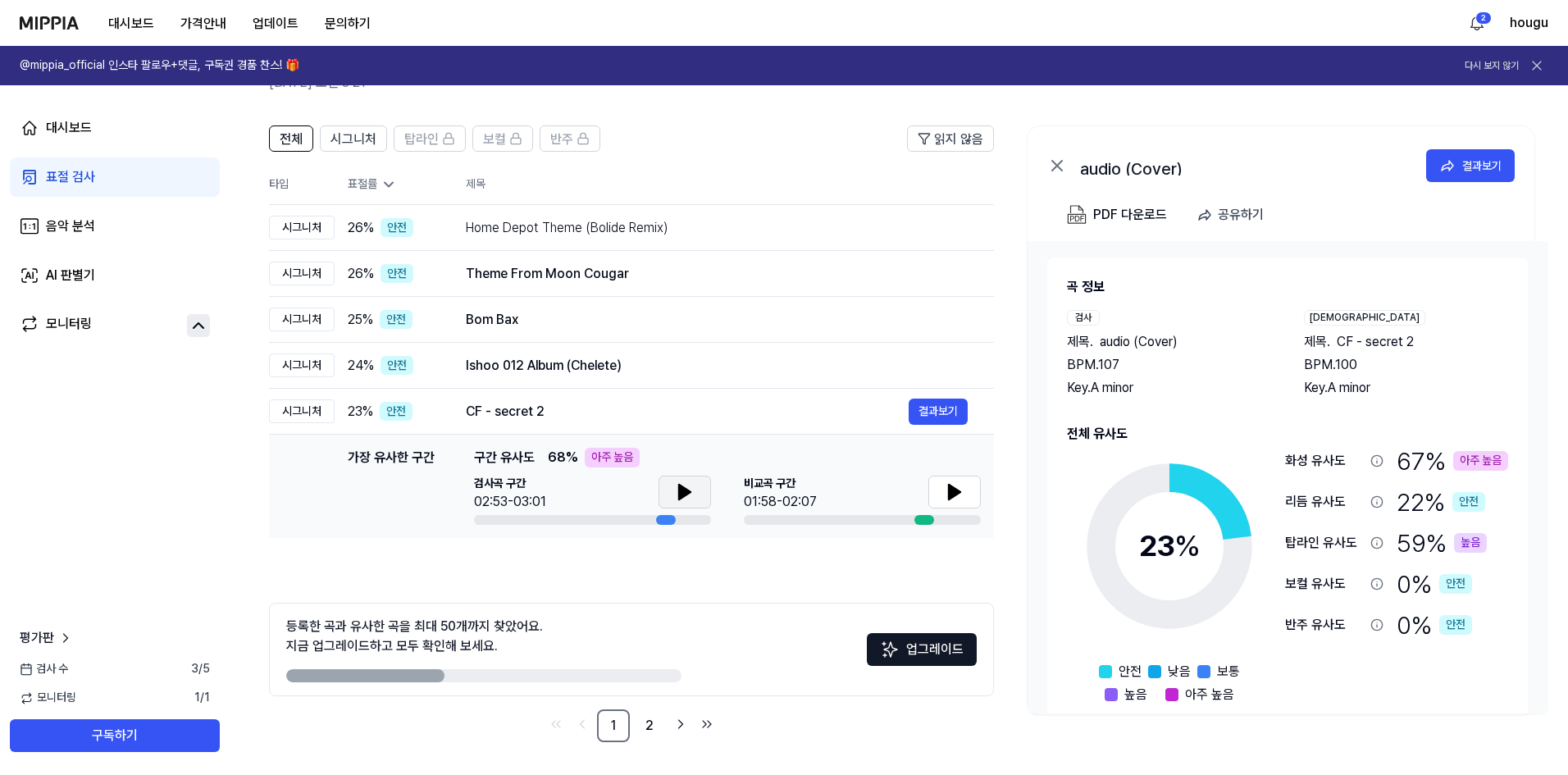
click at [685, 485] on icon at bounding box center [684, 491] width 20 height 20
click at [930, 484] on button at bounding box center [955, 492] width 52 height 33
click at [953, 492] on icon at bounding box center [951, 491] width 3 height 13
click at [945, 494] on icon at bounding box center [954, 491] width 20 height 20
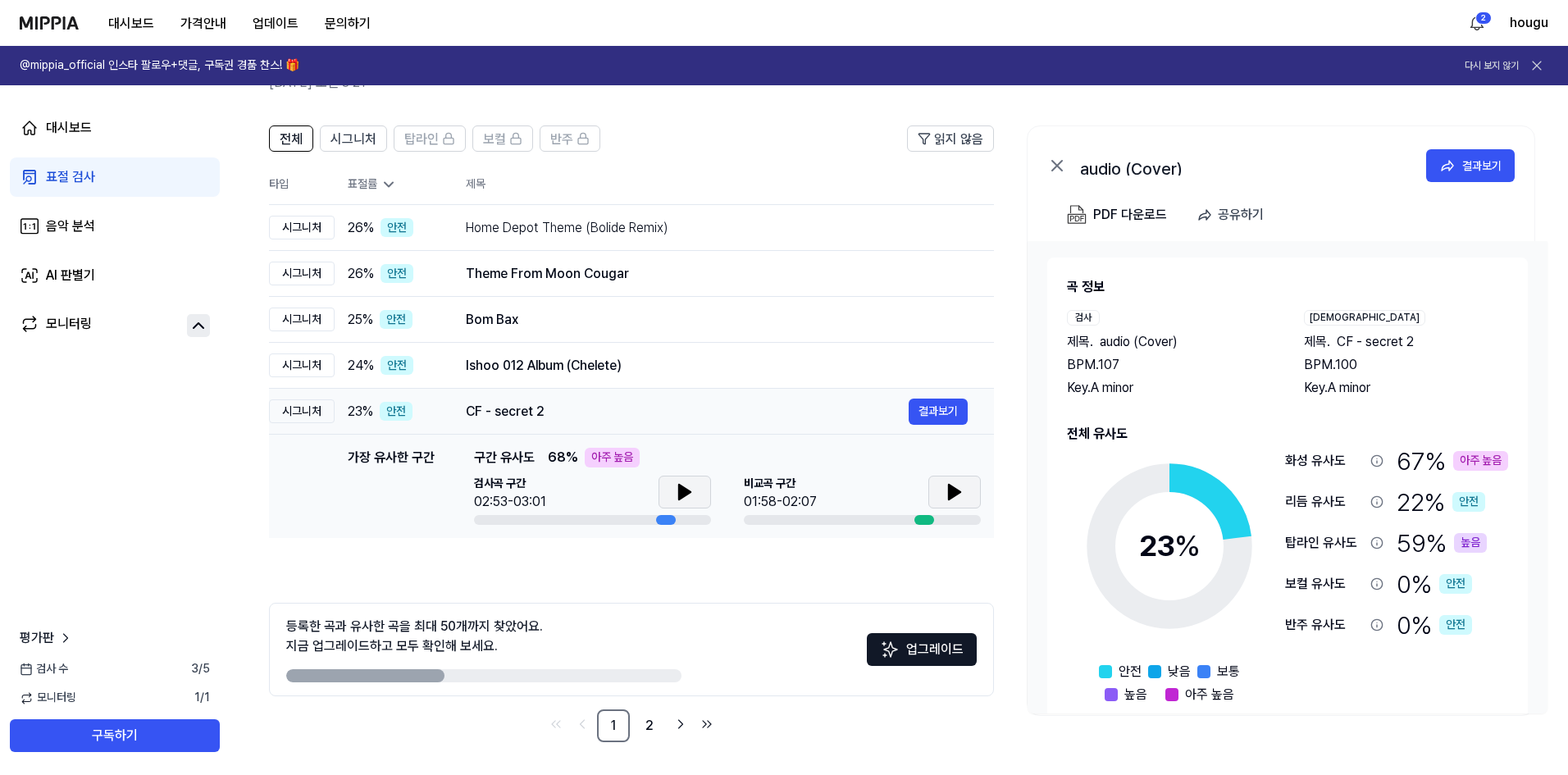
click at [603, 419] on div "CF - secret 2" at bounding box center [687, 411] width 442 height 20
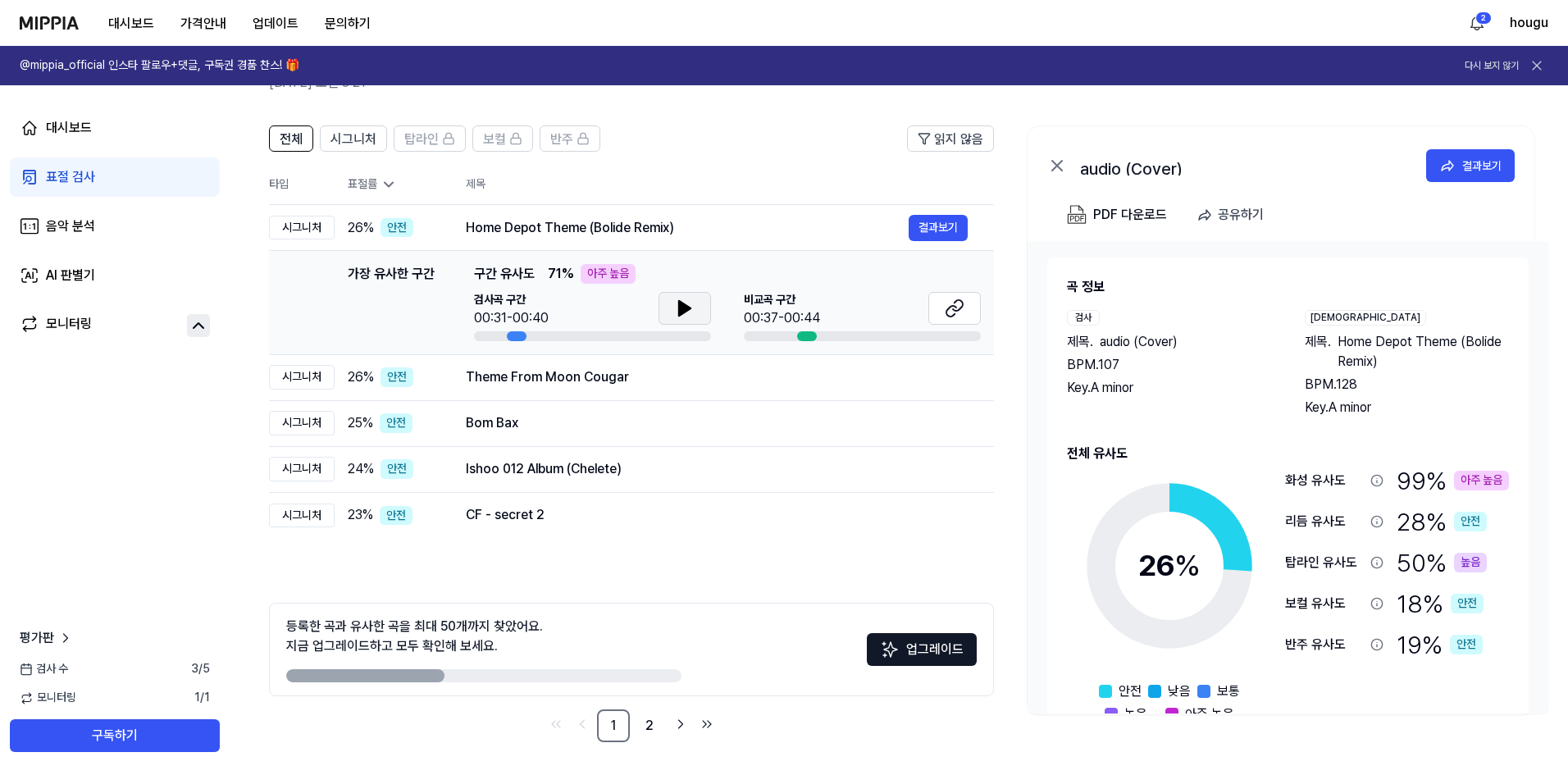
click at [691, 312] on icon at bounding box center [684, 308] width 20 height 20
click at [692, 312] on icon at bounding box center [684, 308] width 20 height 20
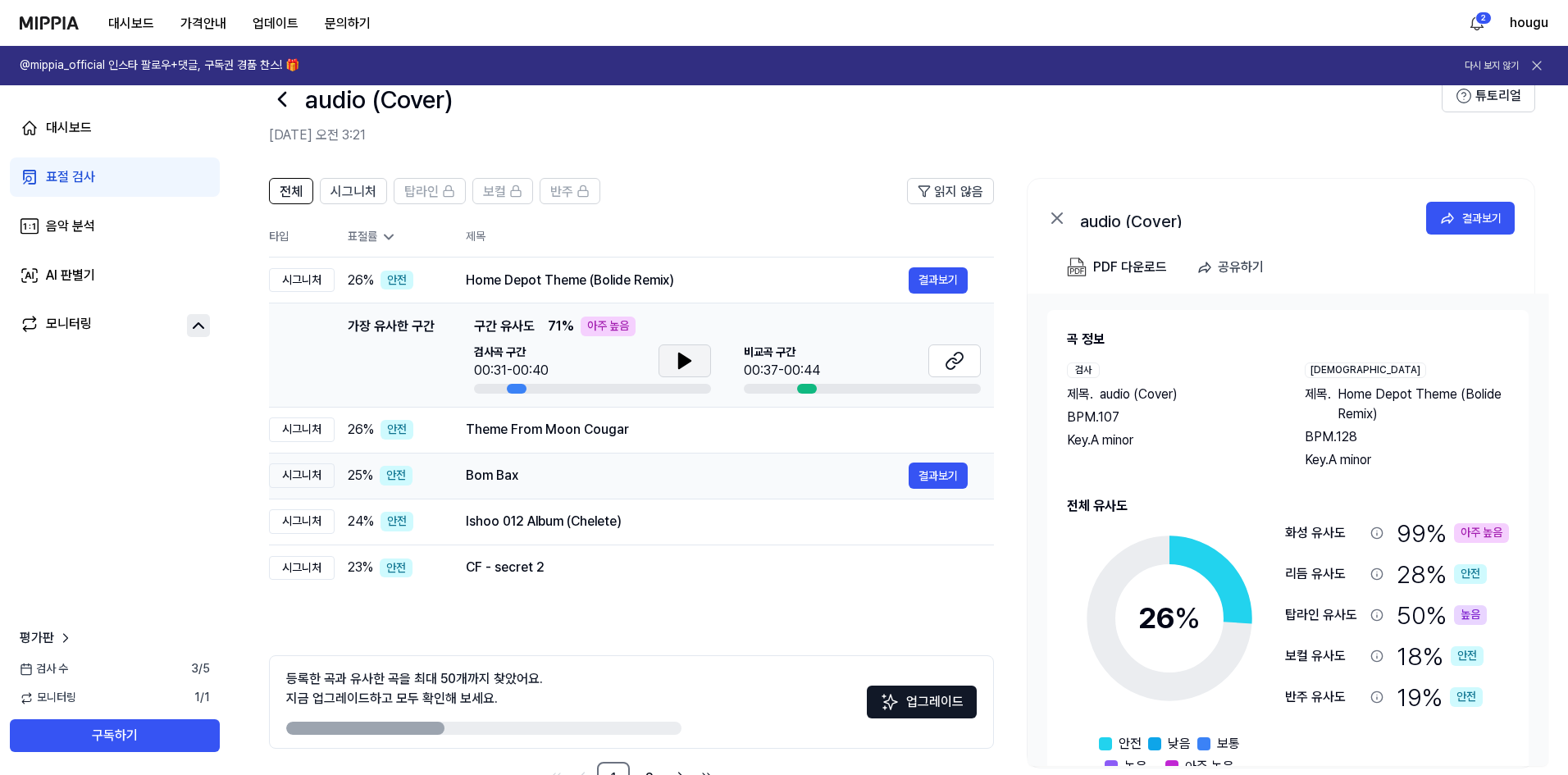
scroll to position [9, 0]
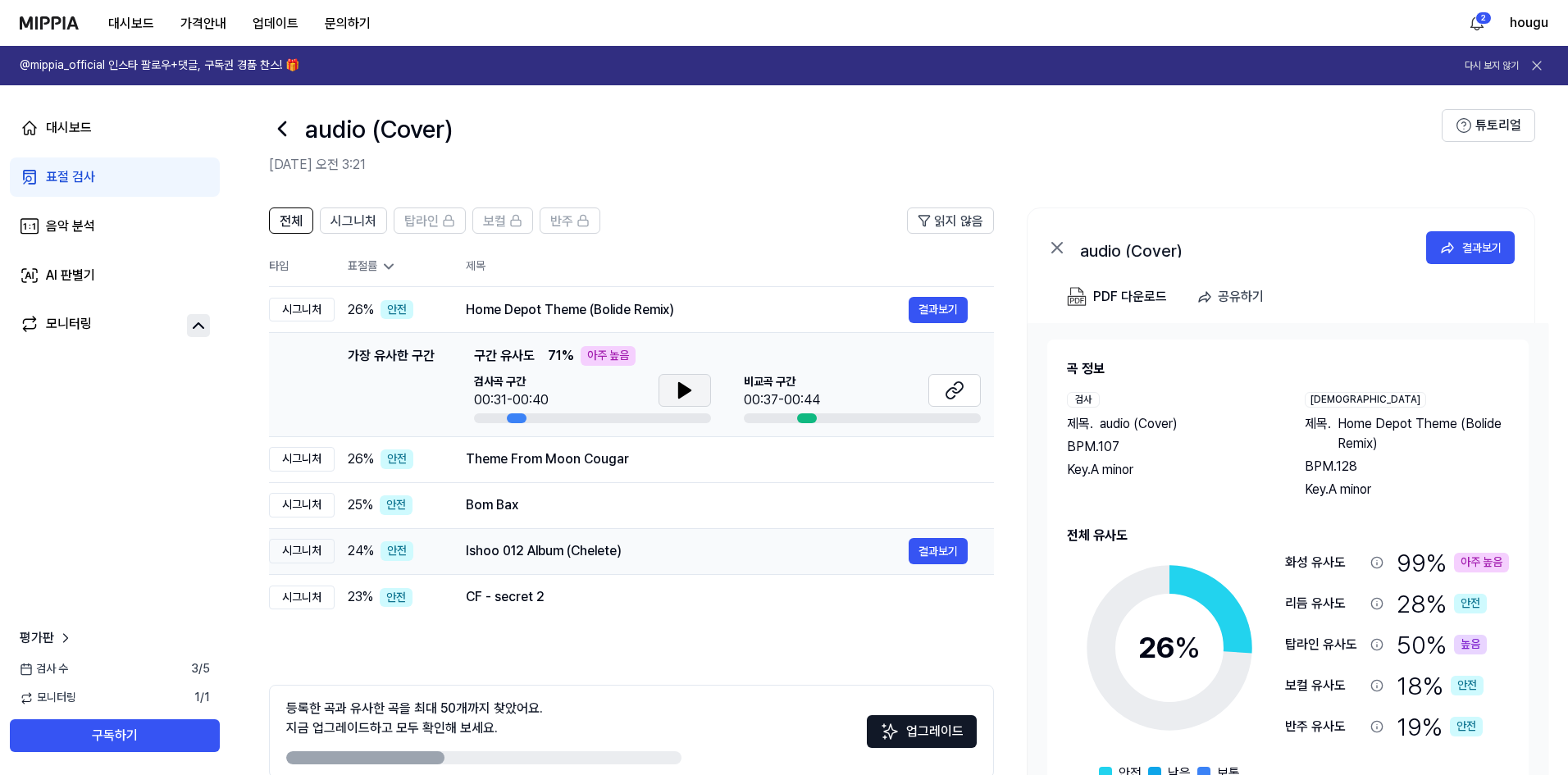
click at [600, 532] on td "Ishoo 012 Album (Chelete) 결과보기" at bounding box center [716, 551] width 554 height 46
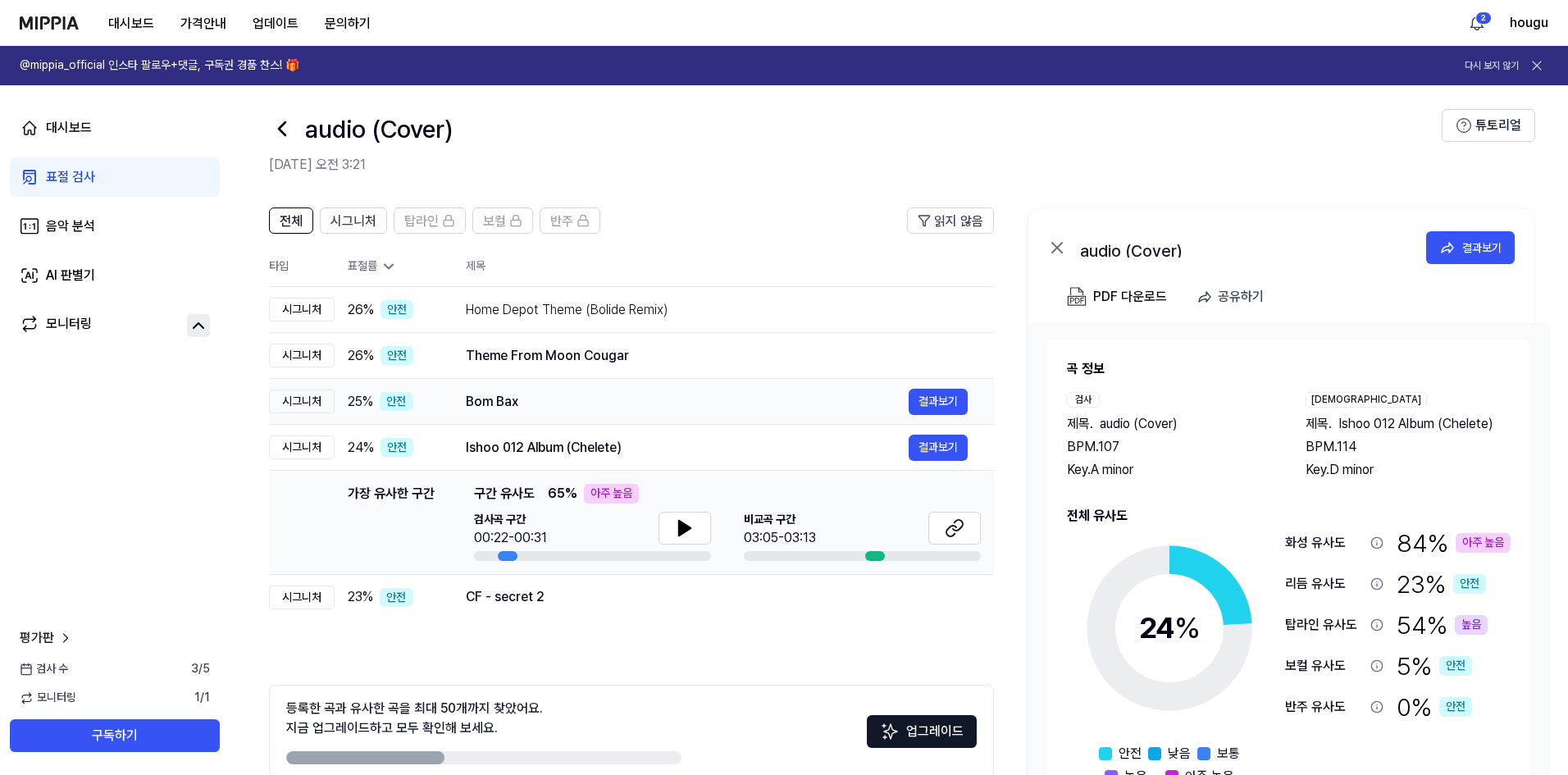
click at [598, 415] on td "Bom Bax 결과보기" at bounding box center [716, 401] width 554 height 46
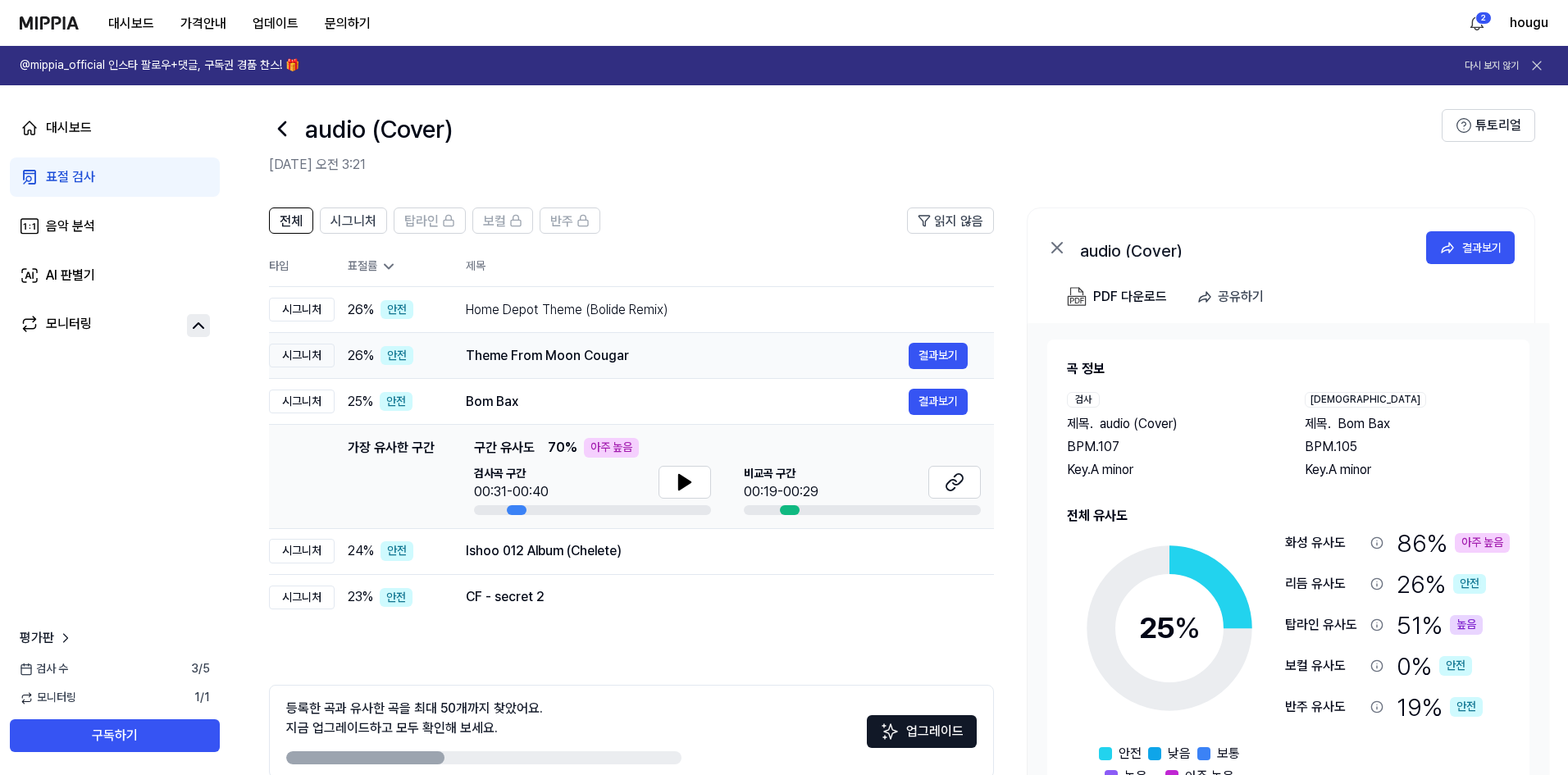
click at [606, 357] on div "Theme From Moon Cougar" at bounding box center [687, 356] width 442 height 20
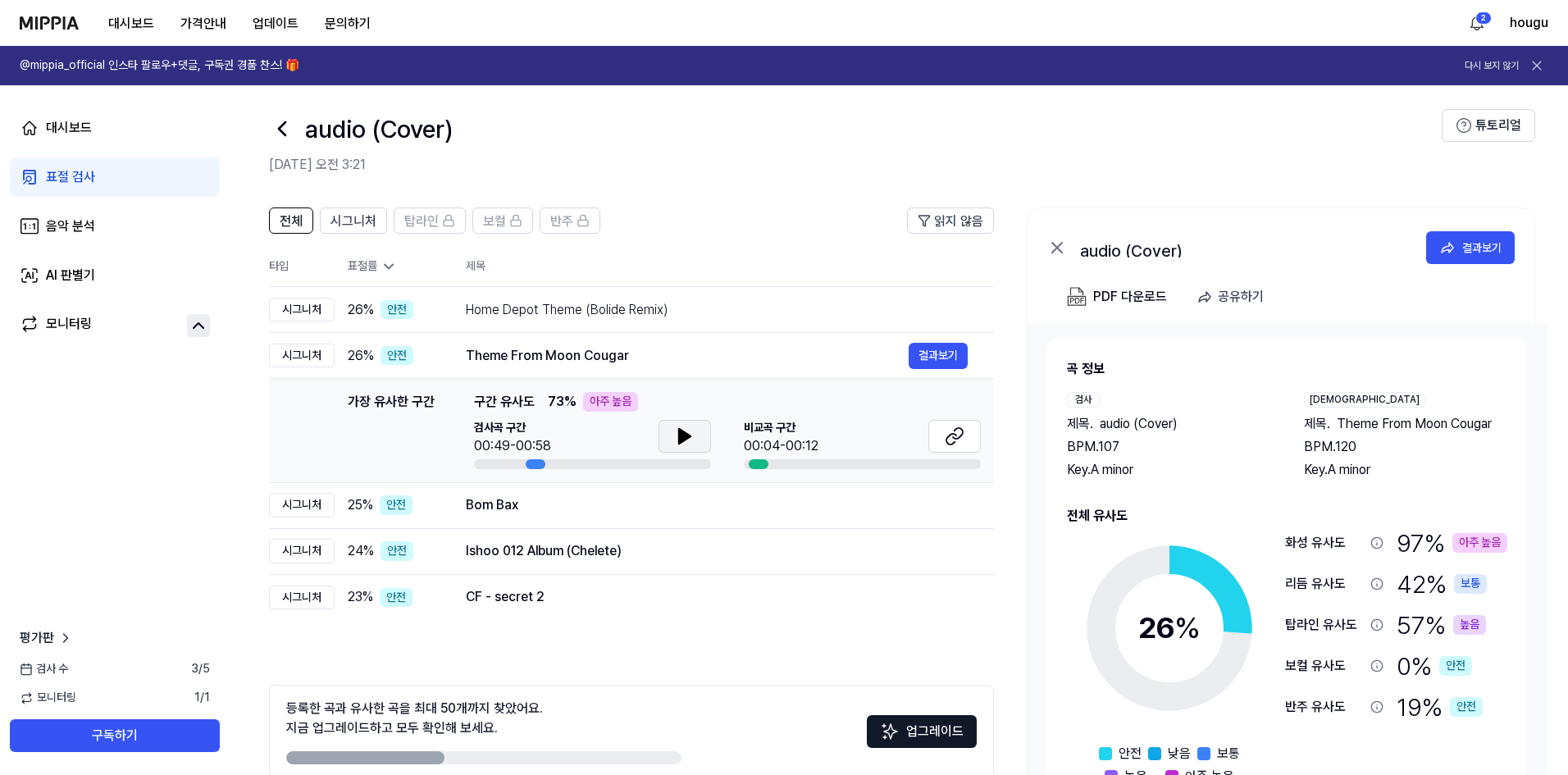
click at [672, 433] on button at bounding box center [684, 436] width 52 height 33
